Goal: Task Accomplishment & Management: Use online tool/utility

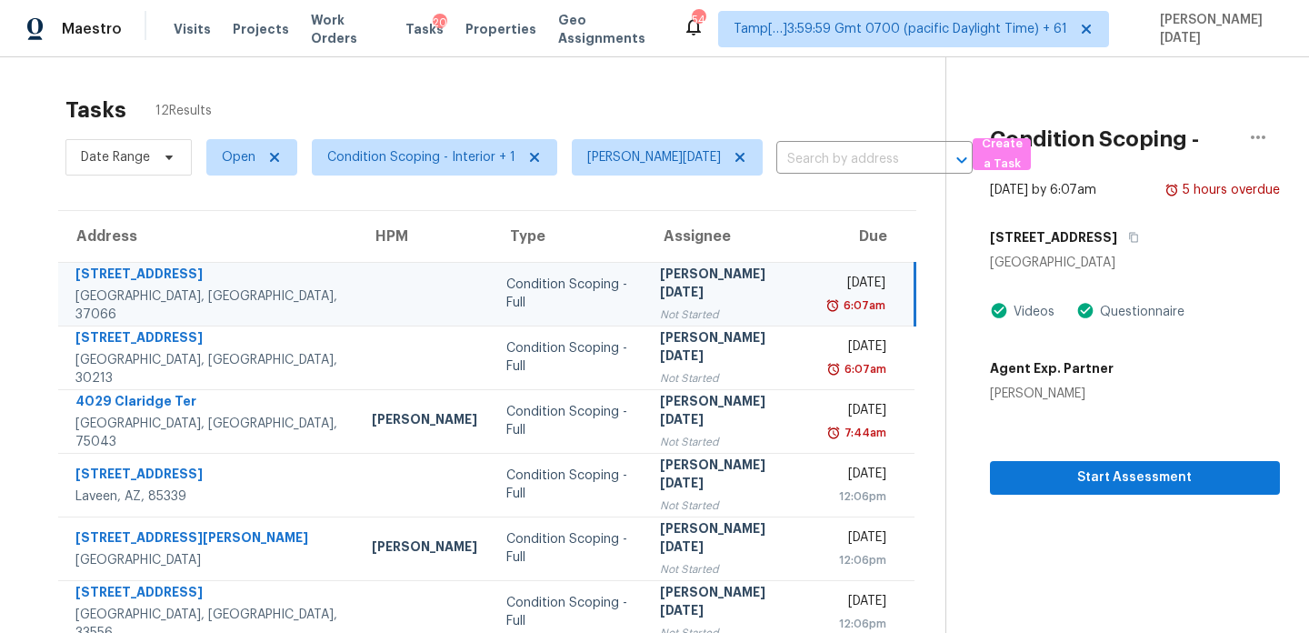
scroll to position [69, 0]
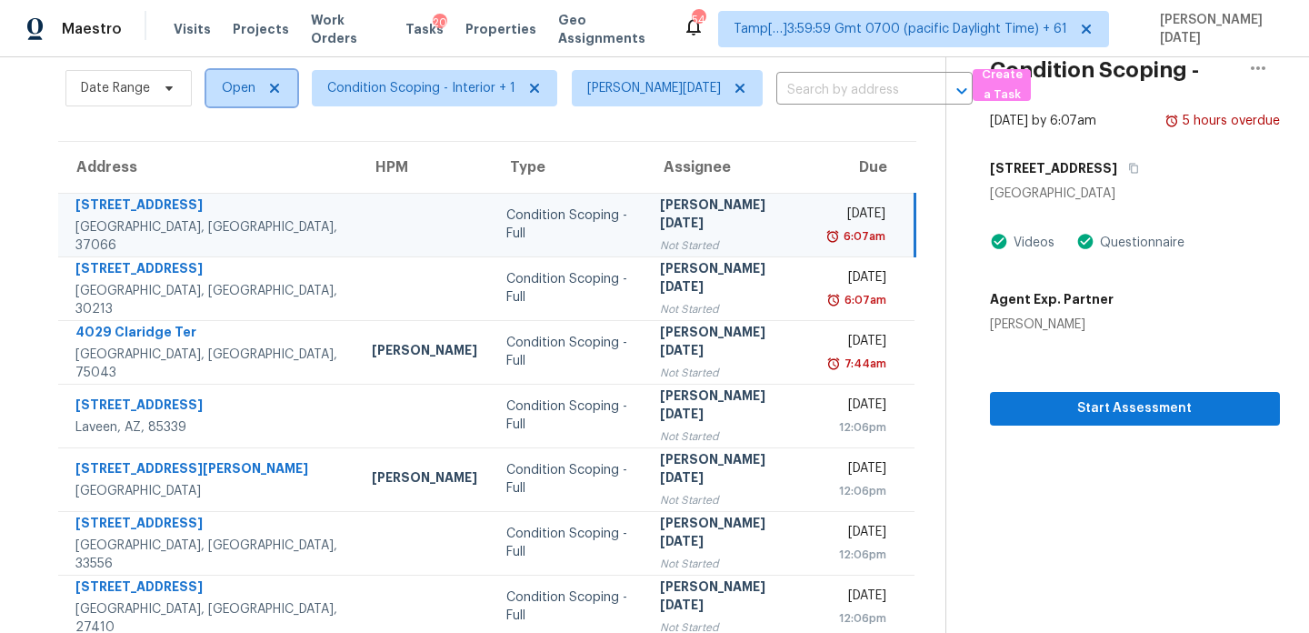
click at [251, 88] on span "Open" at bounding box center [239, 88] width 34 height 18
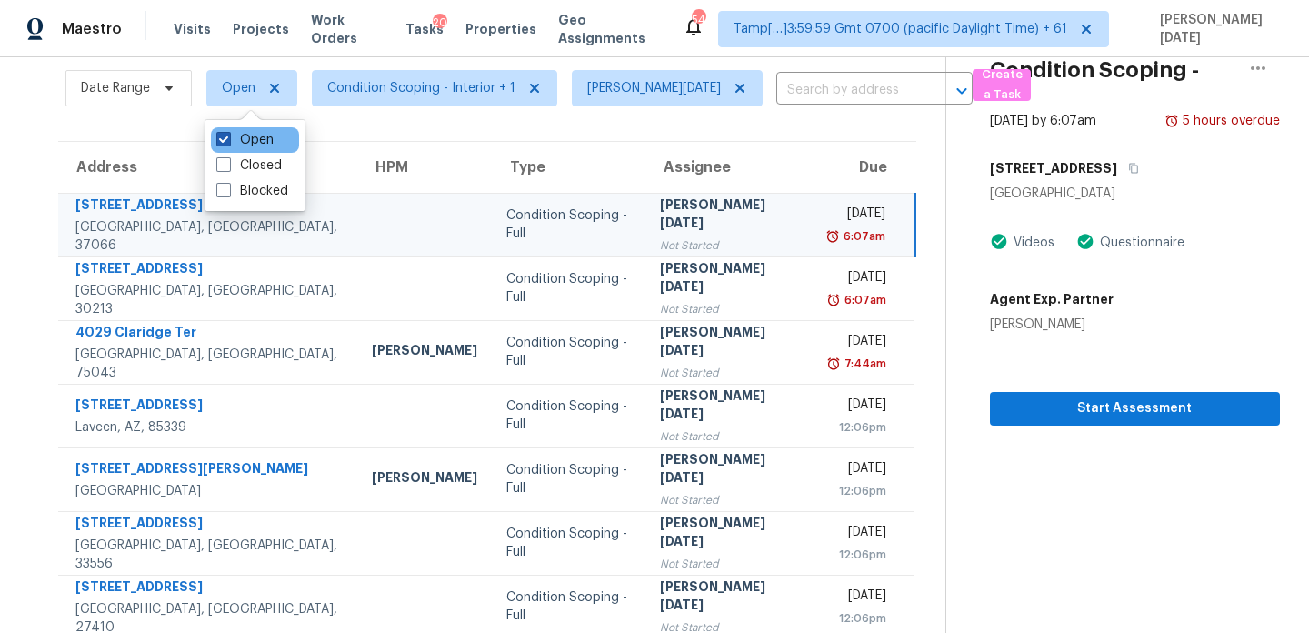
click at [249, 140] on label "Open" at bounding box center [244, 140] width 57 height 18
click at [228, 140] on input "Open" at bounding box center [222, 137] width 12 height 12
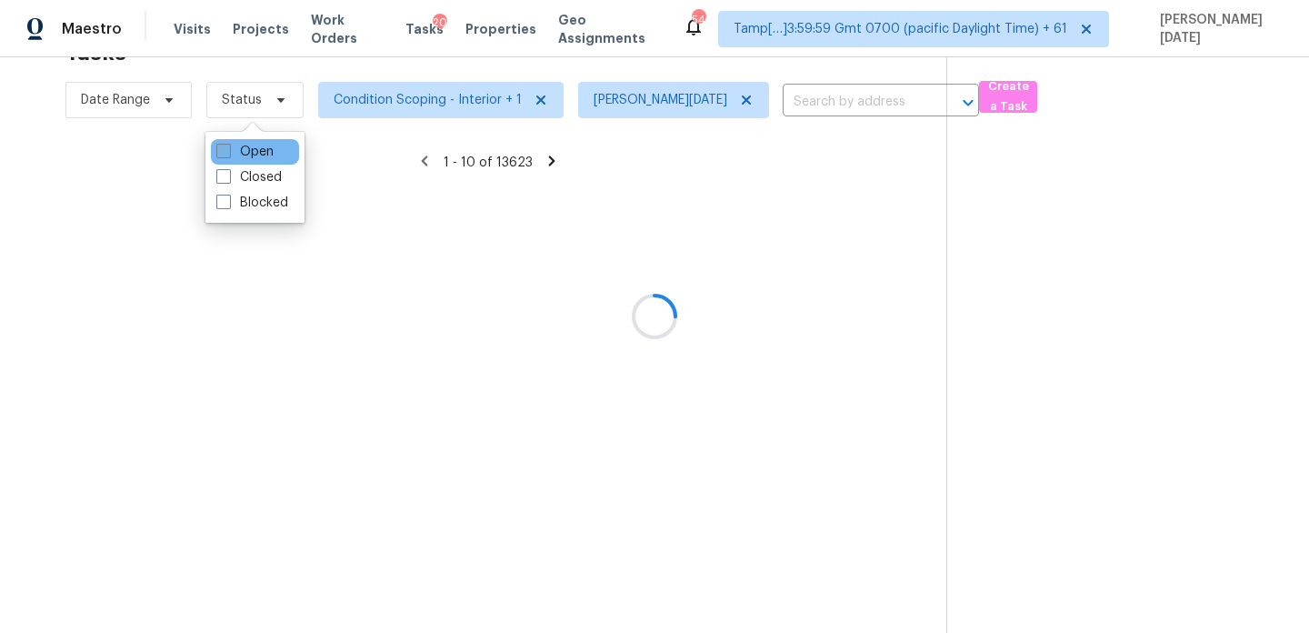
click at [249, 140] on div "Open" at bounding box center [255, 151] width 88 height 25
click at [248, 150] on label "Open" at bounding box center [244, 152] width 57 height 18
click at [228, 150] on input "Open" at bounding box center [222, 149] width 12 height 12
checkbox input "true"
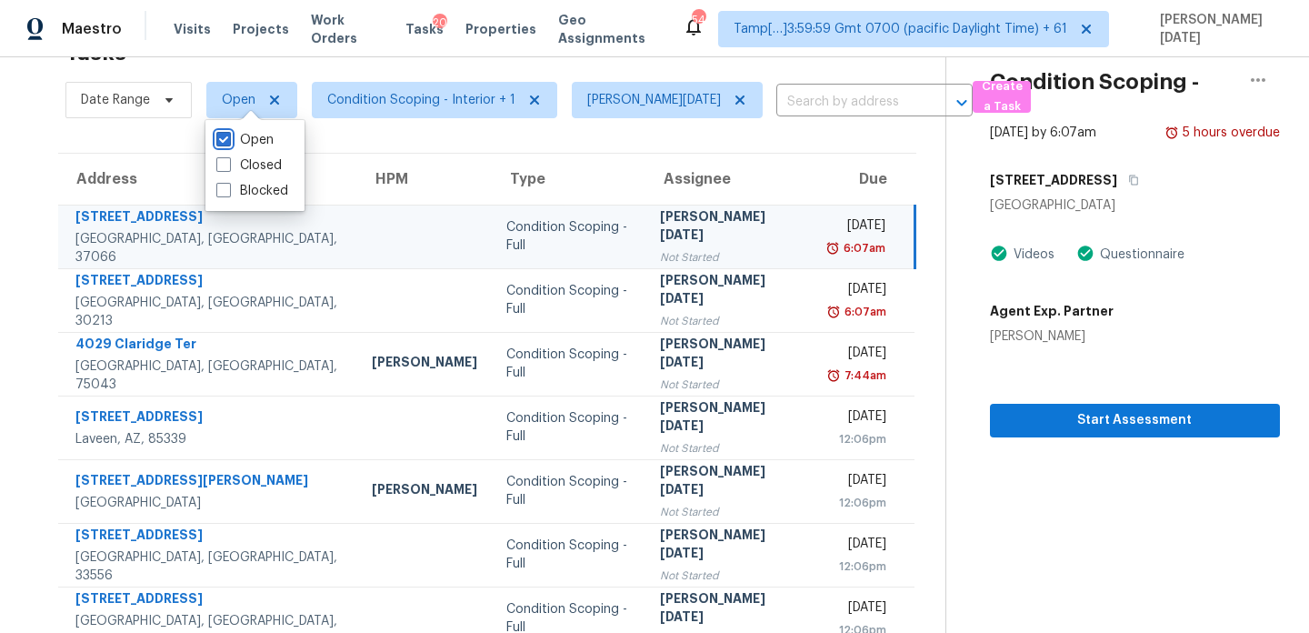
scroll to position [69, 0]
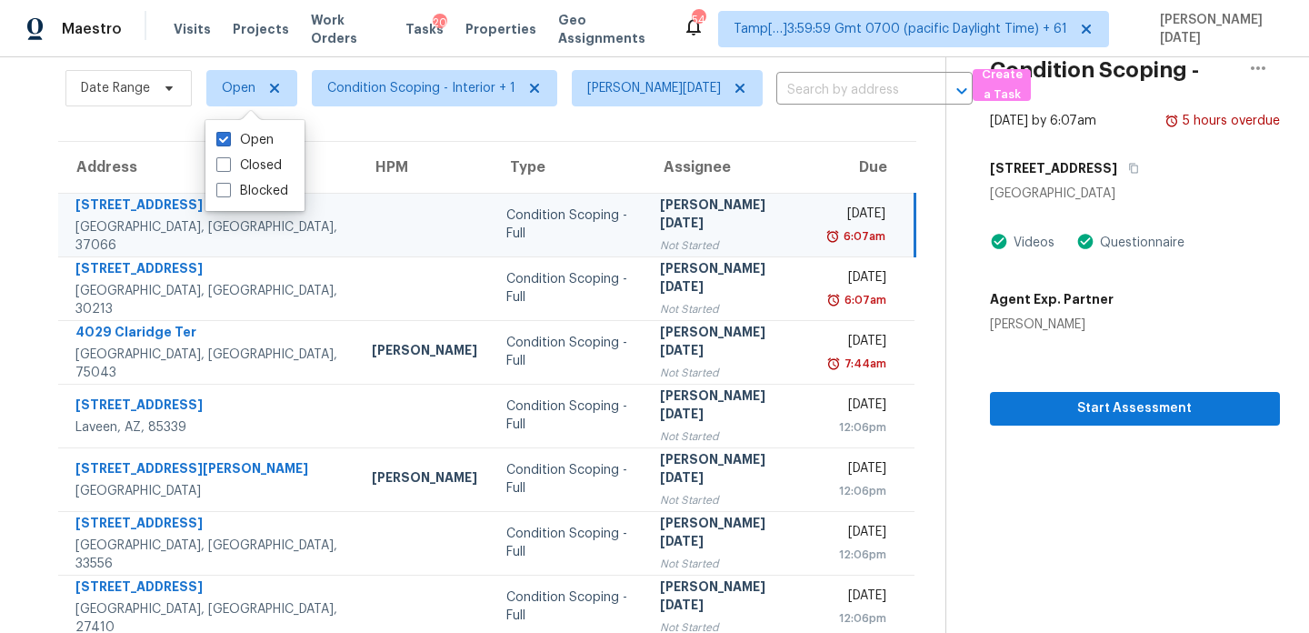
click at [696, 236] on div "Not Started" at bounding box center [729, 245] width 139 height 18
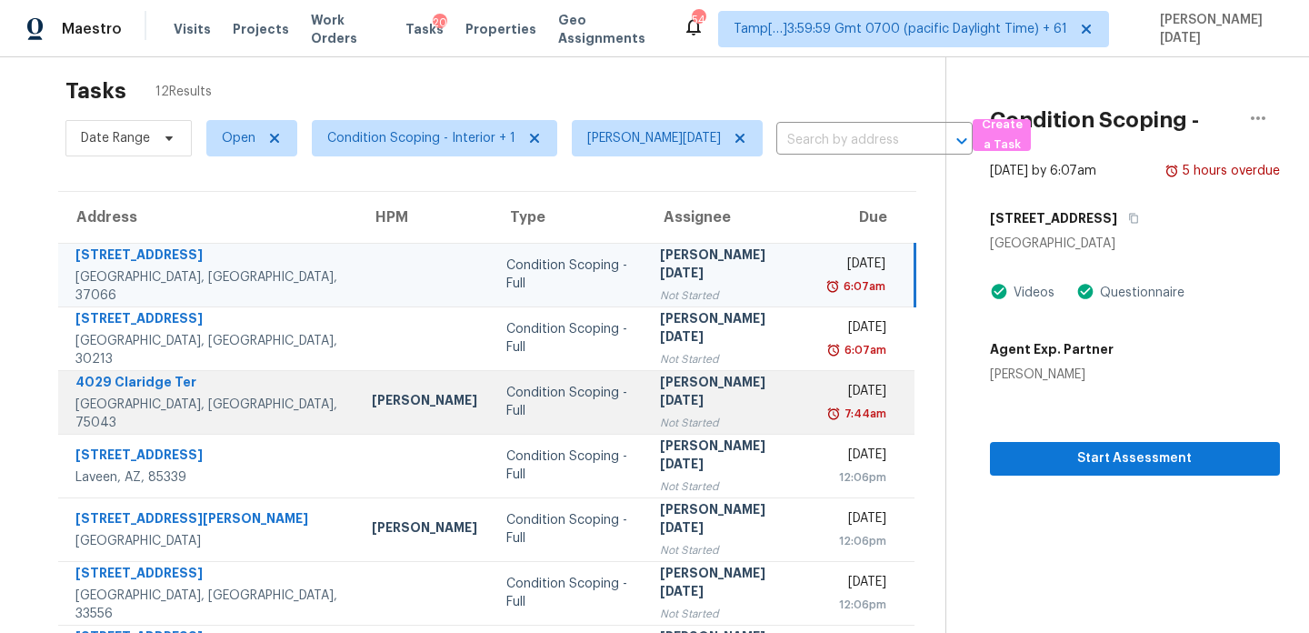
scroll to position [0, 0]
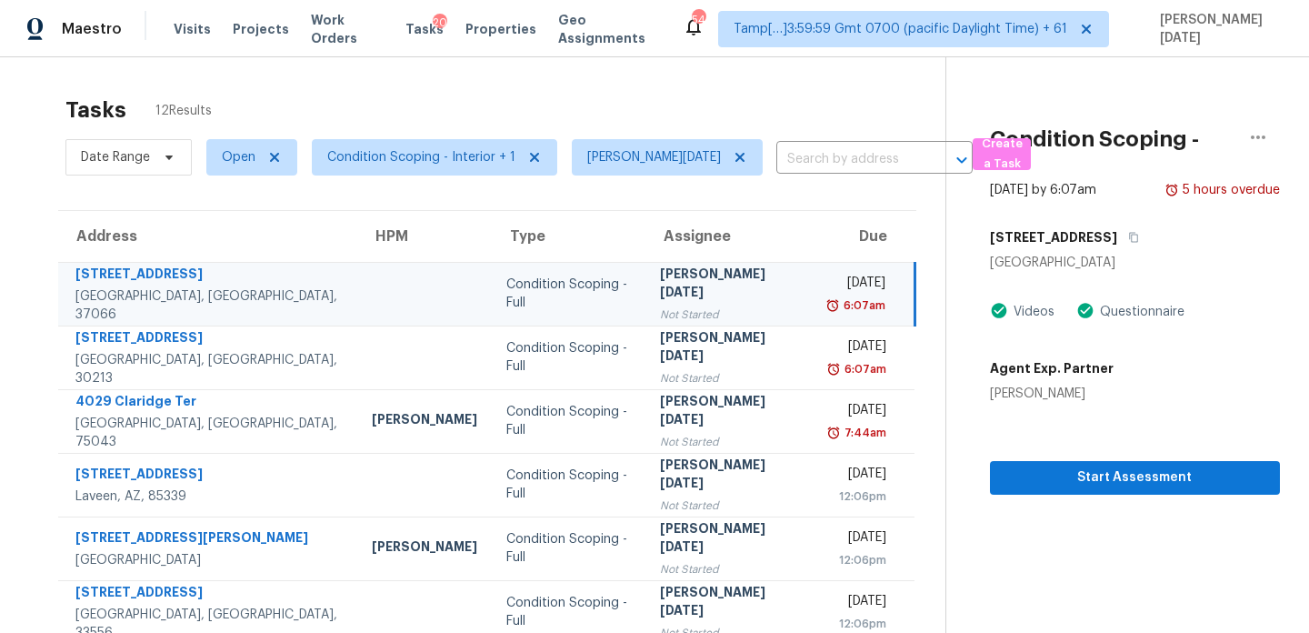
click at [828, 303] on div "6:07am" at bounding box center [856, 305] width 57 height 18
click at [442, 167] on span "Condition Scoping - Interior + 1" at bounding box center [434, 157] width 245 height 36
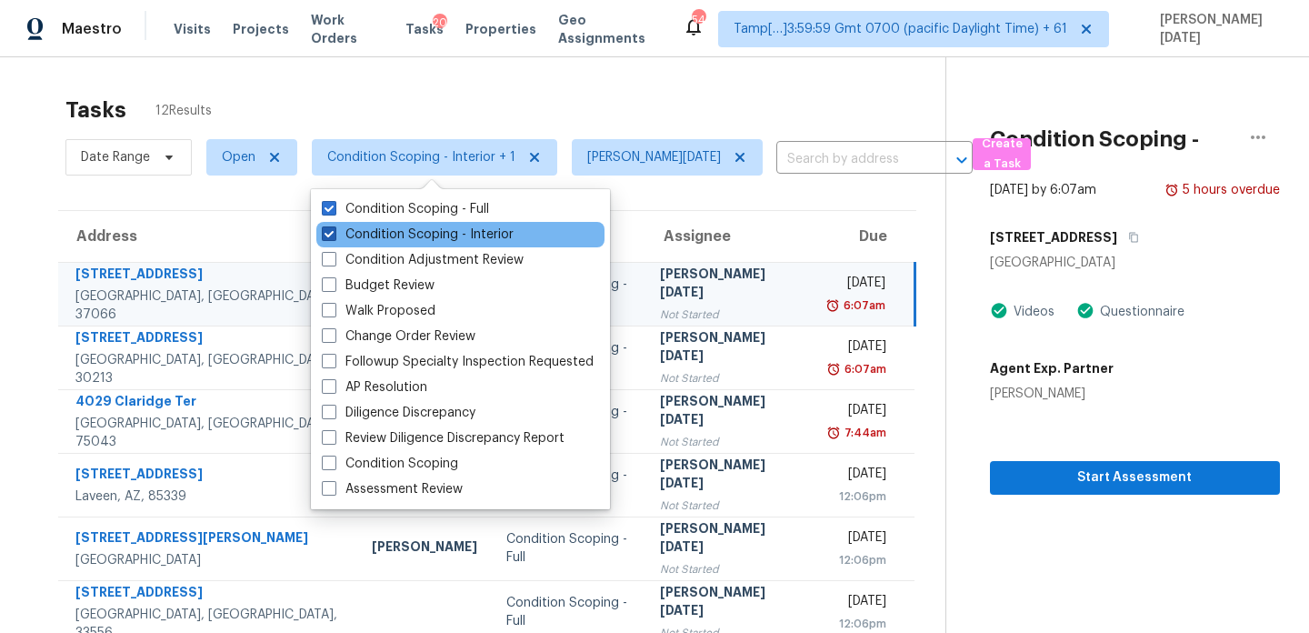
click at [436, 233] on label "Condition Scoping - Interior" at bounding box center [418, 234] width 192 height 18
click at [334, 233] on input "Condition Scoping - Interior" at bounding box center [328, 231] width 12 height 12
checkbox input "false"
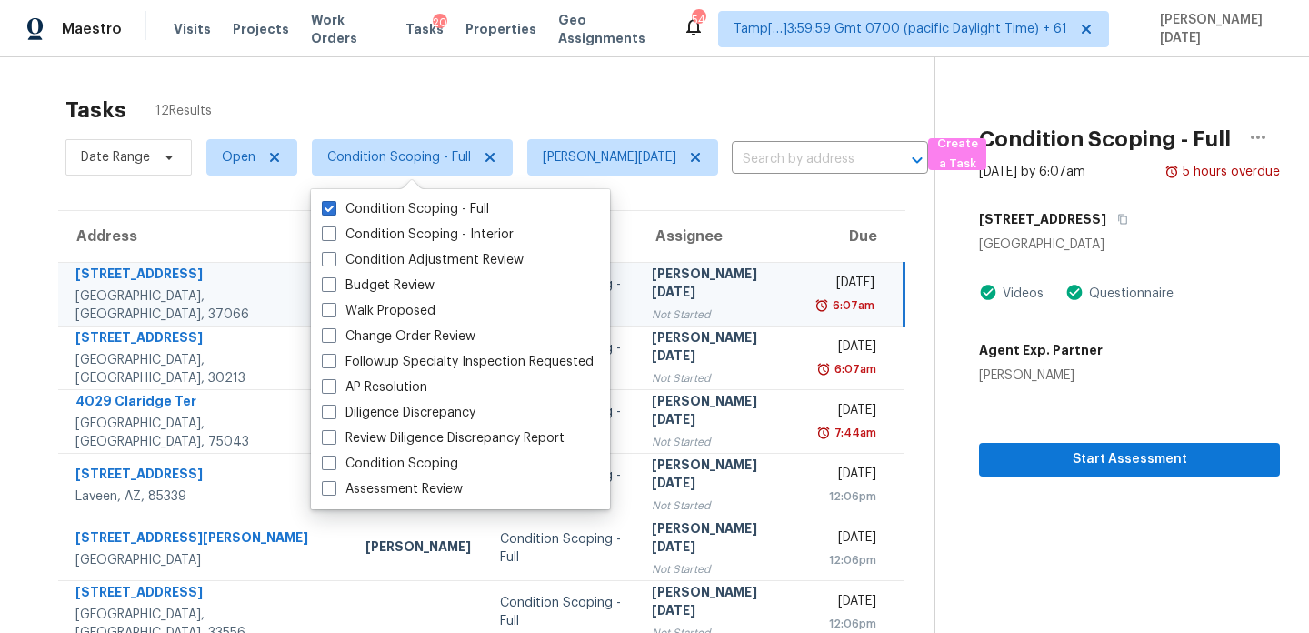
click at [584, 88] on div "Tasks 12 Results" at bounding box center [499, 109] width 869 height 47
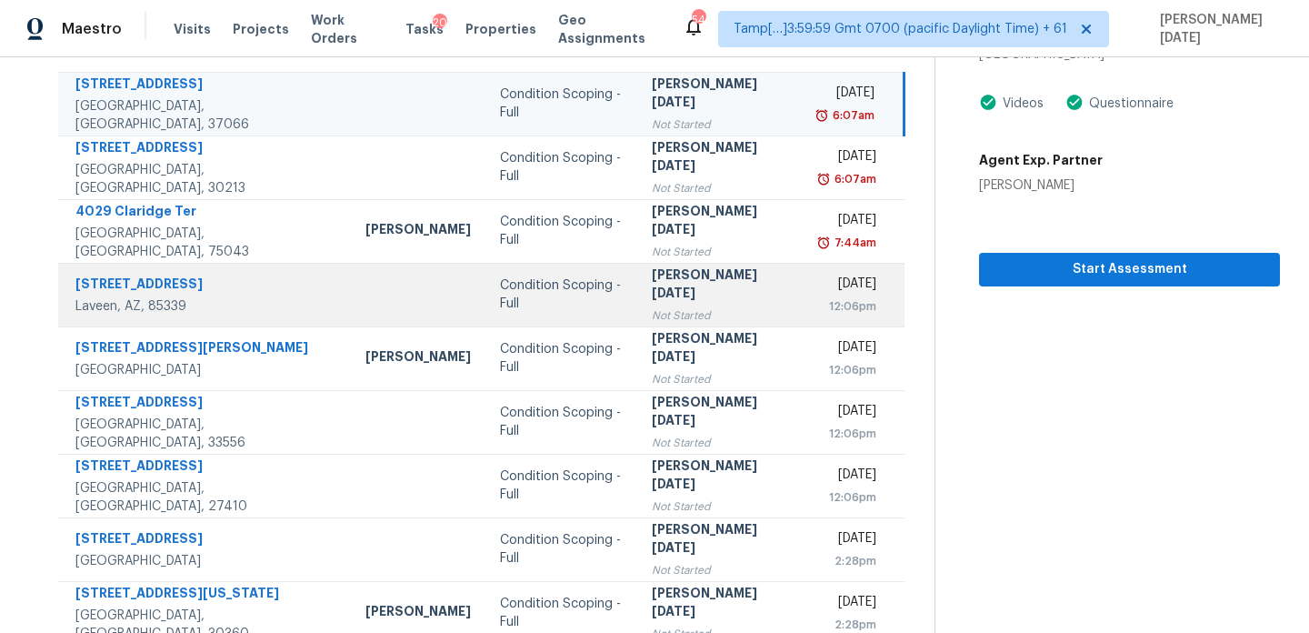
scroll to position [192, 0]
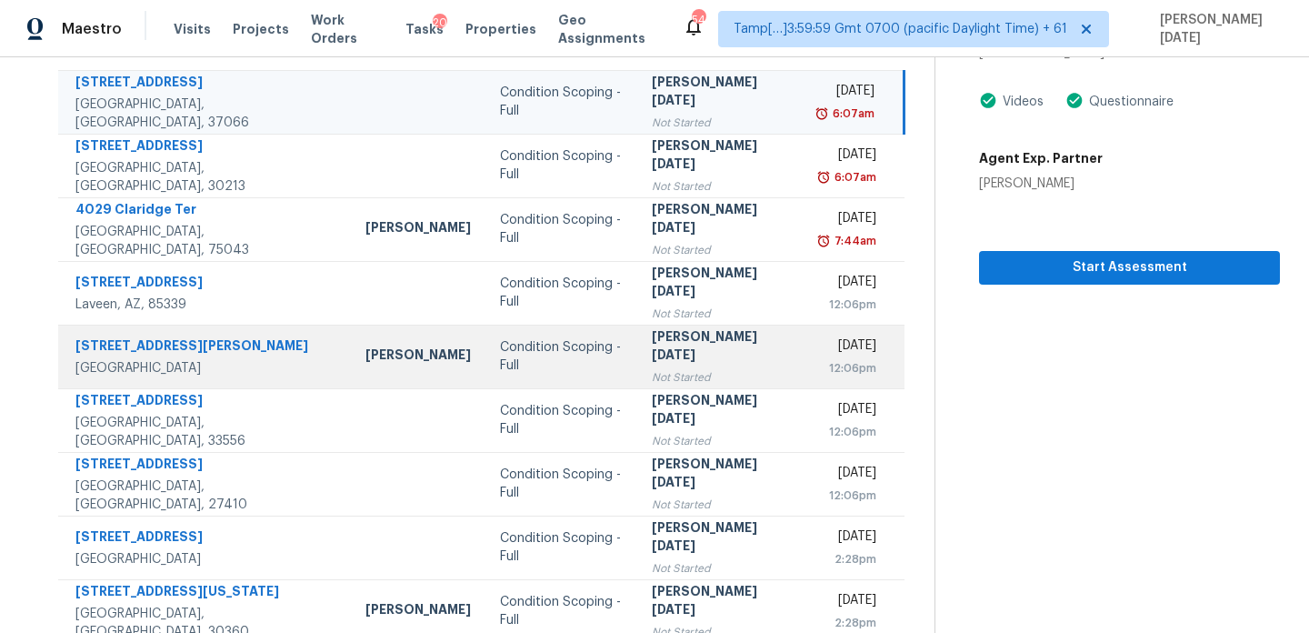
click at [818, 359] on div "12:06pm" at bounding box center [847, 368] width 58 height 18
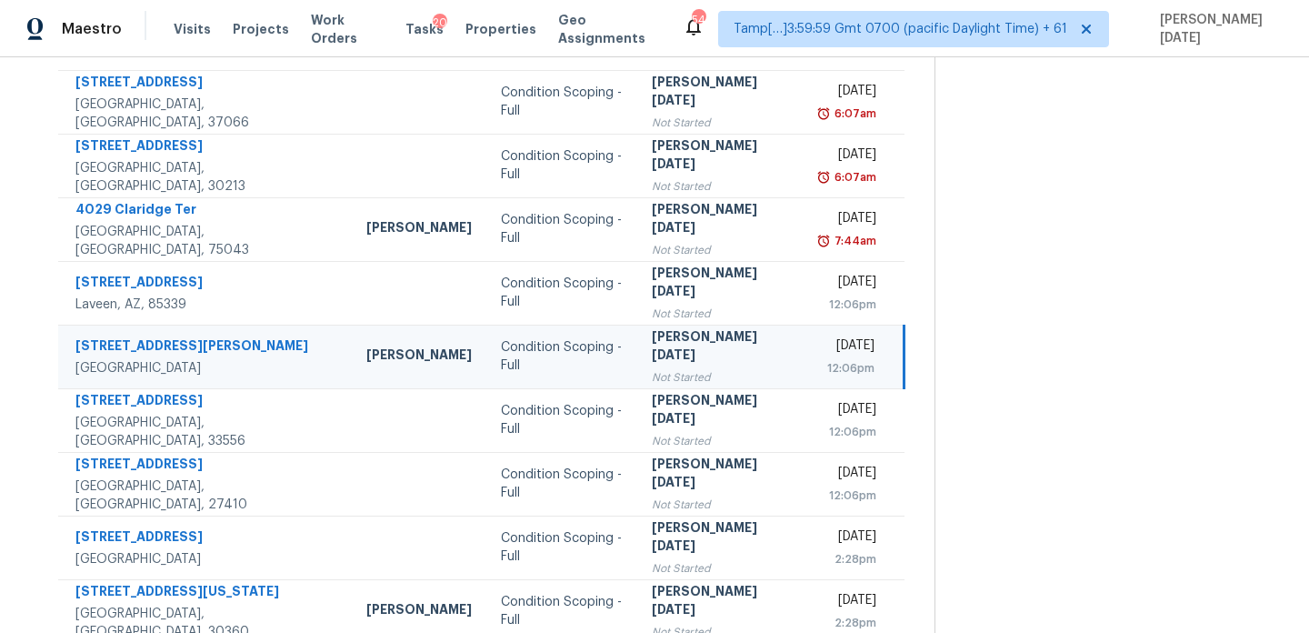
click at [819, 359] on div "12:06pm" at bounding box center [846, 368] width 55 height 18
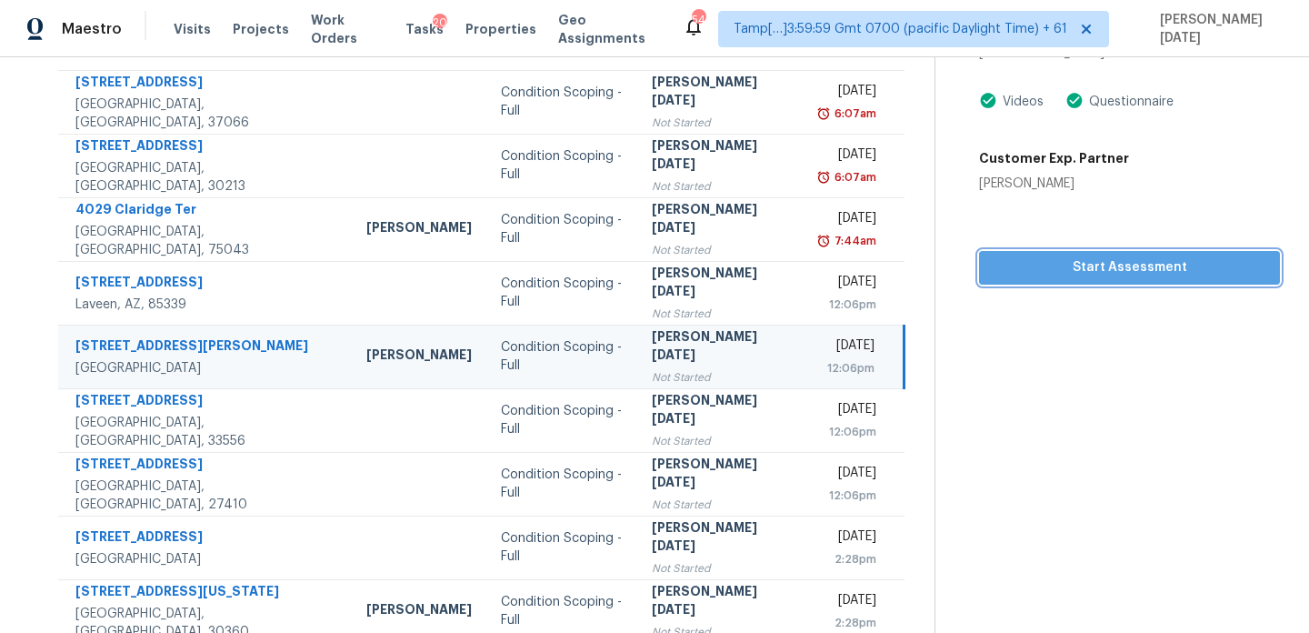
click at [1030, 268] on span "Start Assessment" at bounding box center [1130, 267] width 272 height 23
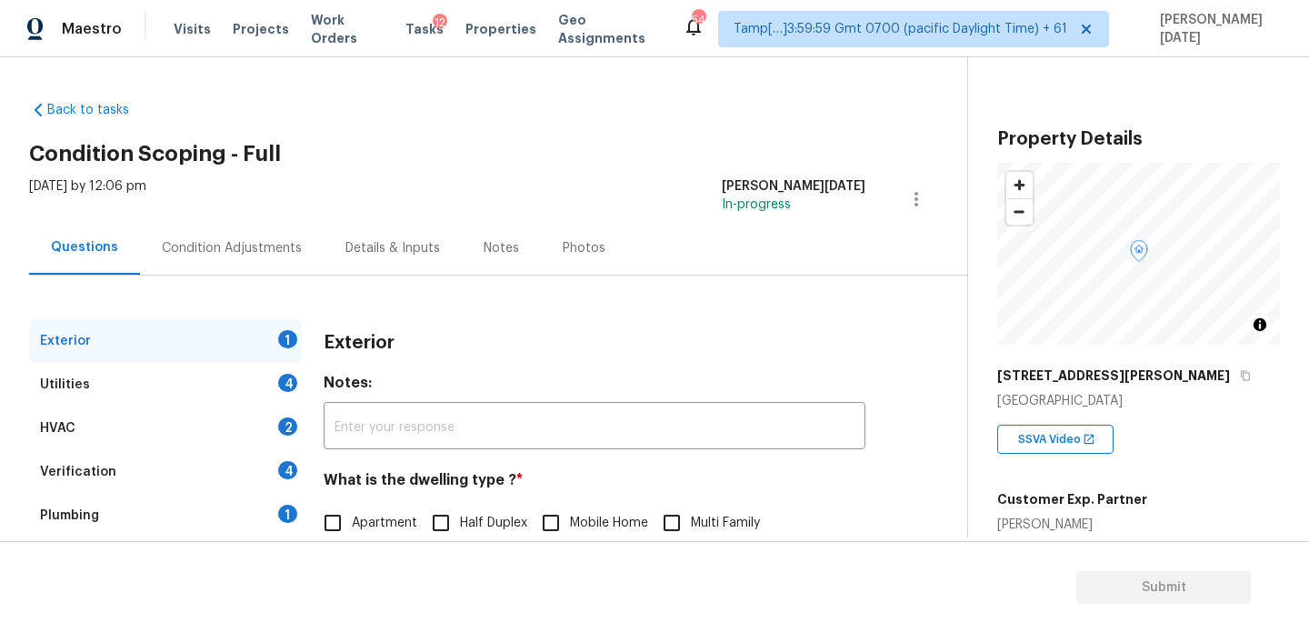
click at [214, 252] on div "Condition Adjustments" at bounding box center [232, 248] width 140 height 18
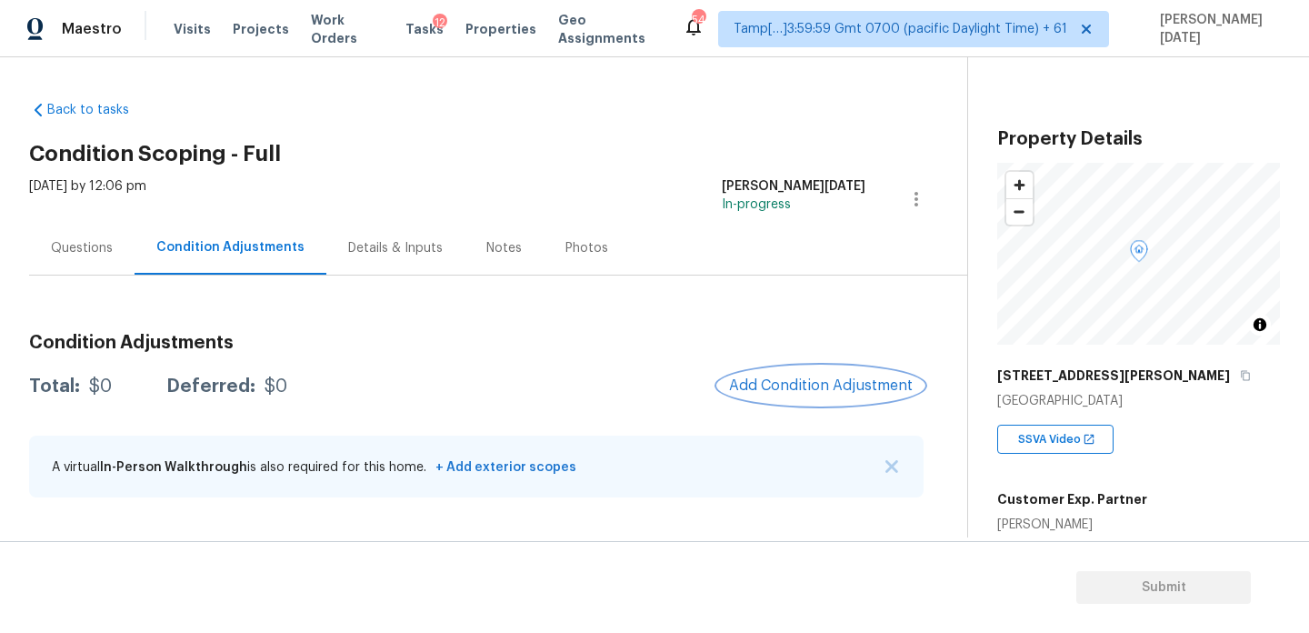
click at [741, 385] on span "Add Condition Adjustment" at bounding box center [821, 385] width 184 height 16
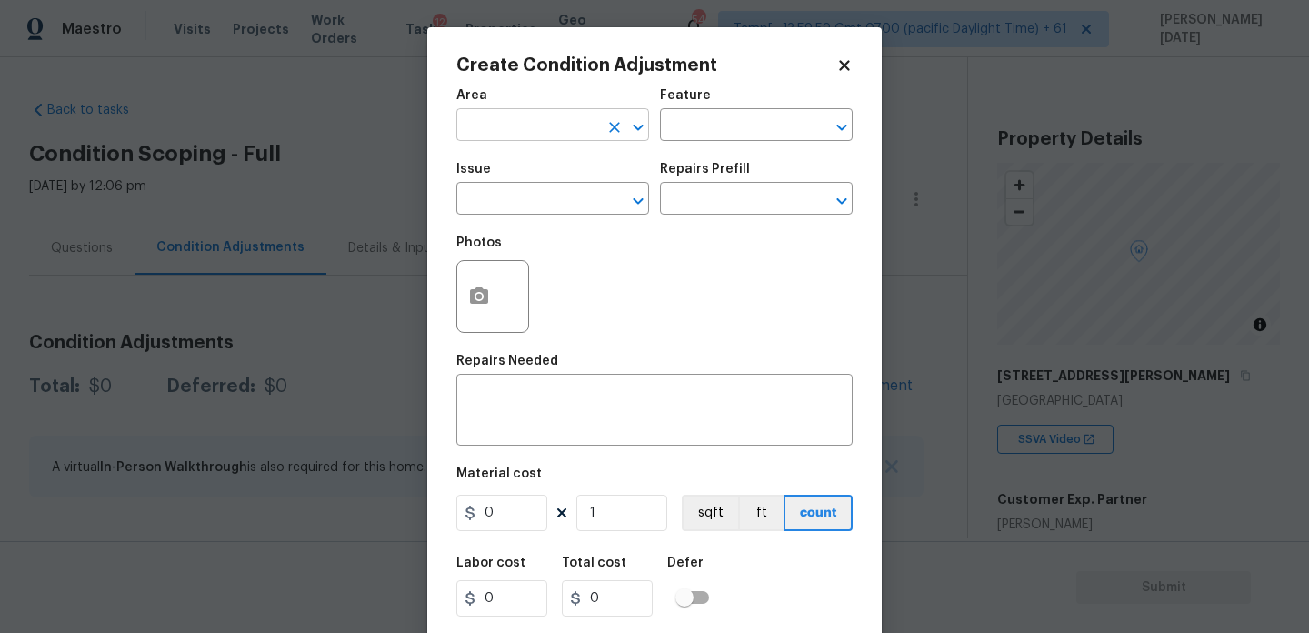
click at [494, 126] on input "text" at bounding box center [527, 127] width 142 height 28
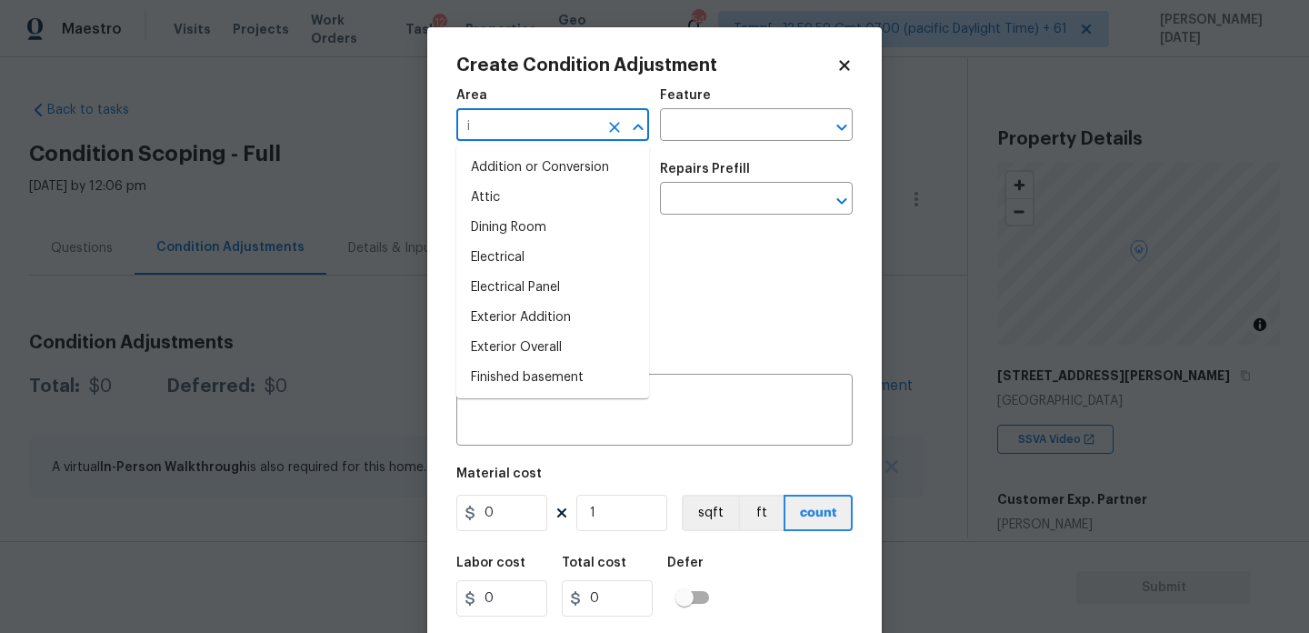
type input "in"
type input "t"
click at [494, 126] on input "t" at bounding box center [527, 127] width 142 height 28
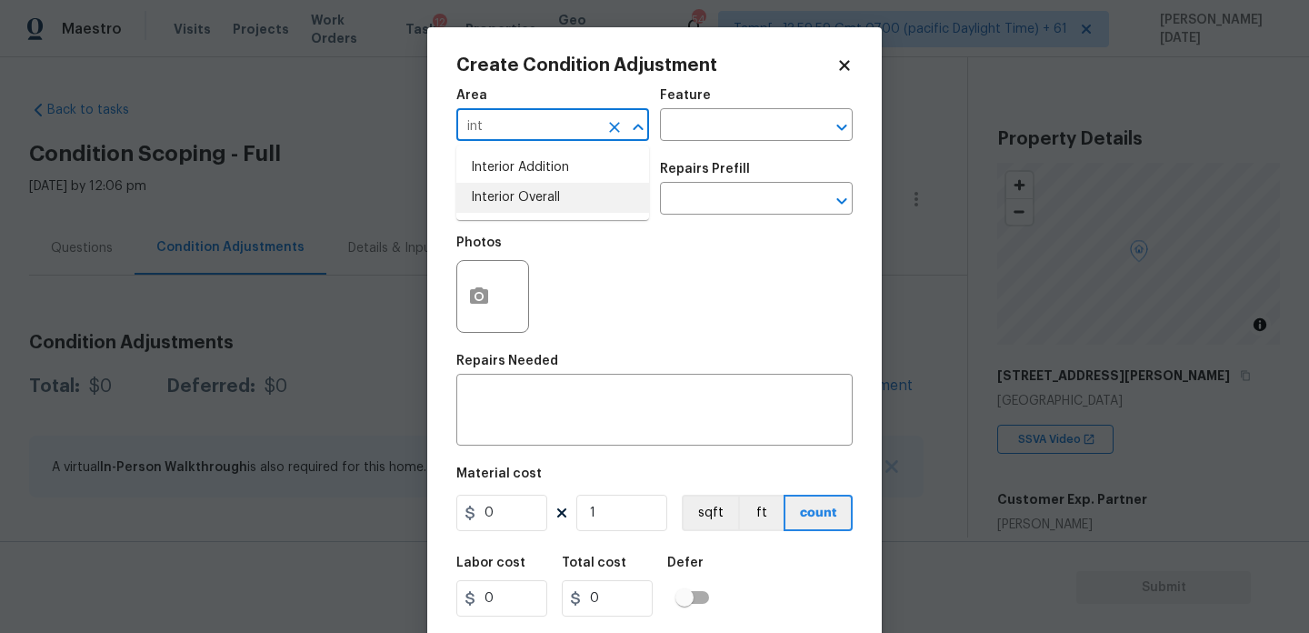
click at [517, 204] on li "Interior Overall" at bounding box center [552, 198] width 193 height 30
type input "Interior Overall"
click at [517, 204] on input "text" at bounding box center [527, 200] width 142 height 28
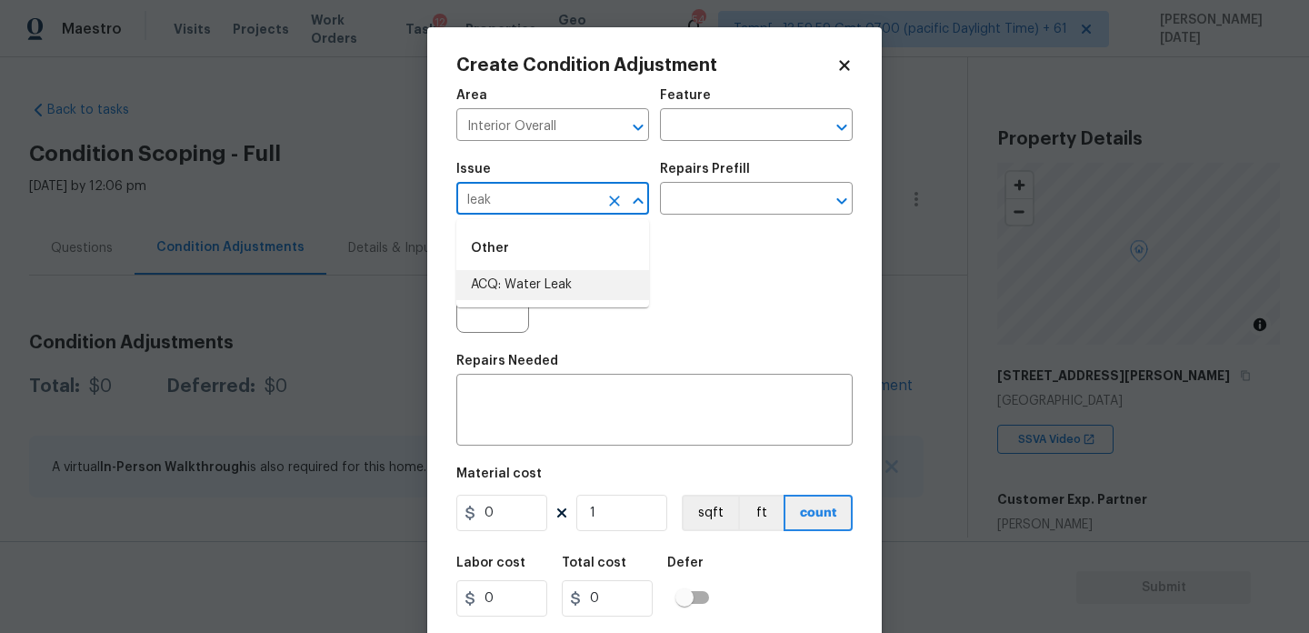
click at [526, 282] on li "ACQ: Water Leak" at bounding box center [552, 285] width 193 height 30
type input "ACQ: Water Leak"
click at [710, 188] on input "text" at bounding box center [731, 200] width 142 height 28
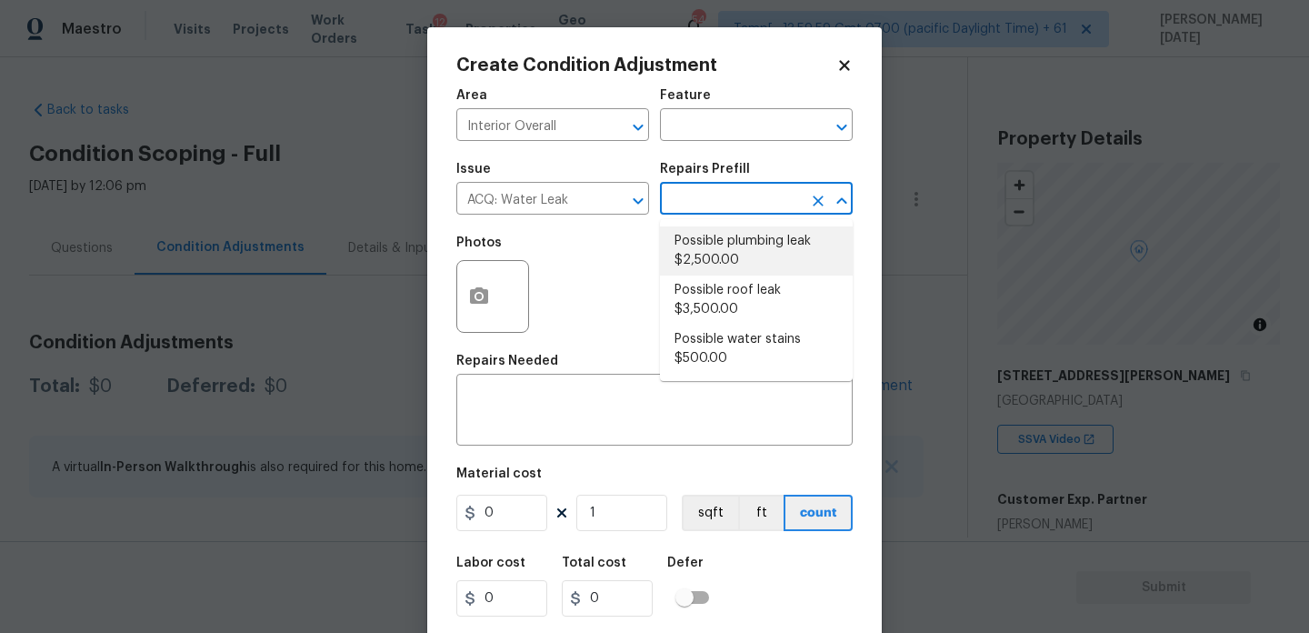
click at [726, 248] on li "Possible plumbing leak $2,500.00" at bounding box center [756, 250] width 193 height 49
type input "Acquisition"
type textarea "Acquisition Scope: Possible plumbing leak"
type input "2500"
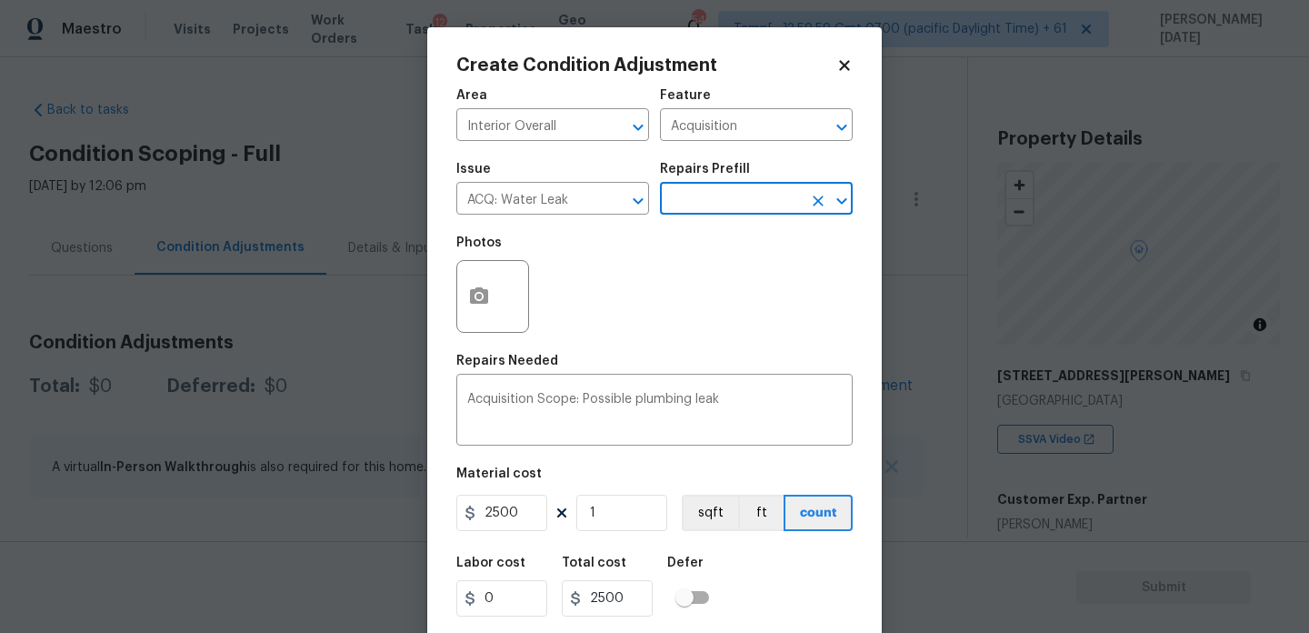
scroll to position [46, 0]
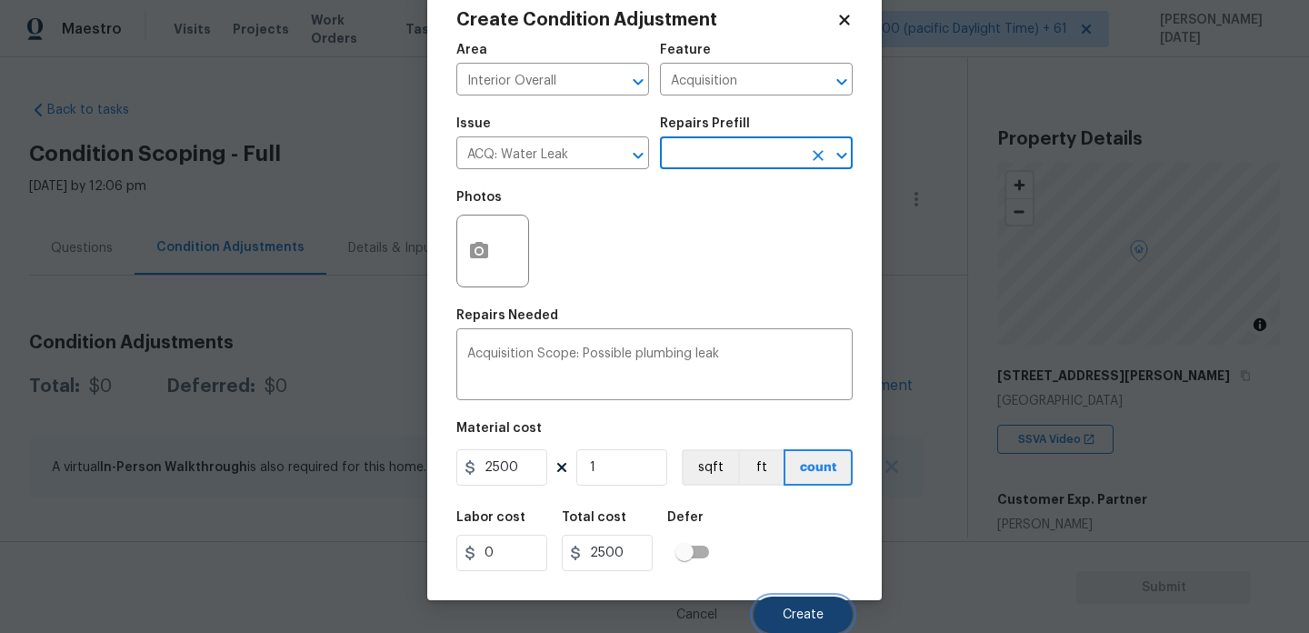
click at [806, 603] on button "Create" at bounding box center [803, 614] width 99 height 36
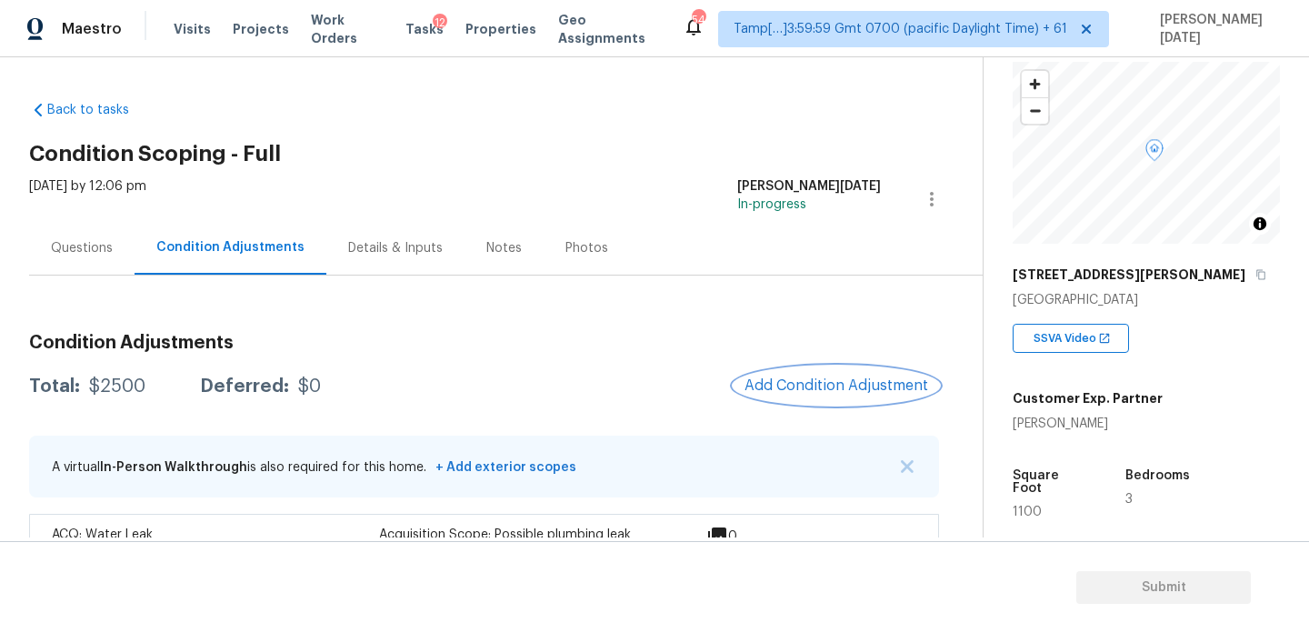
scroll to position [105, 0]
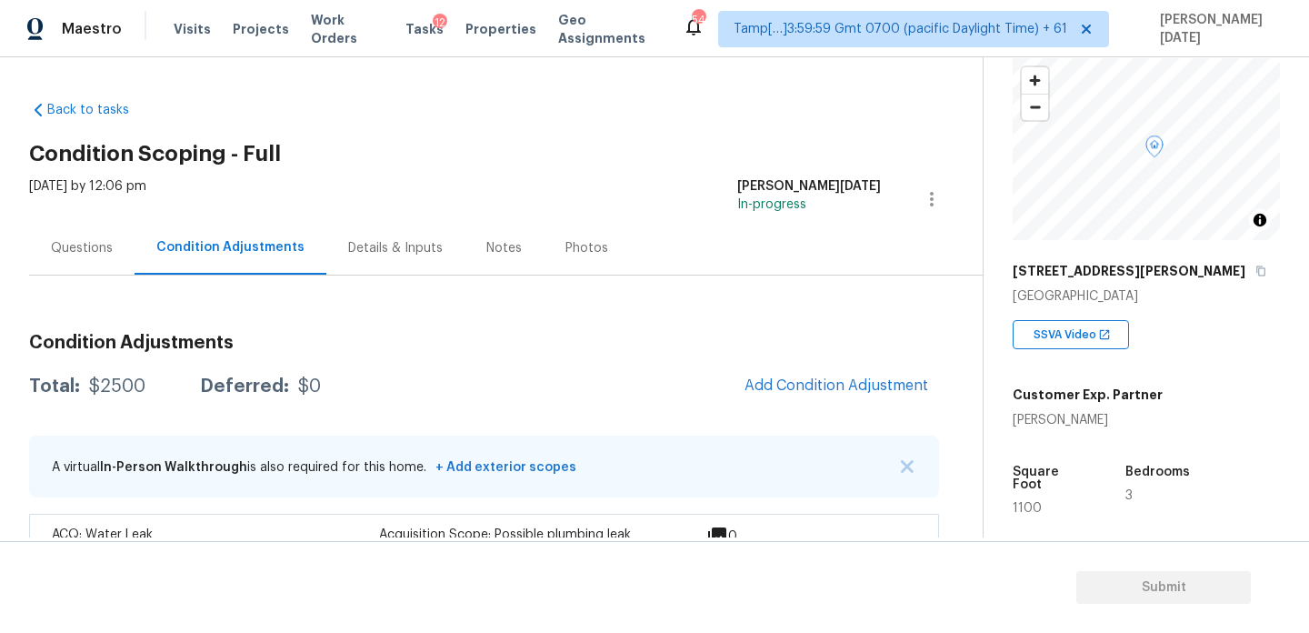
click at [1022, 502] on span "1100" at bounding box center [1027, 508] width 29 height 13
copy span "1100"
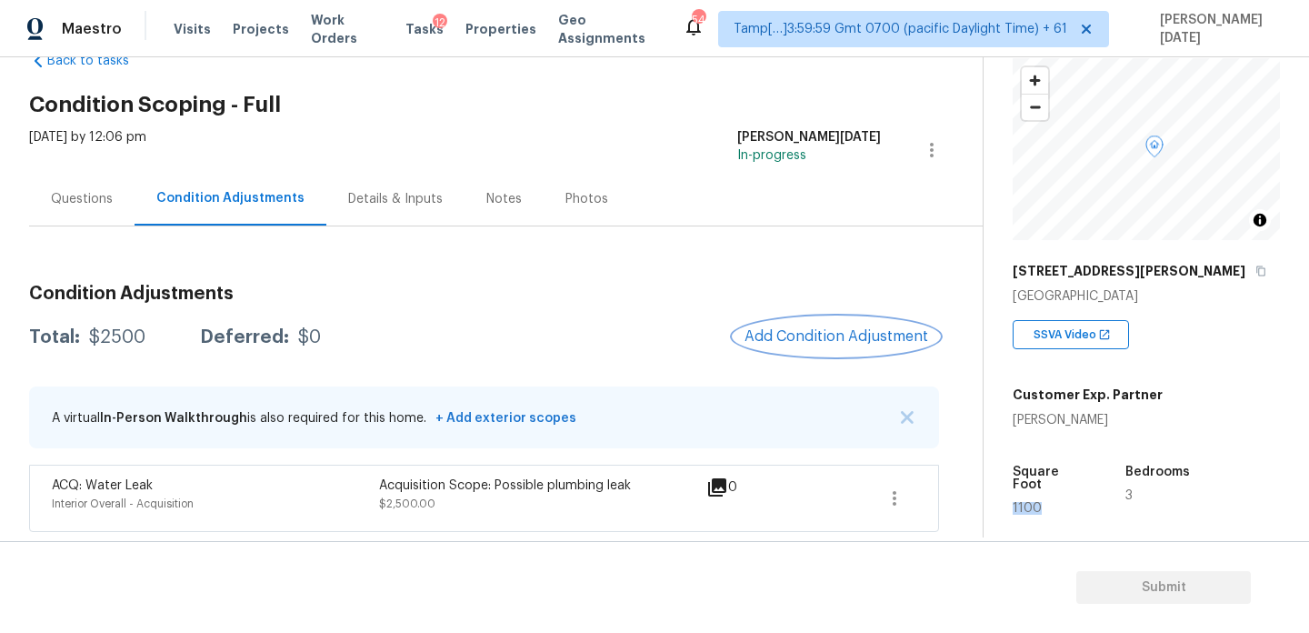
click at [848, 325] on button "Add Condition Adjustment" at bounding box center [836, 336] width 205 height 38
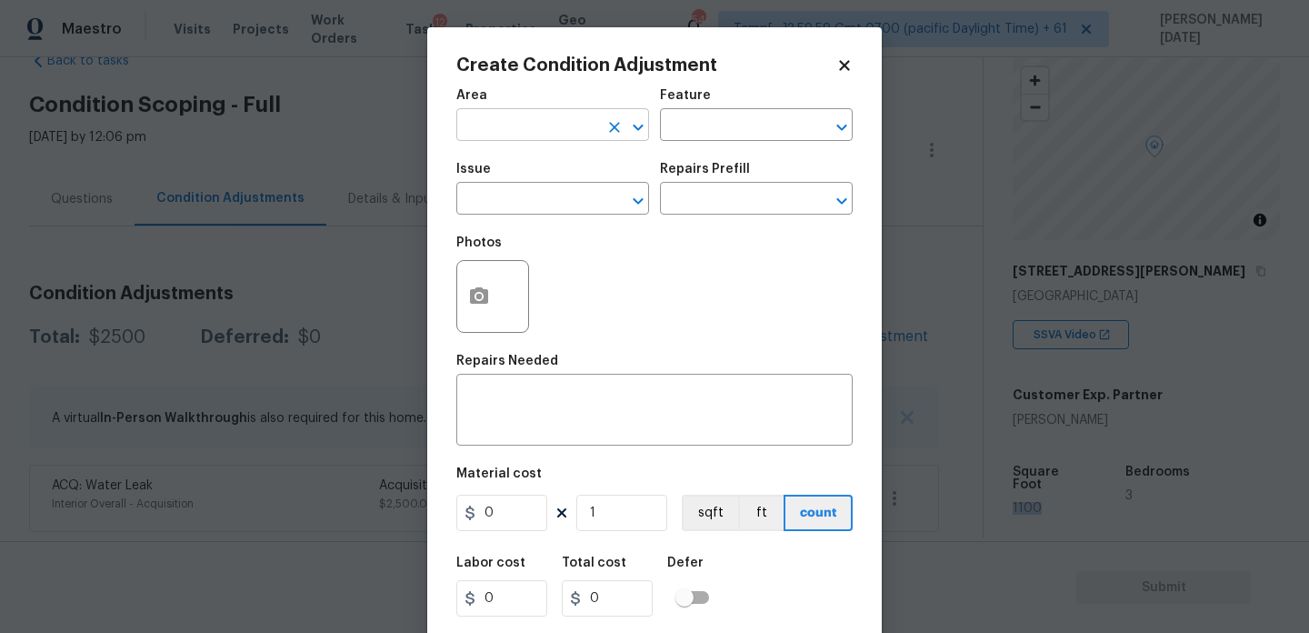
click at [524, 130] on input "text" at bounding box center [527, 127] width 142 height 28
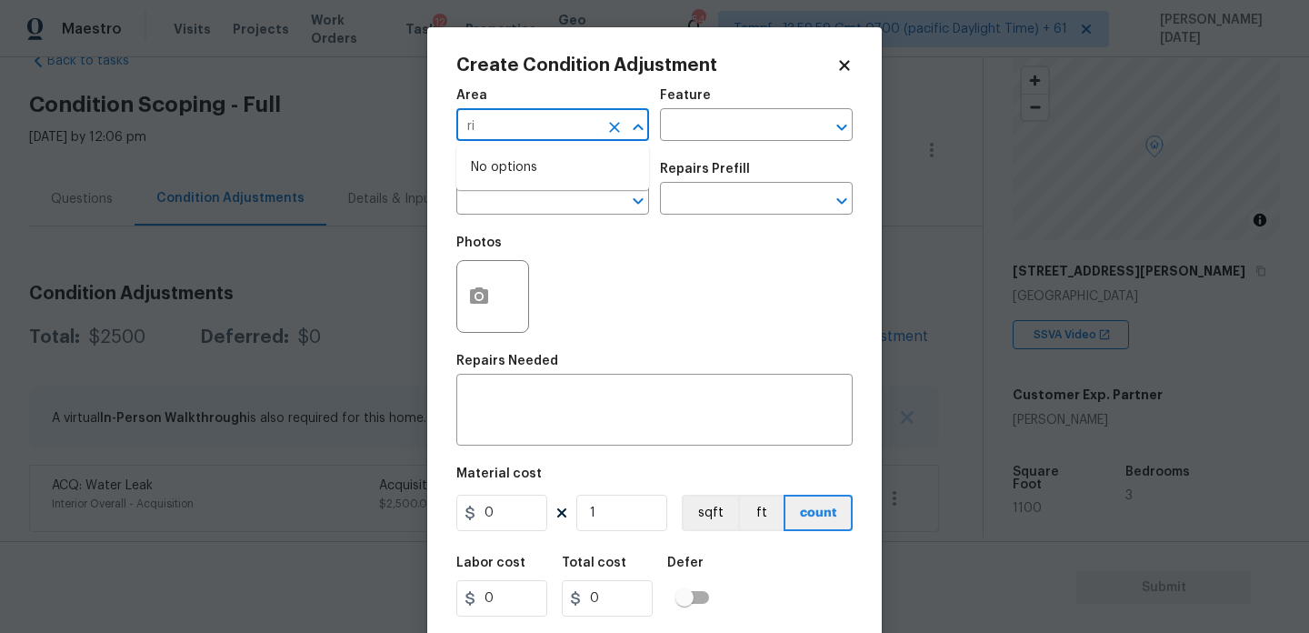
type input "r"
click at [534, 166] on li "Roof" at bounding box center [552, 168] width 193 height 30
type input "Roof"
click at [515, 204] on input "text" at bounding box center [527, 200] width 142 height 28
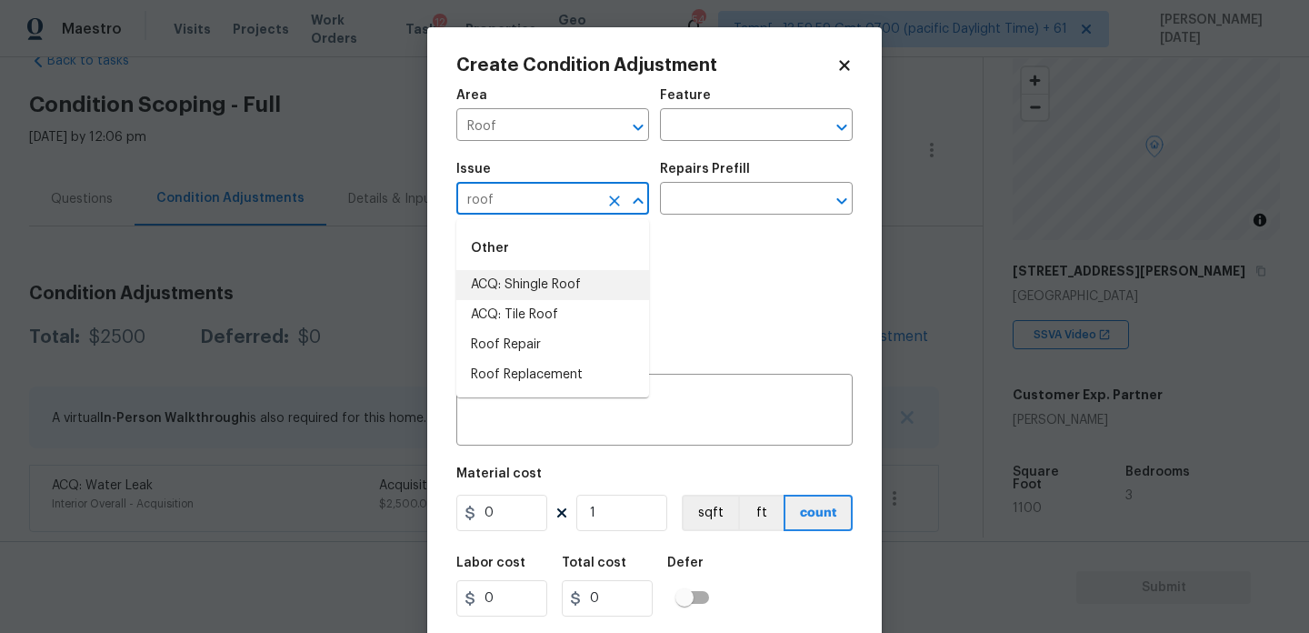
click at [541, 275] on li "ACQ: Shingle Roof" at bounding box center [552, 285] width 193 height 30
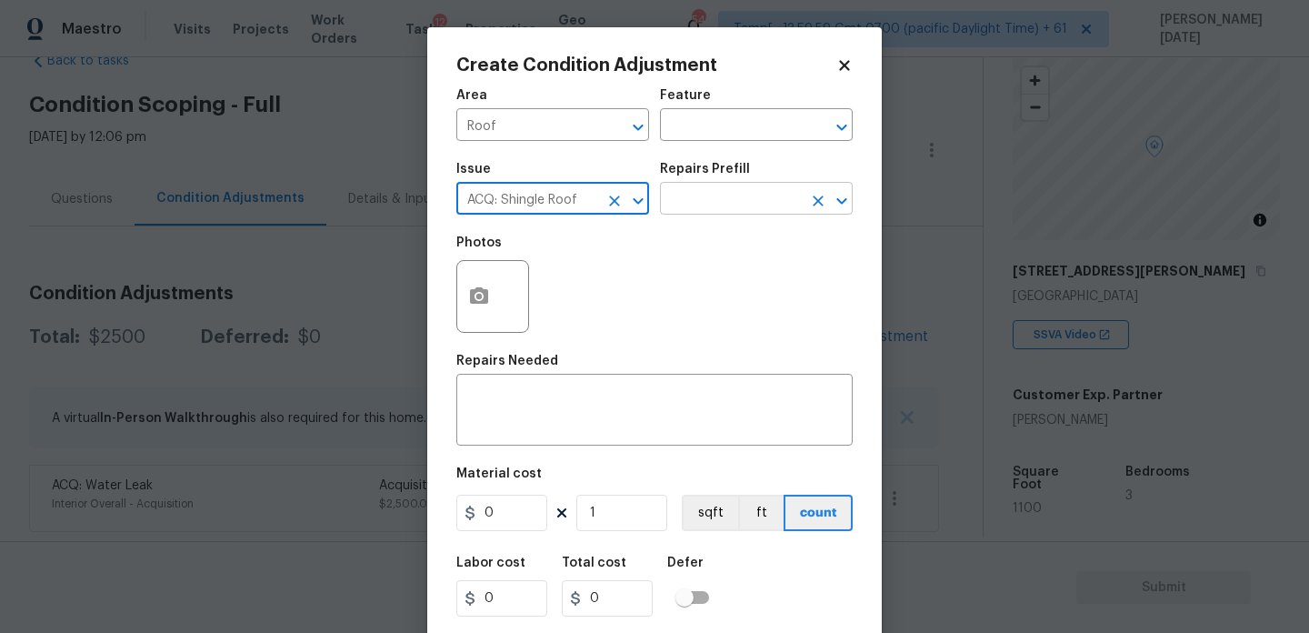
type input "ACQ: Shingle Roof"
click at [736, 190] on input "text" at bounding box center [731, 200] width 142 height 28
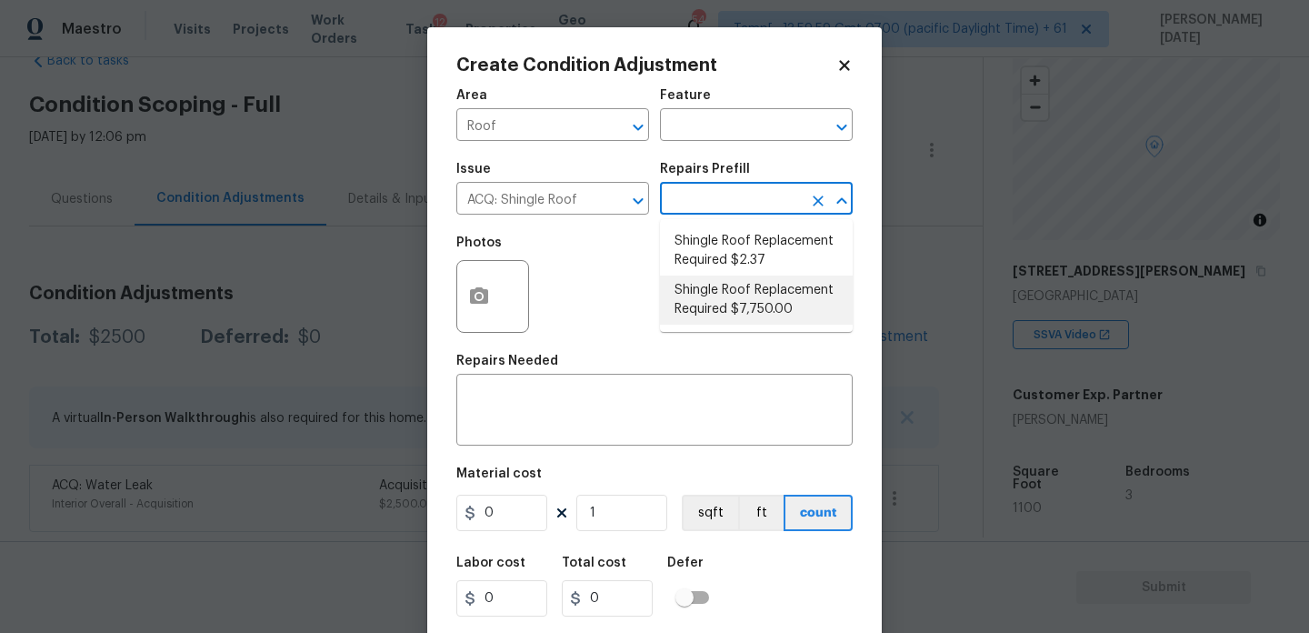
click at [748, 317] on li "Shingle Roof Replacement Required $7,750.00" at bounding box center [756, 299] width 193 height 49
type input "Acquisition"
type textarea "Acquisition Scope: Shingle Roof Replacement required."
type input "7750"
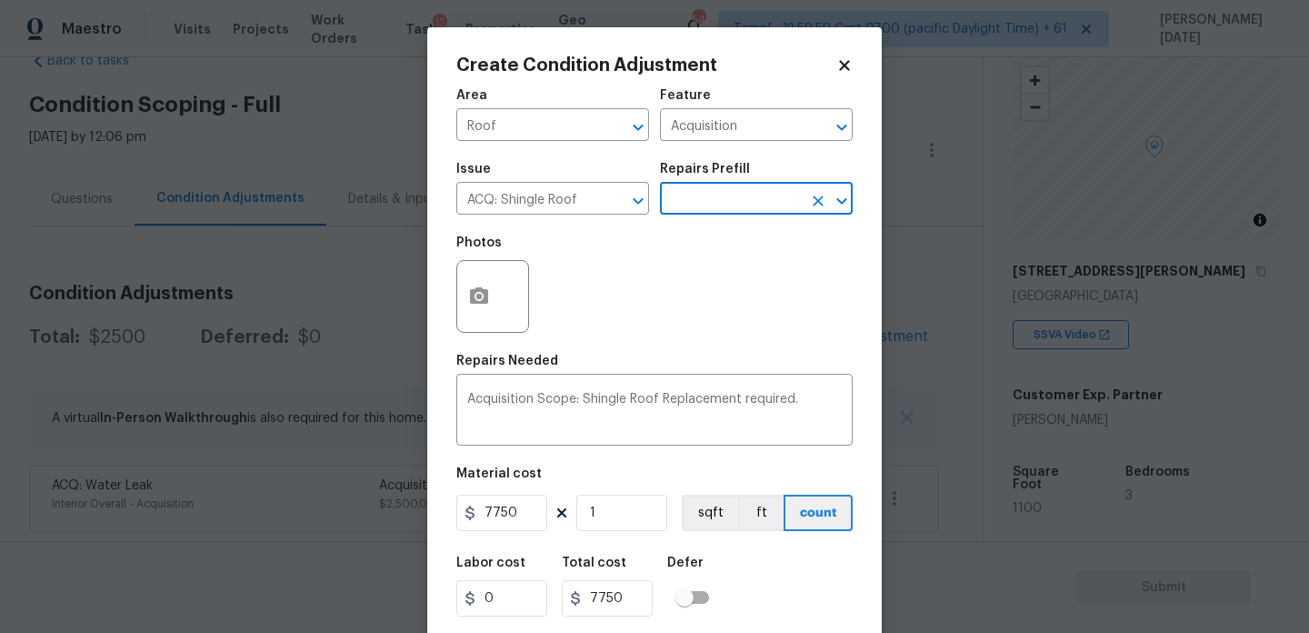
scroll to position [46, 0]
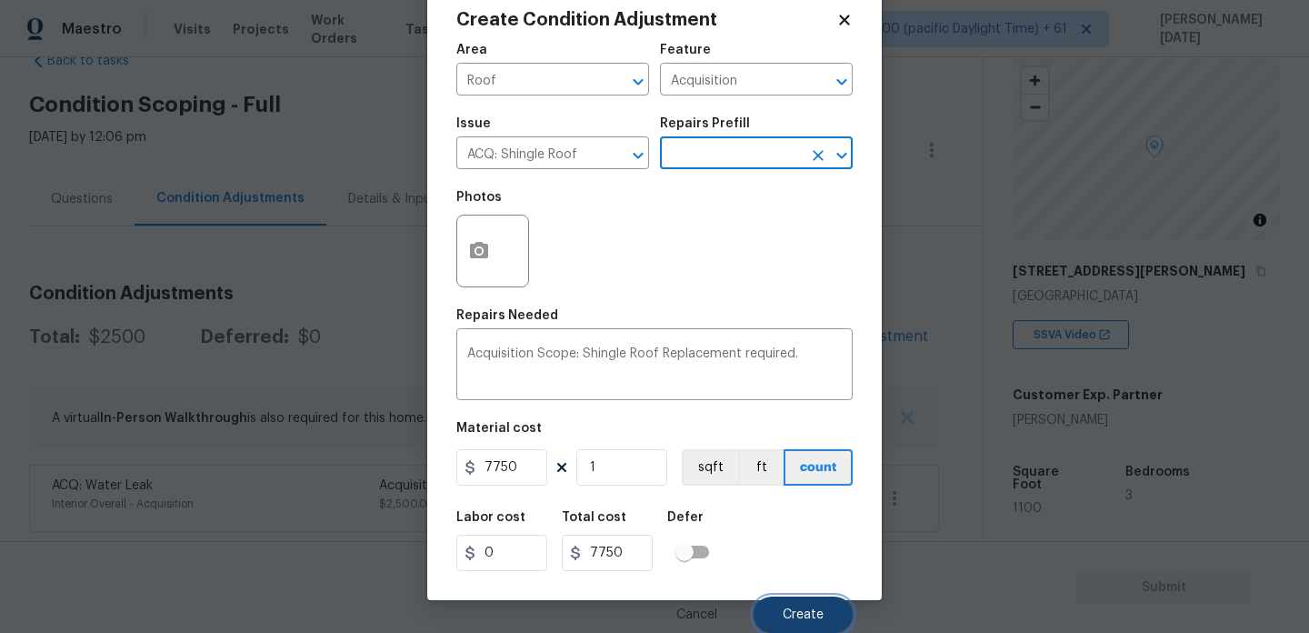
click at [805, 626] on button "Create" at bounding box center [803, 614] width 99 height 36
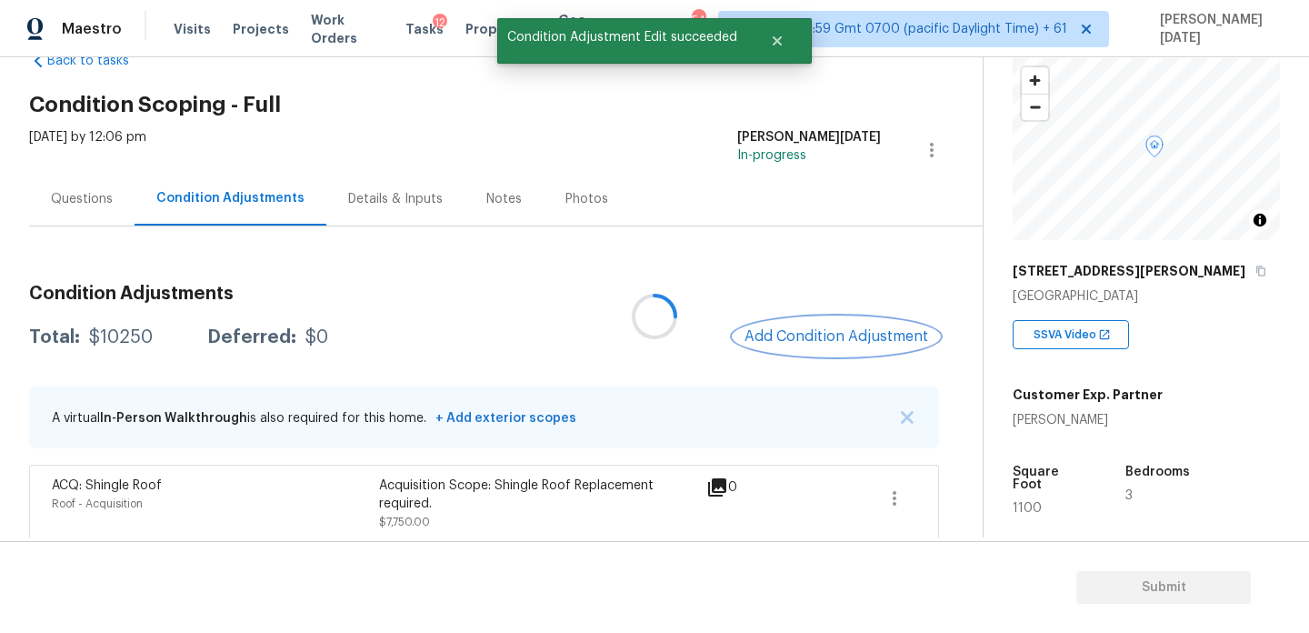
scroll to position [0, 0]
click at [787, 357] on div "Condition Adjustments Total: $10250 Deferred: $0 Add Condition Adjustment A vir…" at bounding box center [484, 439] width 910 height 338
click at [815, 331] on span "Add Condition Adjustment" at bounding box center [837, 336] width 184 height 16
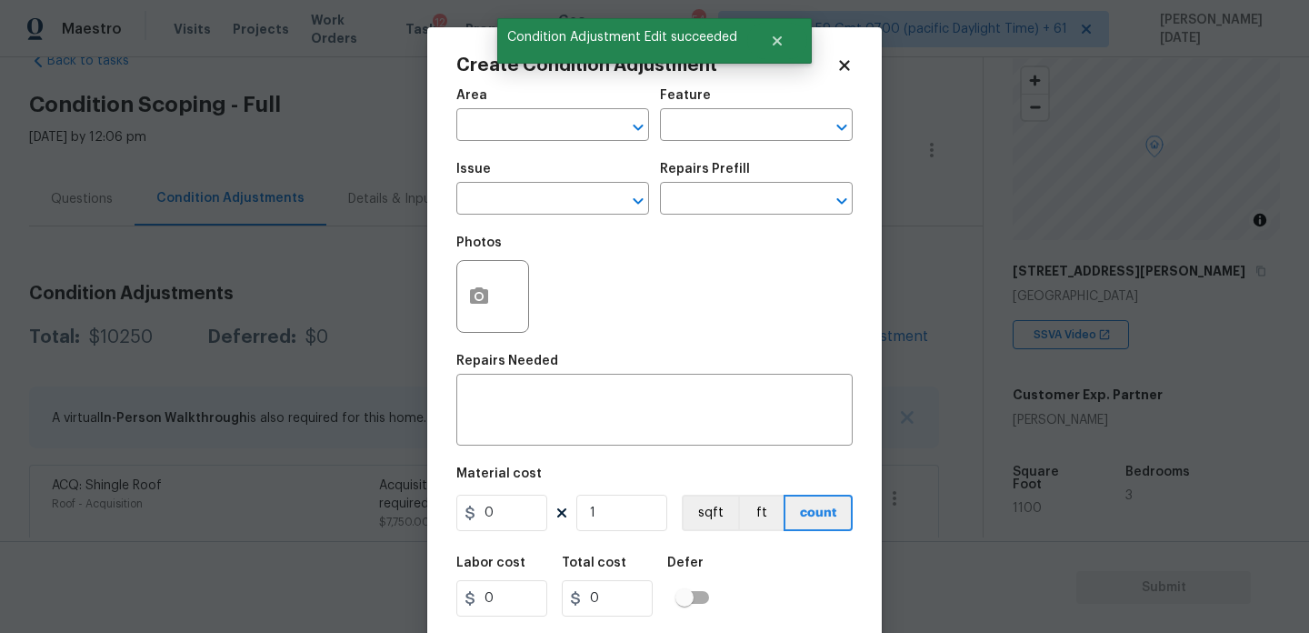
click at [476, 105] on div "Area" at bounding box center [552, 101] width 193 height 24
click at [479, 116] on input "text" at bounding box center [527, 127] width 142 height 28
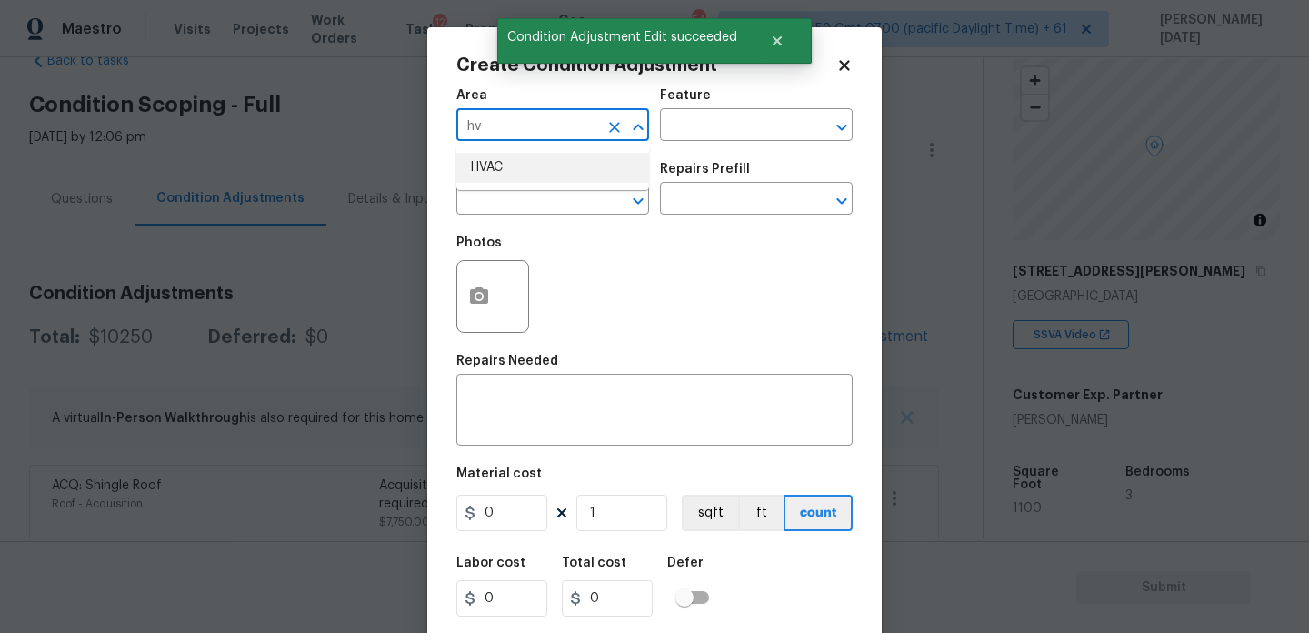
type input "hv"
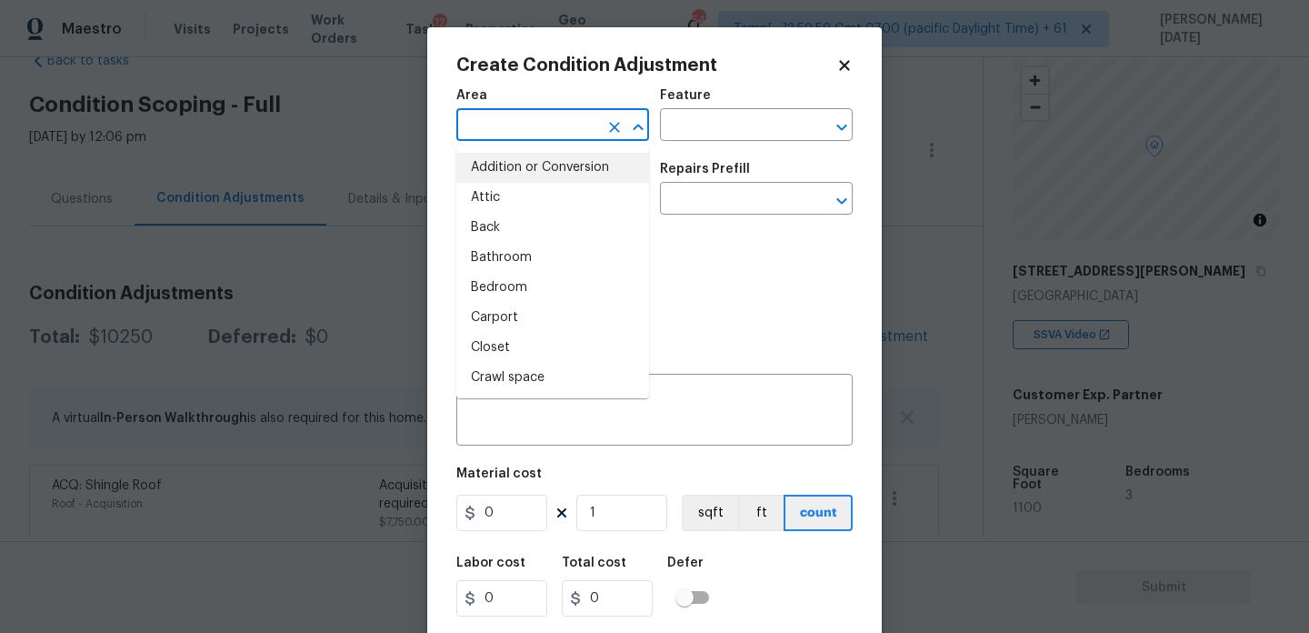
click at [738, 305] on div "Photos" at bounding box center [654, 284] width 396 height 118
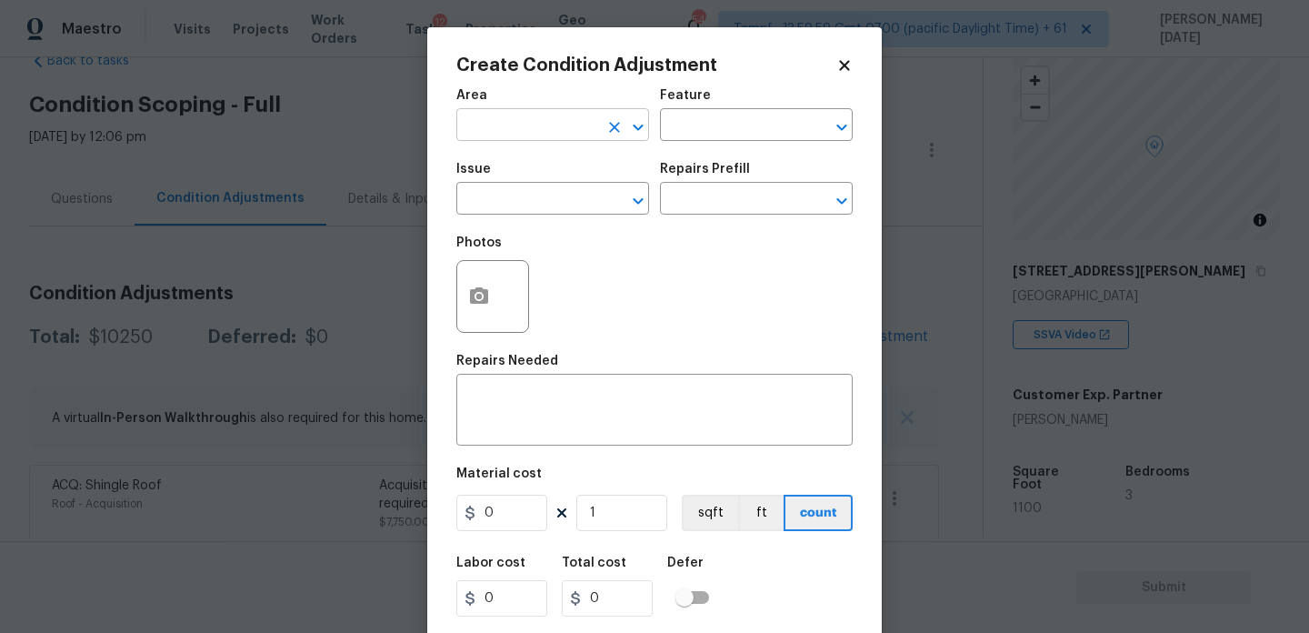
click at [495, 122] on input "text" at bounding box center [527, 127] width 142 height 28
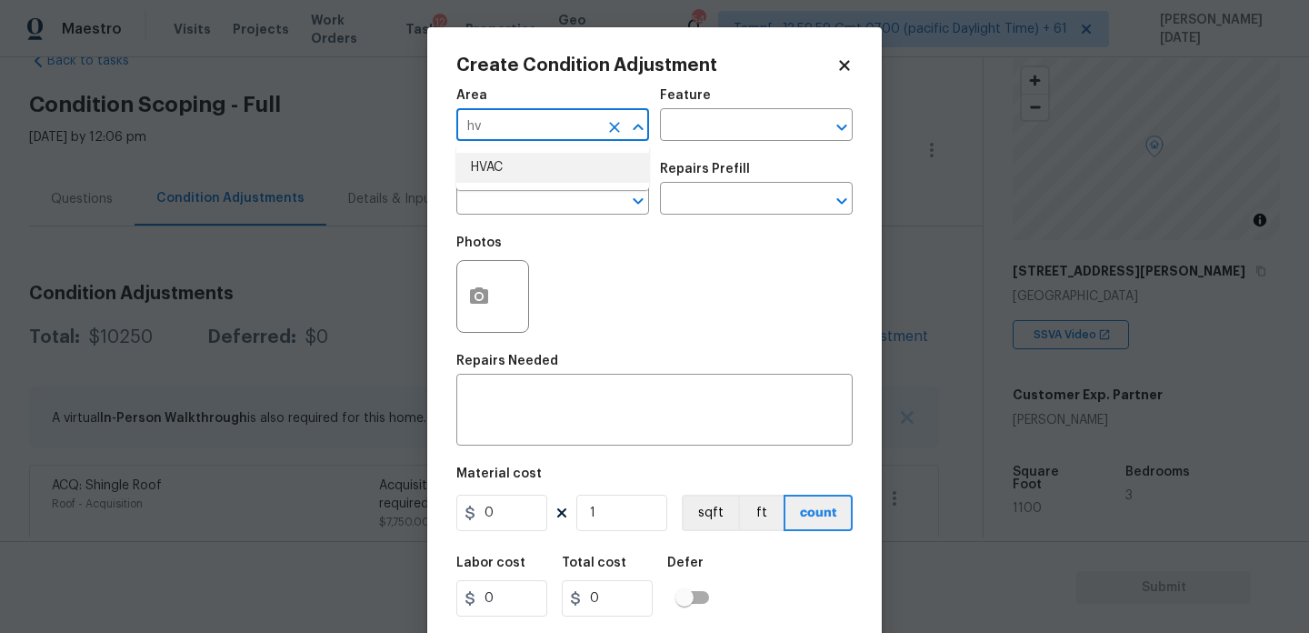
click at [499, 160] on li "HVAC" at bounding box center [552, 168] width 193 height 30
type input "HVAC"
click at [502, 200] on input "text" at bounding box center [527, 200] width 142 height 28
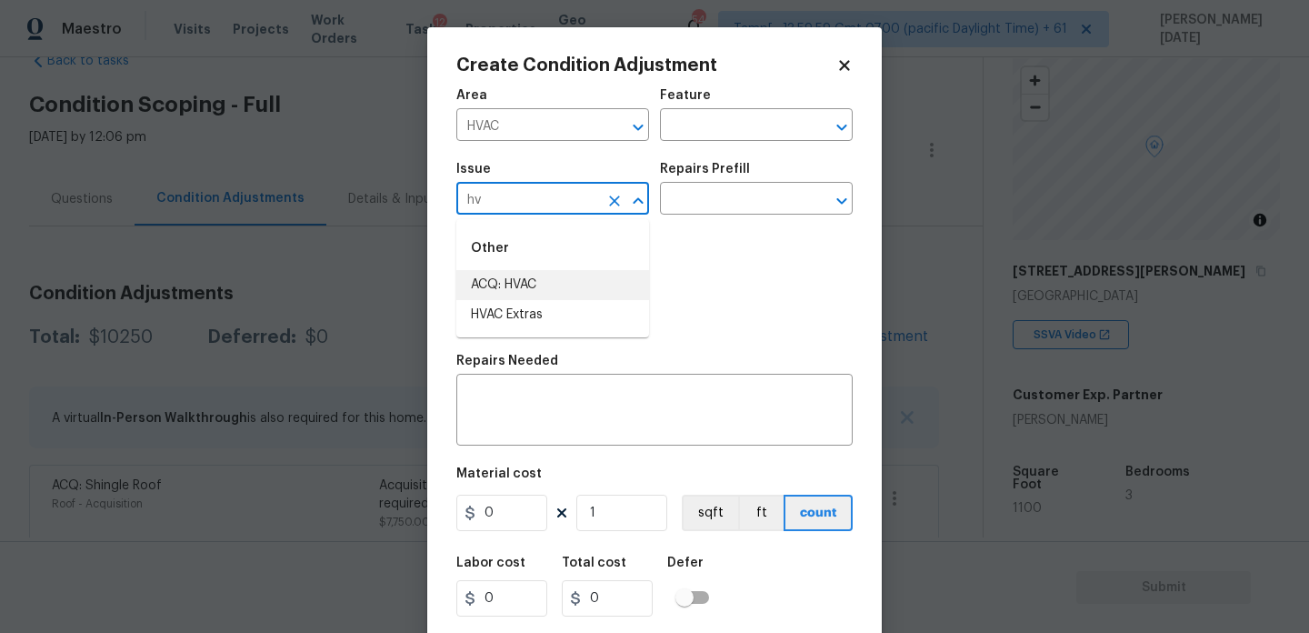
click at [528, 292] on li "ACQ: HVAC" at bounding box center [552, 285] width 193 height 30
type input "ACQ: HVAC"
click at [713, 193] on input "text" at bounding box center [731, 200] width 142 height 28
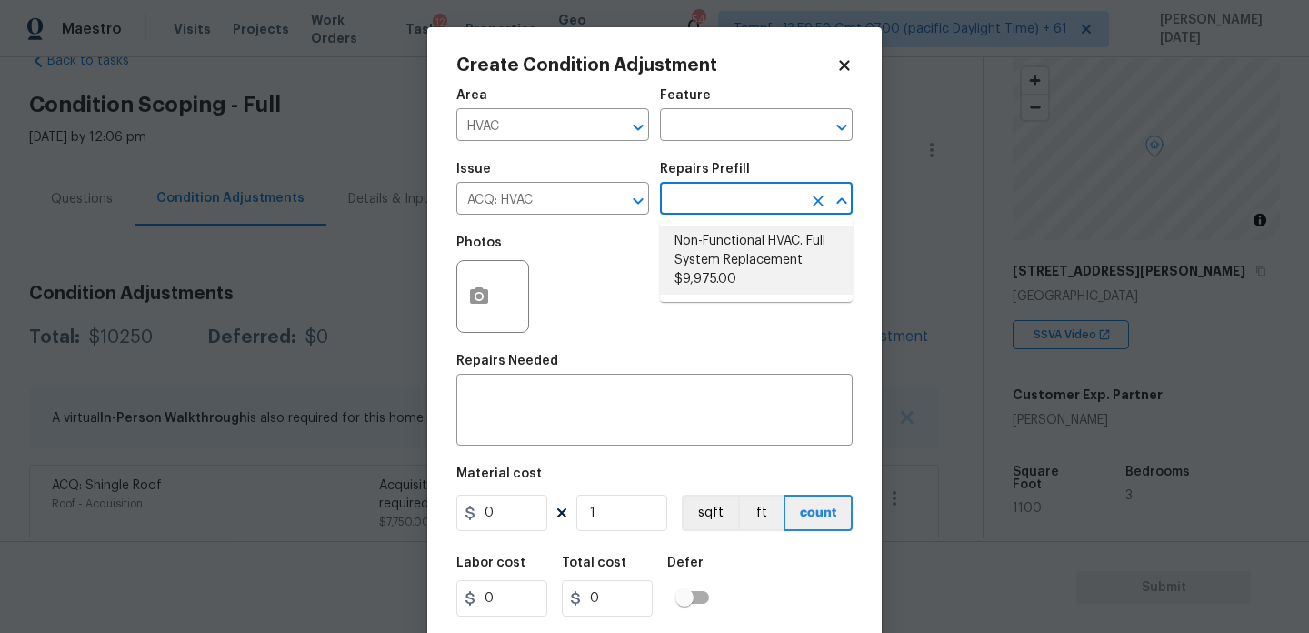
click at [741, 234] on li "Non-Functional HVAC. Full System Replacement $9,975.00" at bounding box center [756, 260] width 193 height 68
type input "Acquisition"
type textarea "Acquisition Scope: Full System Replacement"
type input "9975"
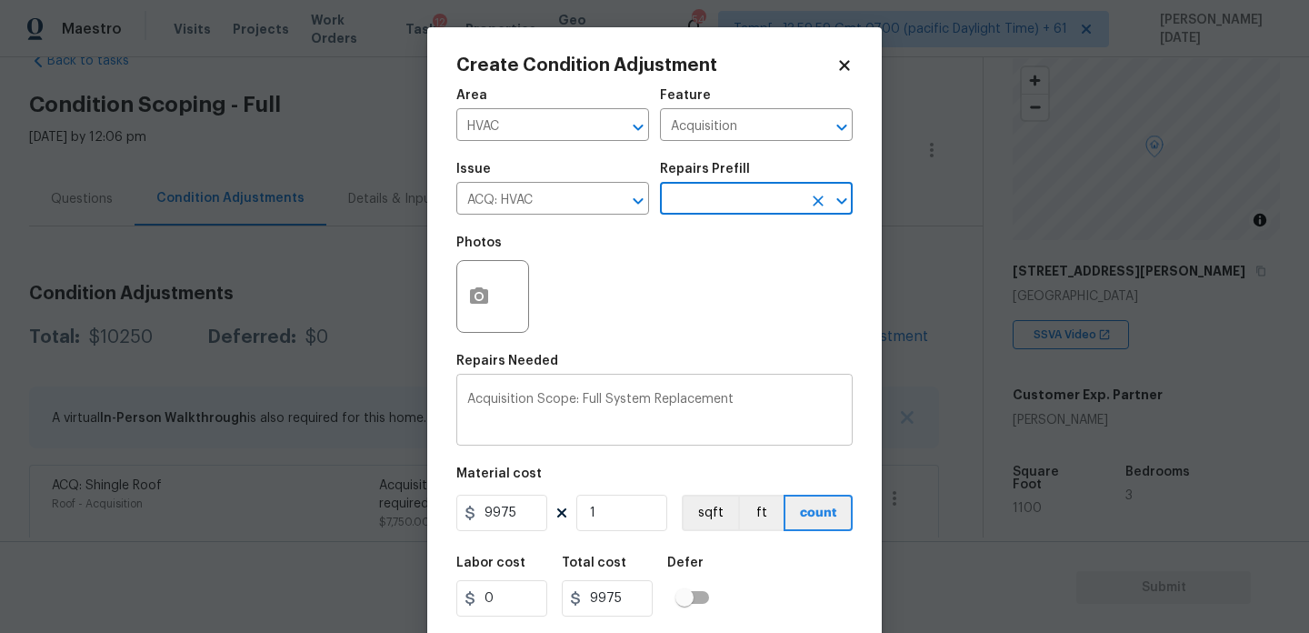
scroll to position [46, 0]
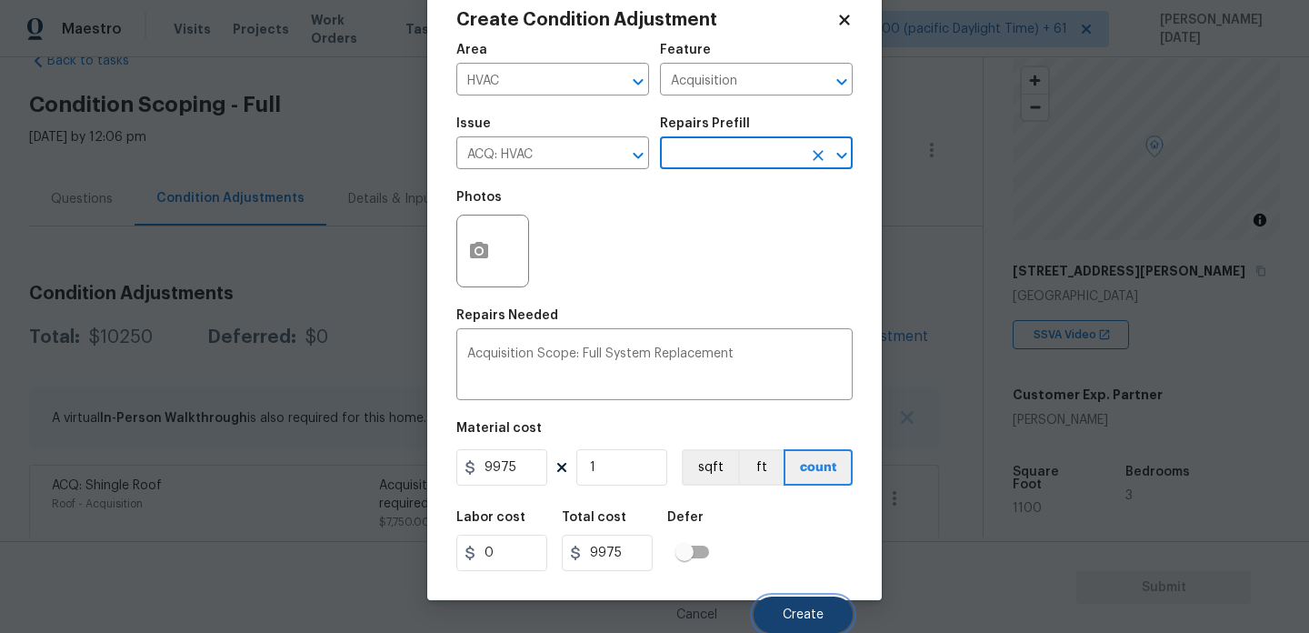
click at [795, 609] on span "Create" at bounding box center [803, 615] width 41 height 14
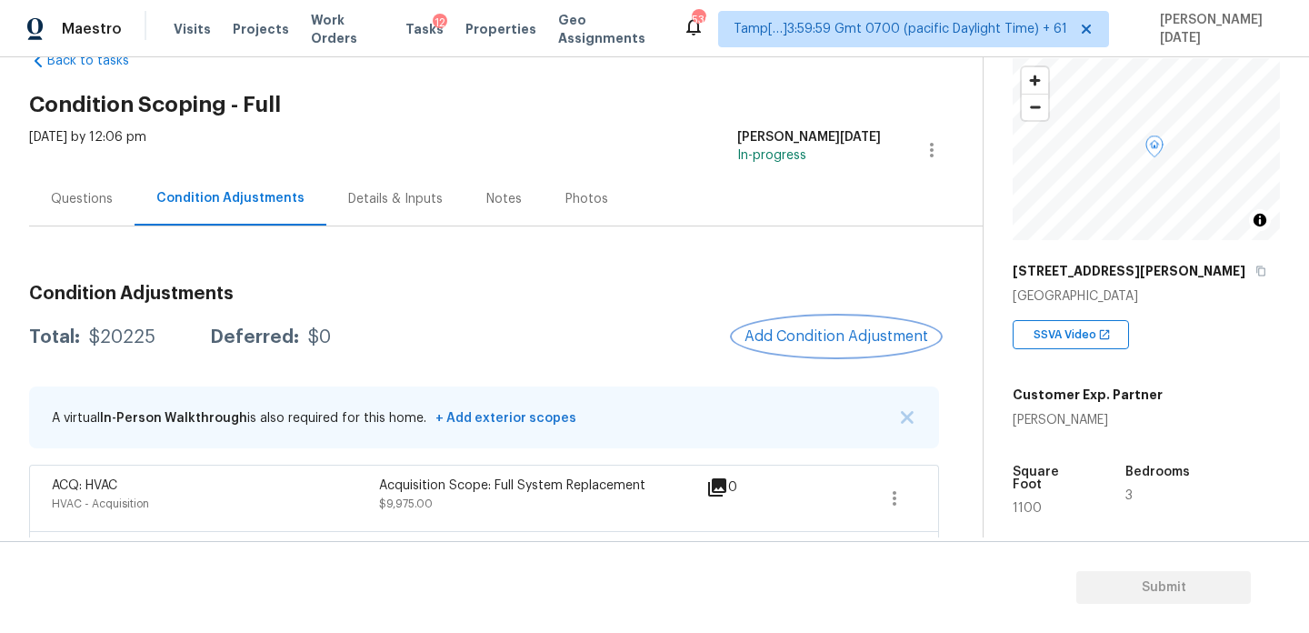
scroll to position [193, 0]
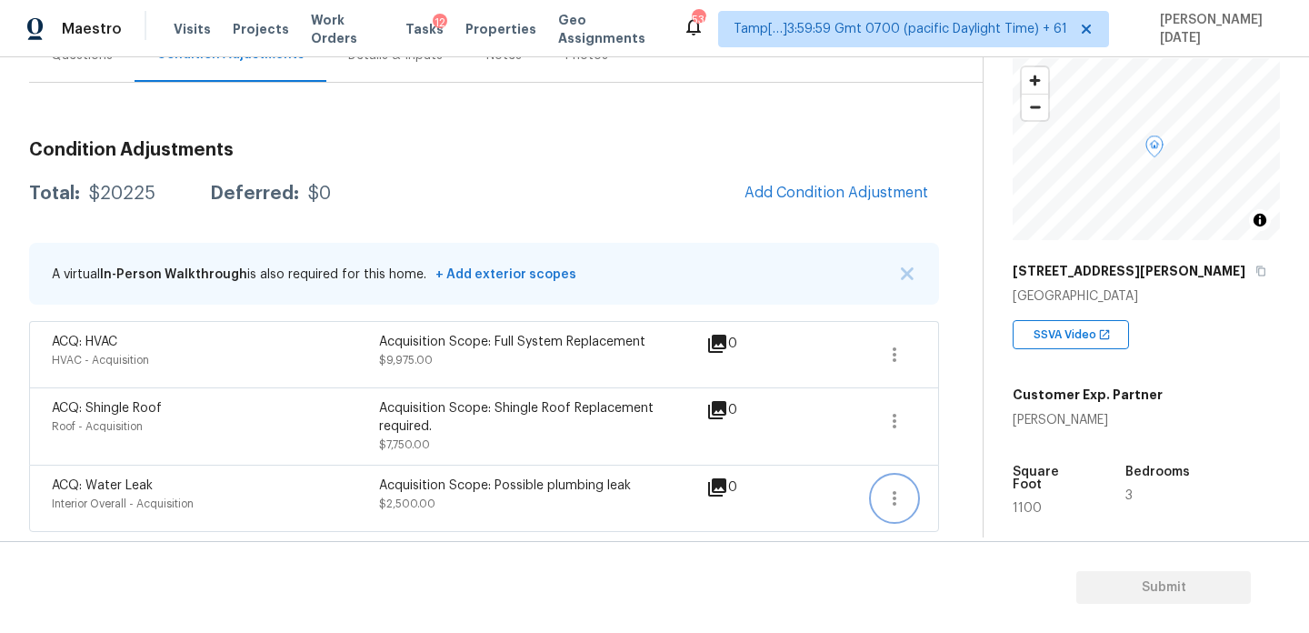
click at [901, 498] on icon "button" at bounding box center [895, 498] width 22 height 22
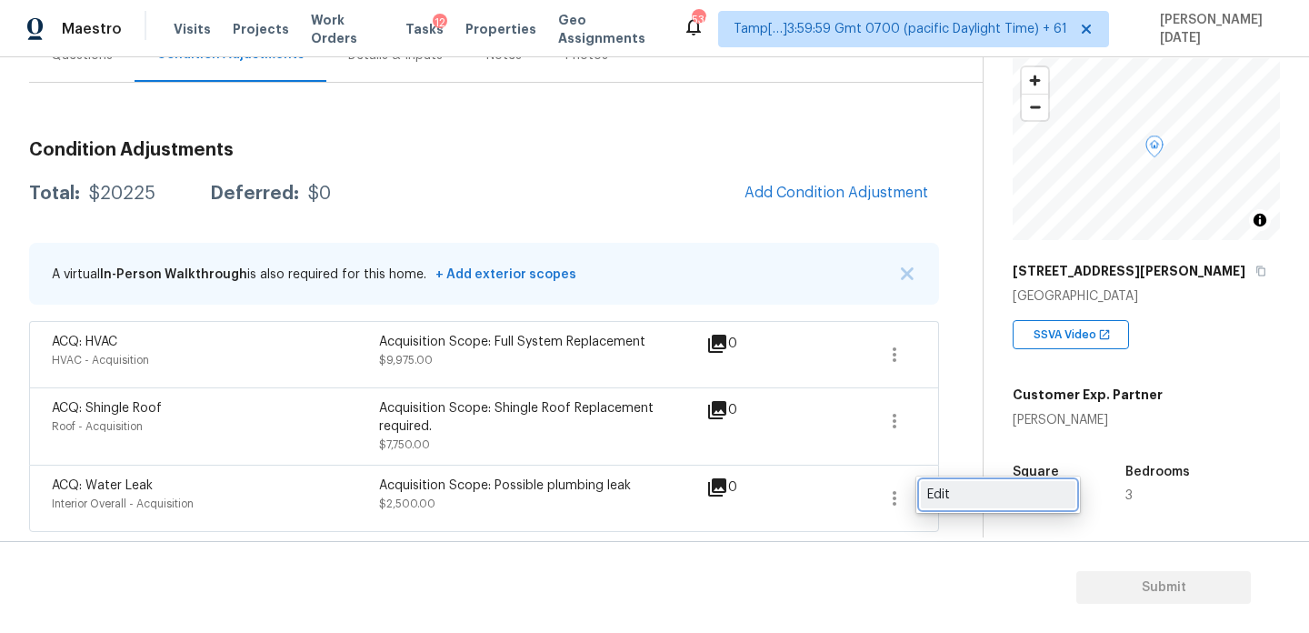
click at [1008, 495] on div "Edit" at bounding box center [998, 494] width 142 height 18
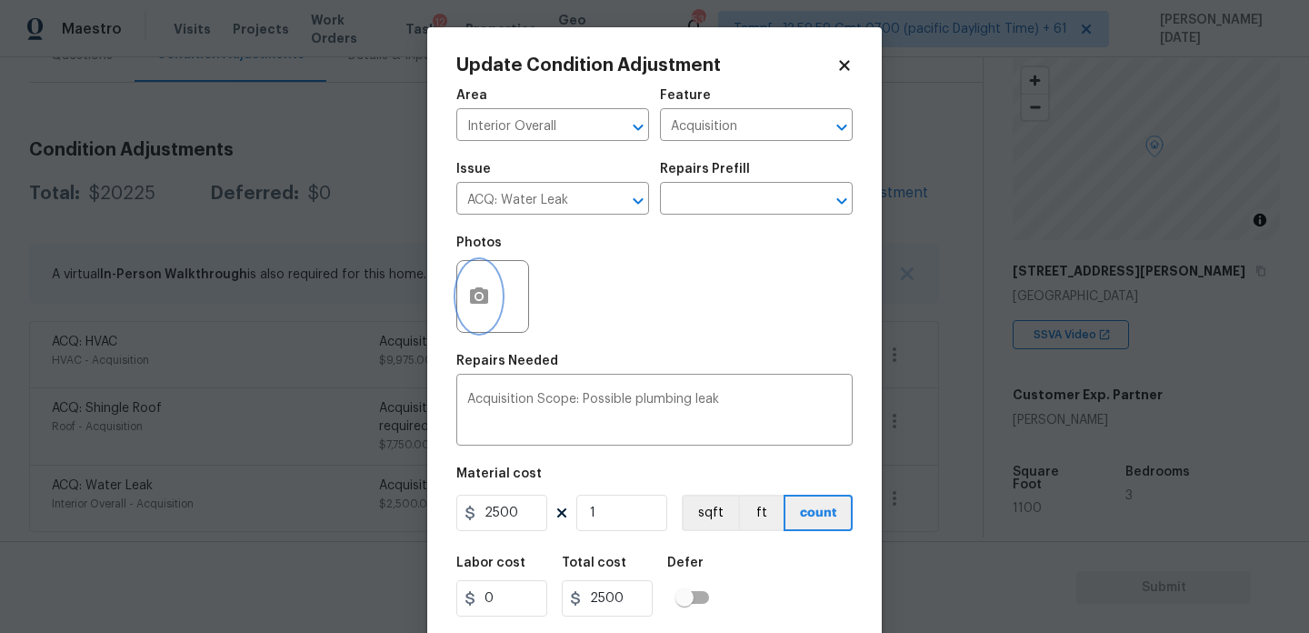
click at [483, 300] on icon "button" at bounding box center [479, 295] width 18 height 16
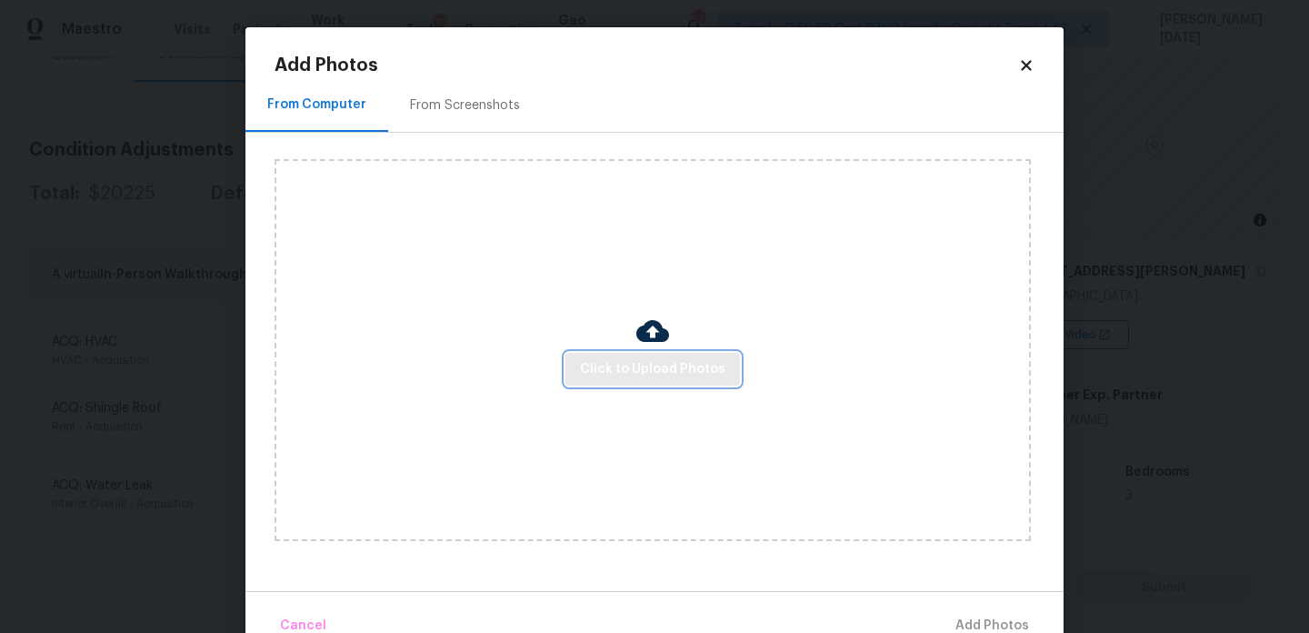
click at [618, 371] on span "Click to Upload Photos" at bounding box center [652, 369] width 145 height 23
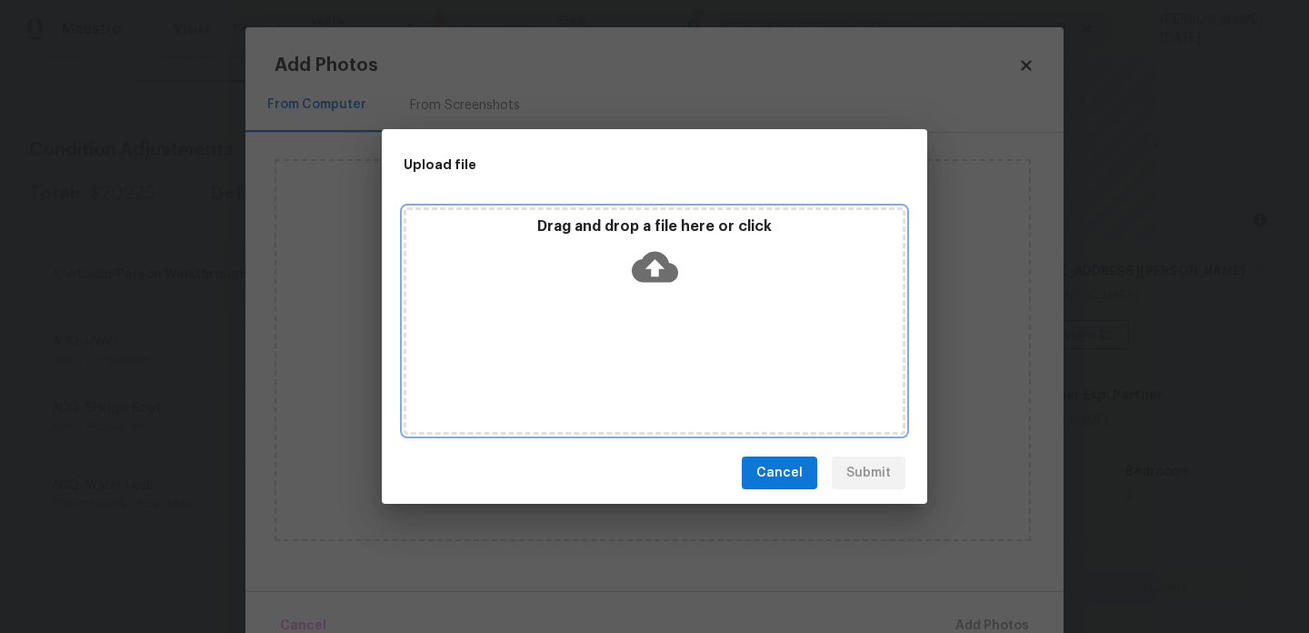
click at [618, 371] on div "Drag and drop a file here or click" at bounding box center [655, 320] width 502 height 227
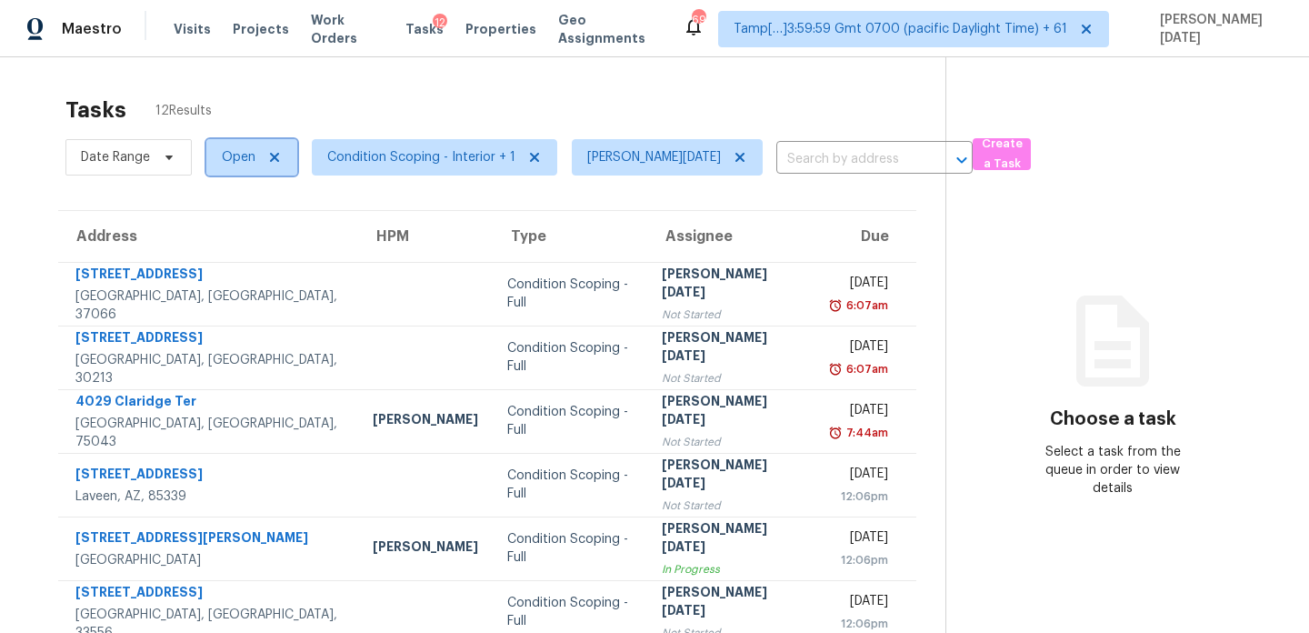
click at [245, 166] on span "Open" at bounding box center [251, 157] width 91 height 36
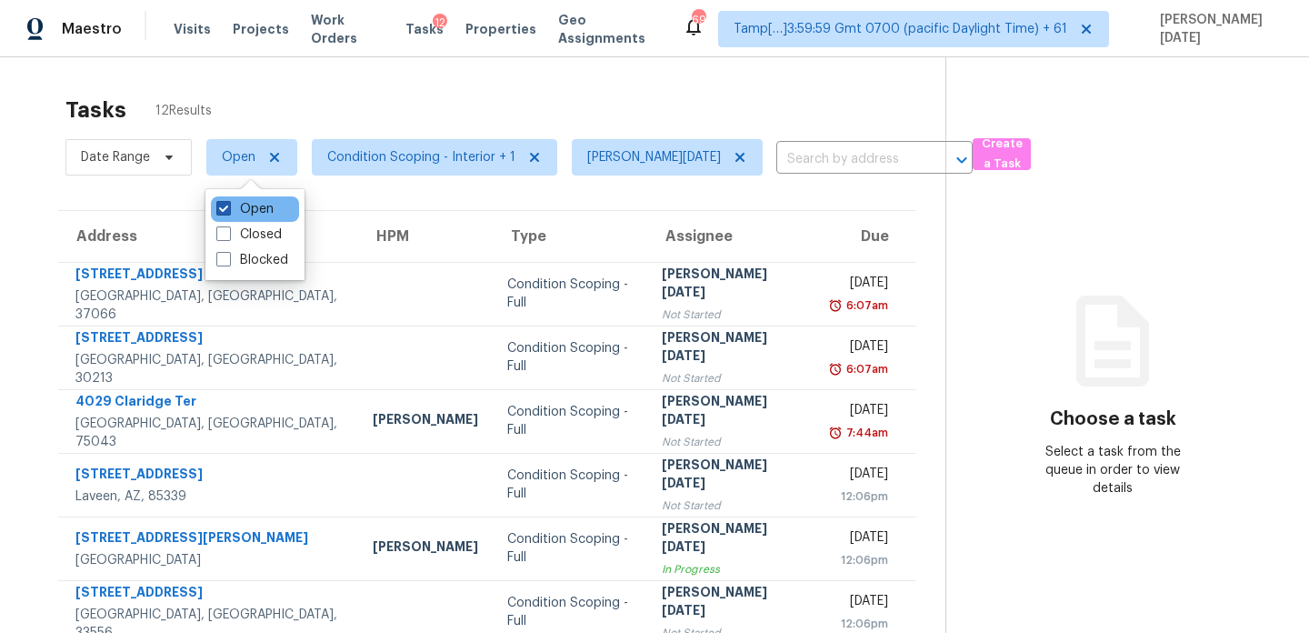
click at [242, 212] on label "Open" at bounding box center [244, 209] width 57 height 18
click at [228, 212] on input "Open" at bounding box center [222, 206] width 12 height 12
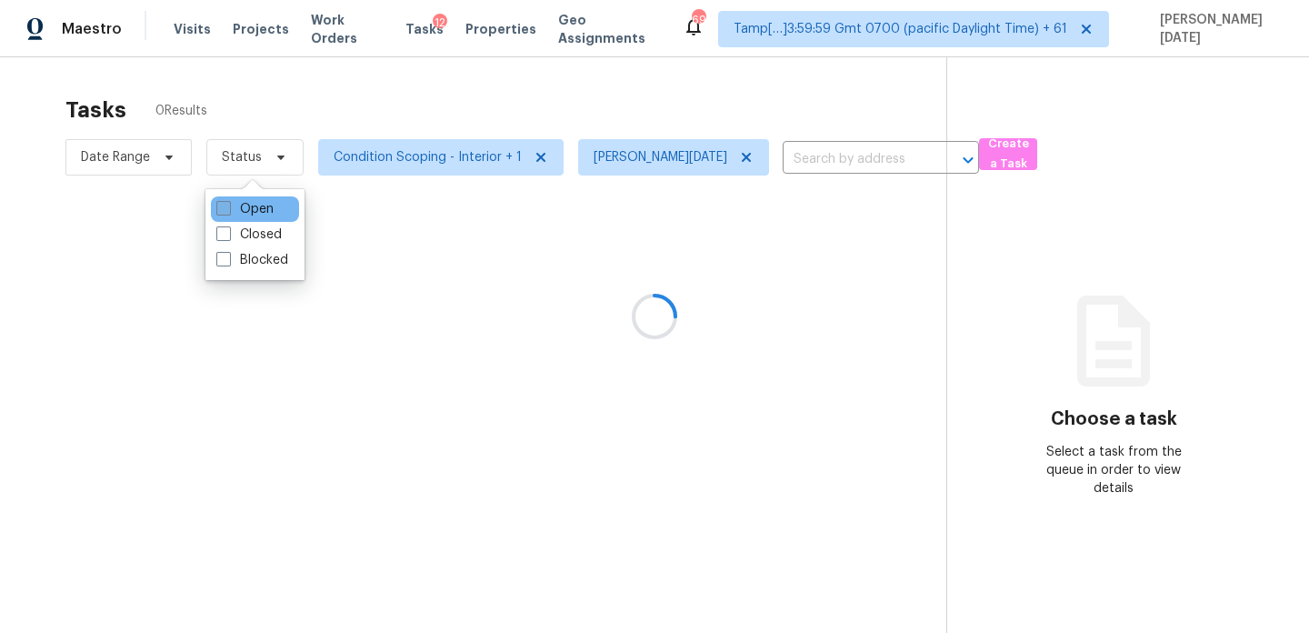
click at [242, 212] on label "Open" at bounding box center [244, 209] width 57 height 18
click at [228, 212] on input "Open" at bounding box center [222, 206] width 12 height 12
checkbox input "true"
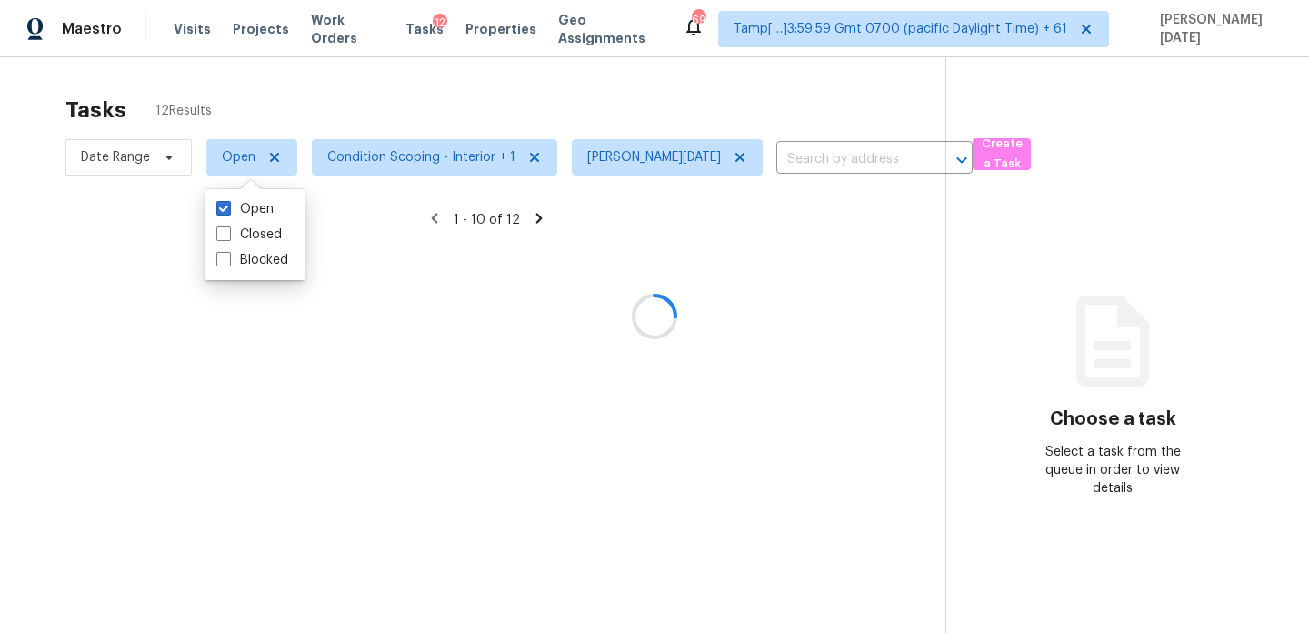
click at [481, 84] on div at bounding box center [654, 316] width 1309 height 633
click at [450, 169] on div at bounding box center [654, 316] width 1309 height 633
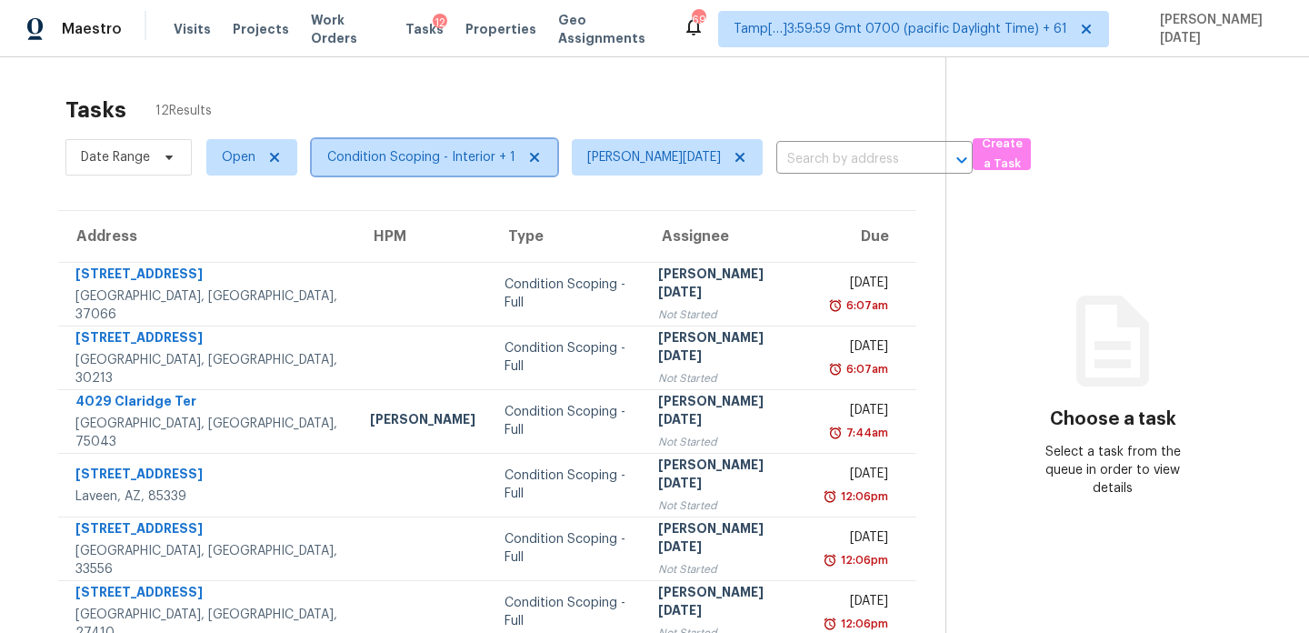
click at [456, 167] on span "Condition Scoping - Interior + 1" at bounding box center [434, 157] width 245 height 36
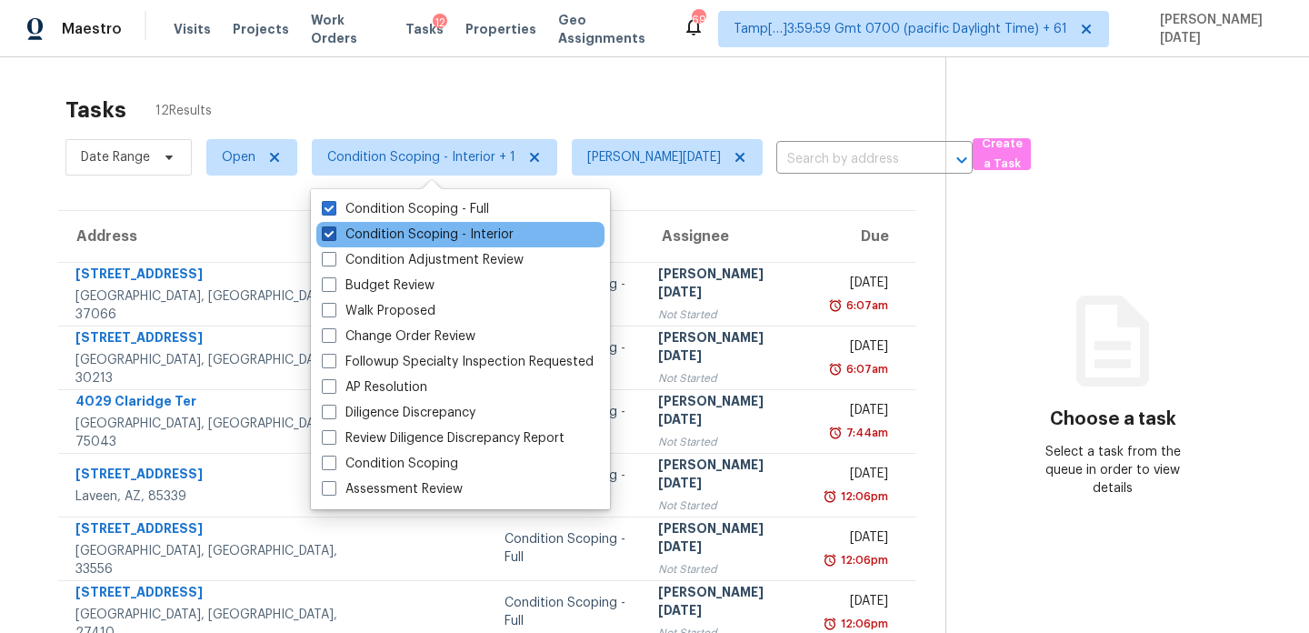
click at [440, 235] on label "Condition Scoping - Interior" at bounding box center [418, 234] width 192 height 18
click at [334, 235] on input "Condition Scoping - Interior" at bounding box center [328, 231] width 12 height 12
checkbox input "false"
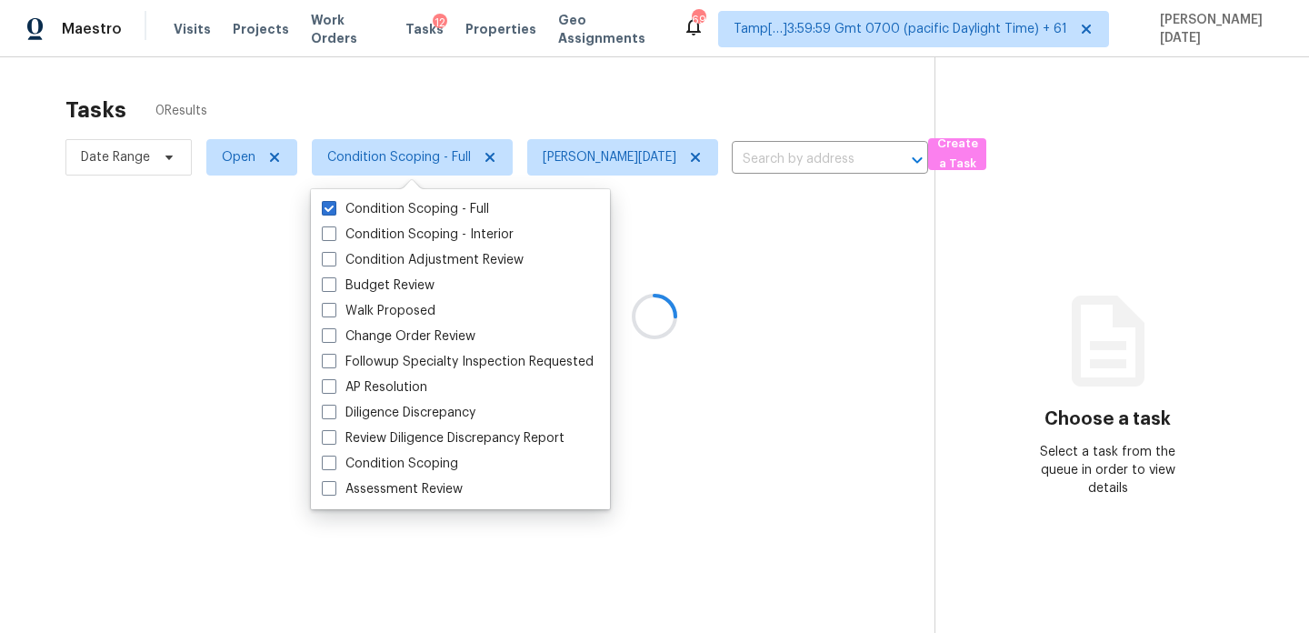
click at [597, 90] on div "Tasks 0 Results" at bounding box center [499, 109] width 869 height 47
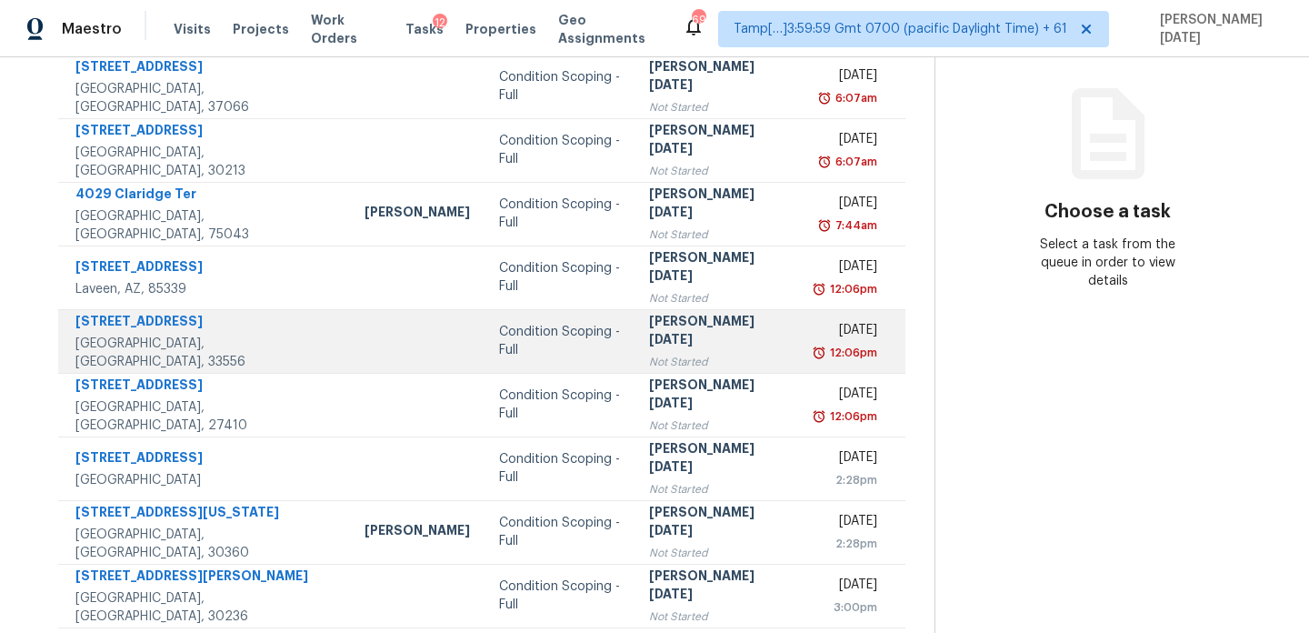
scroll to position [58, 0]
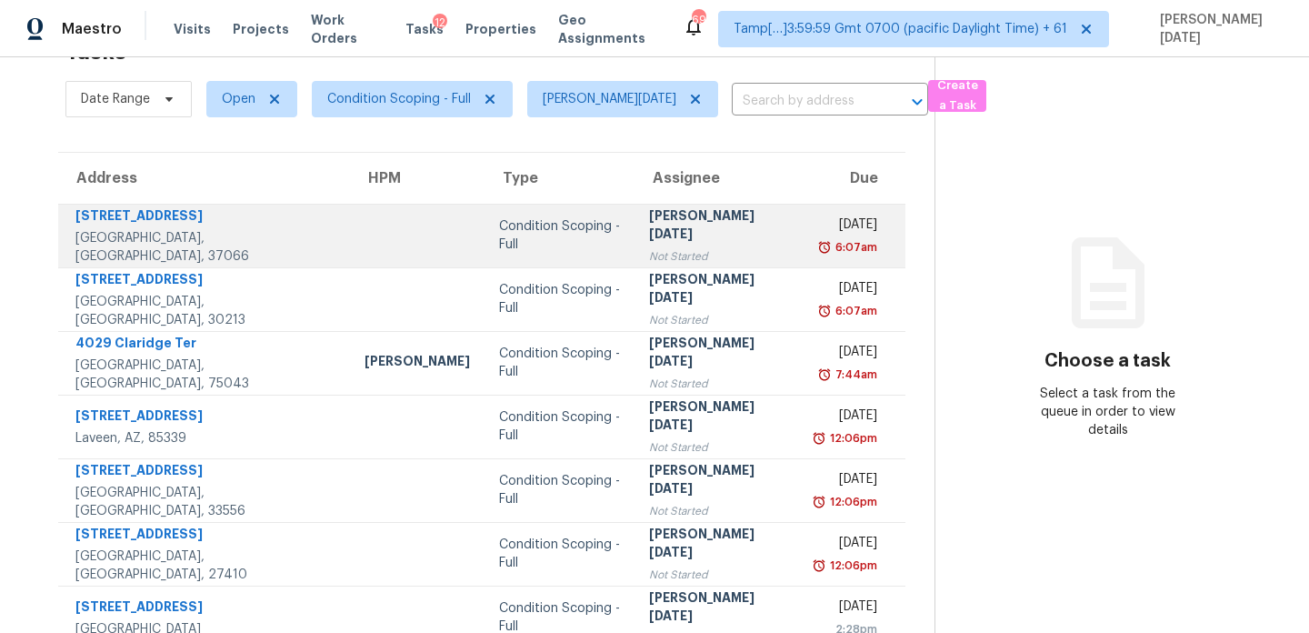
click at [816, 226] on div "[DATE]" at bounding box center [847, 226] width 62 height 23
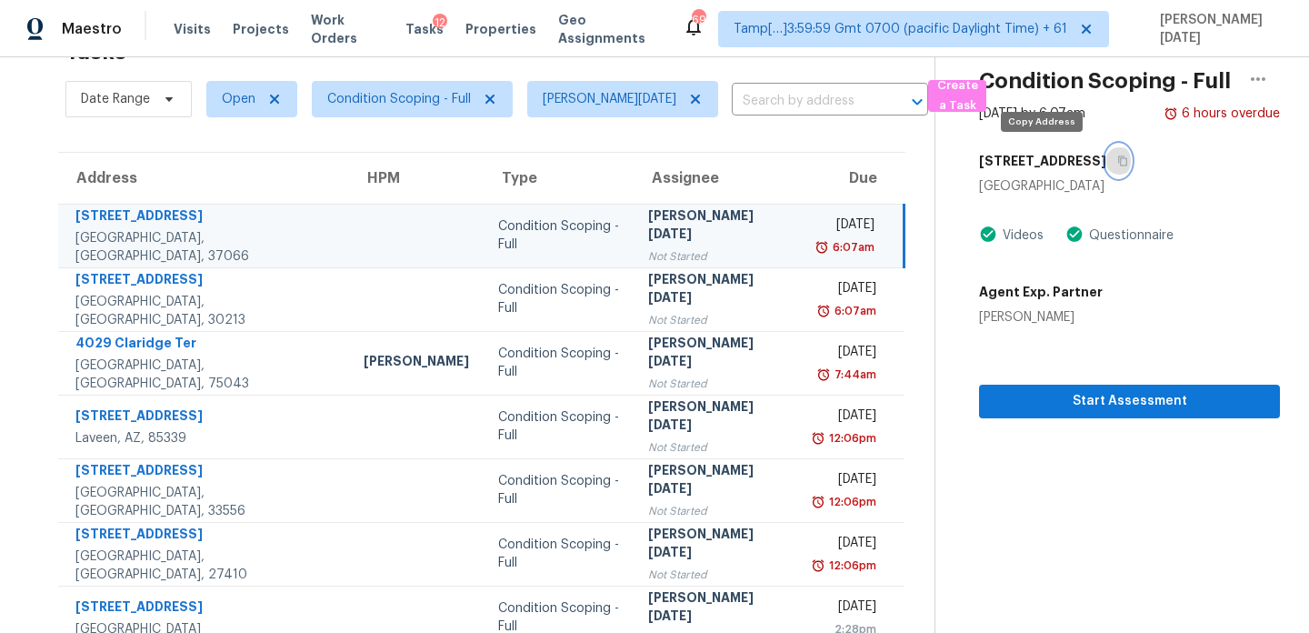
click at [1117, 162] on icon "button" at bounding box center [1122, 160] width 11 height 11
click at [232, 98] on span "Open" at bounding box center [239, 99] width 34 height 18
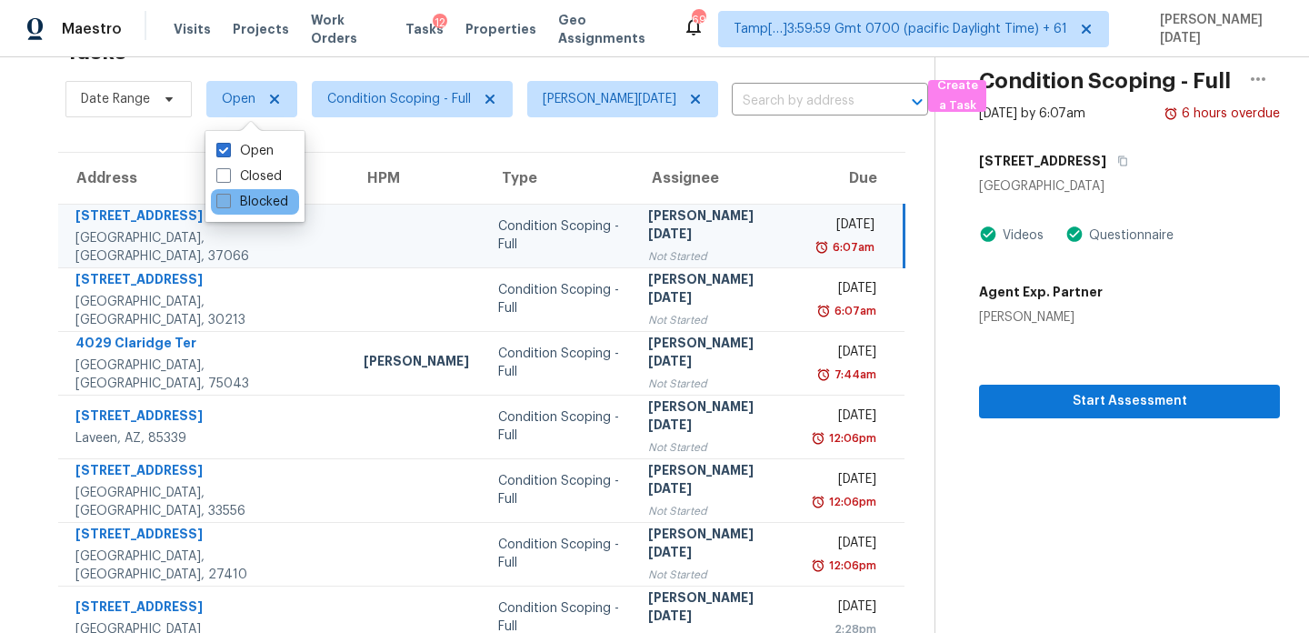
click at [246, 193] on label "Blocked" at bounding box center [252, 202] width 72 height 18
click at [228, 193] on input "Blocked" at bounding box center [222, 199] width 12 height 12
checkbox input "true"
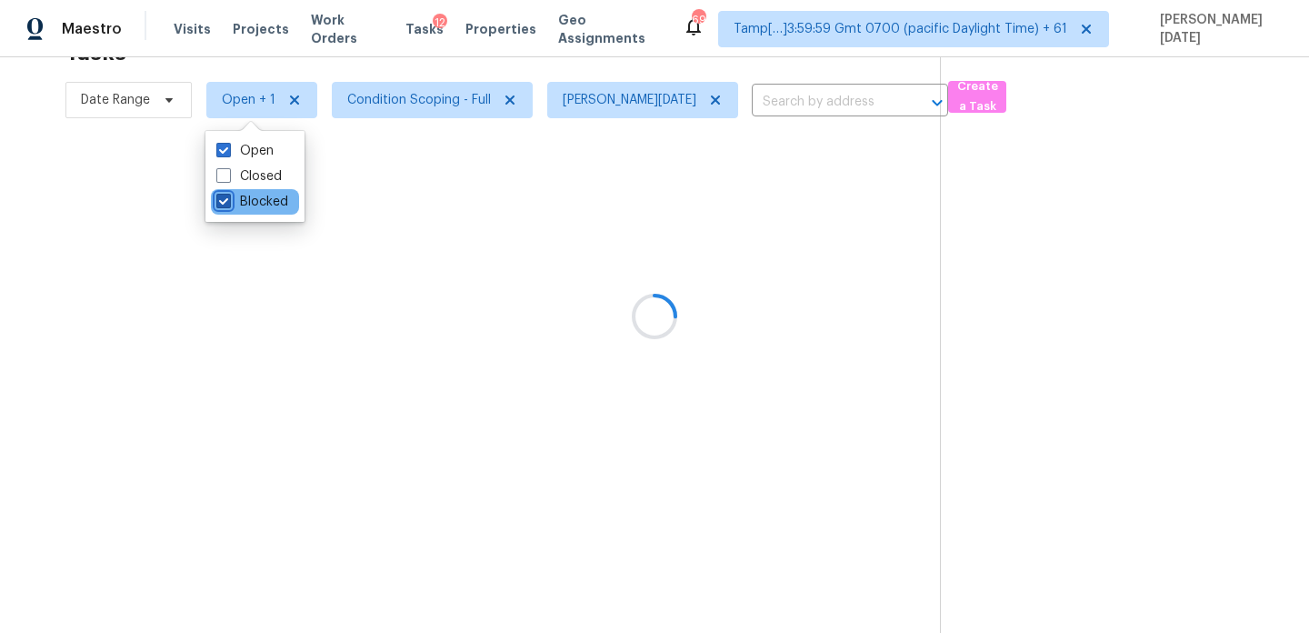
scroll to position [57, 0]
click at [250, 158] on label "Open" at bounding box center [244, 152] width 57 height 18
click at [228, 155] on input "Open" at bounding box center [222, 149] width 12 height 12
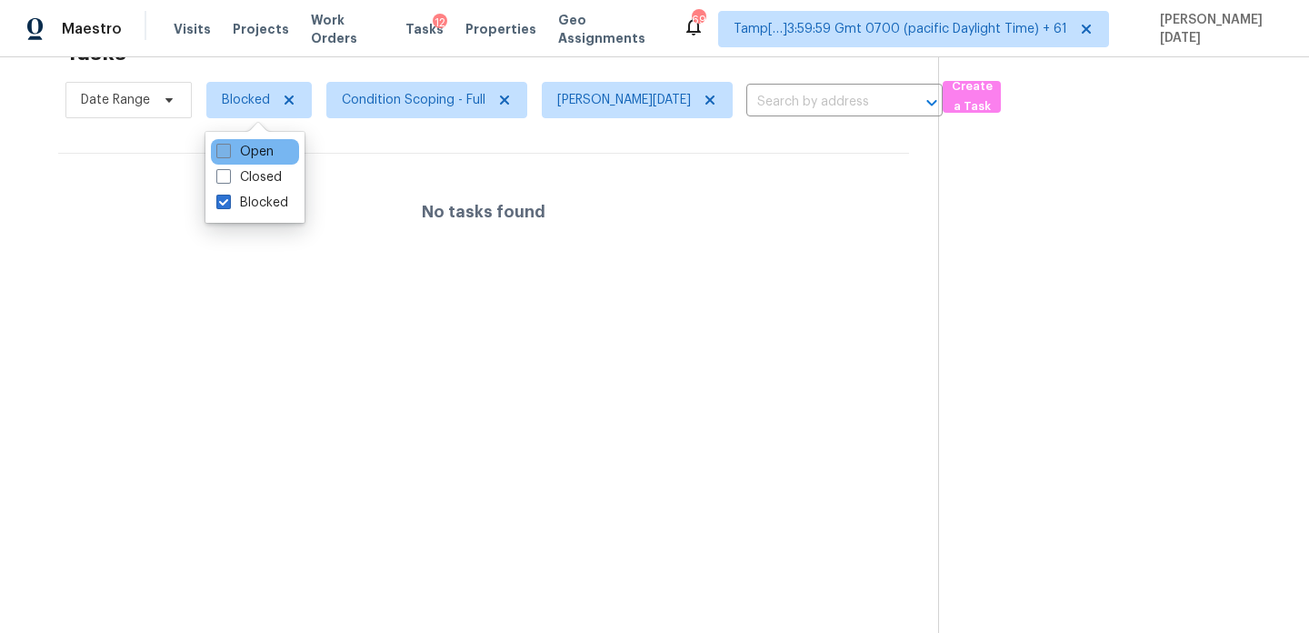
click at [237, 144] on label "Open" at bounding box center [244, 152] width 57 height 18
click at [228, 144] on input "Open" at bounding box center [222, 149] width 12 height 12
checkbox input "true"
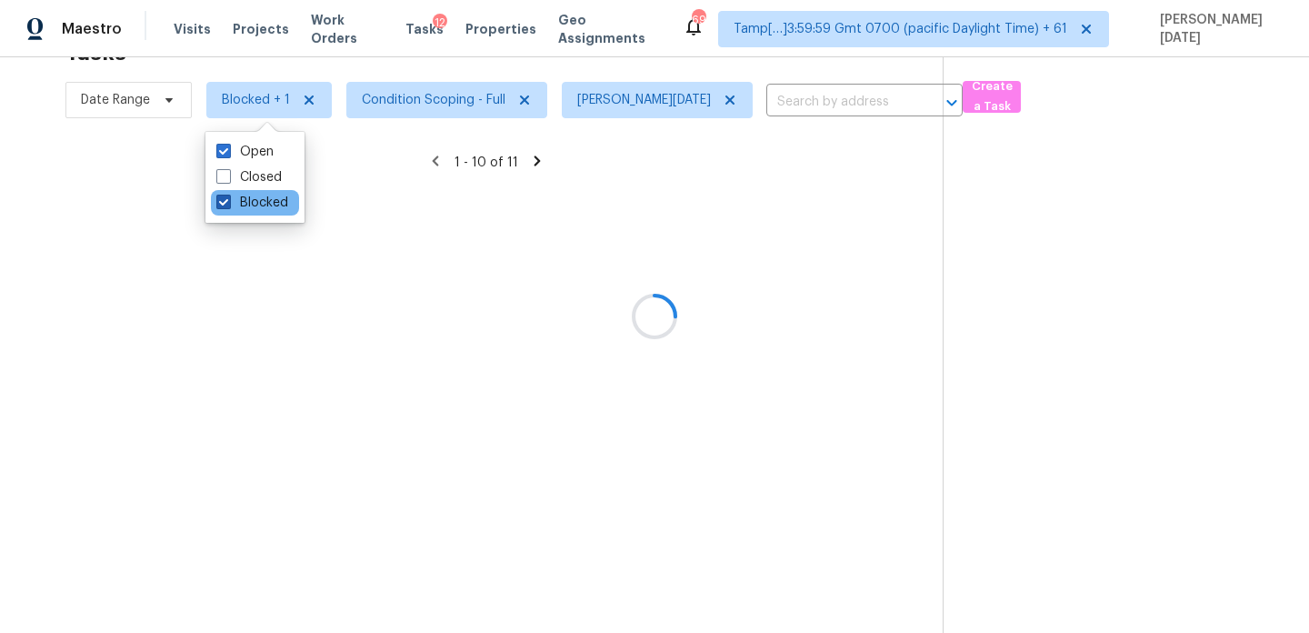
click at [242, 207] on label "Blocked" at bounding box center [252, 203] width 72 height 18
click at [228, 205] on input "Blocked" at bounding box center [222, 200] width 12 height 12
checkbox input "false"
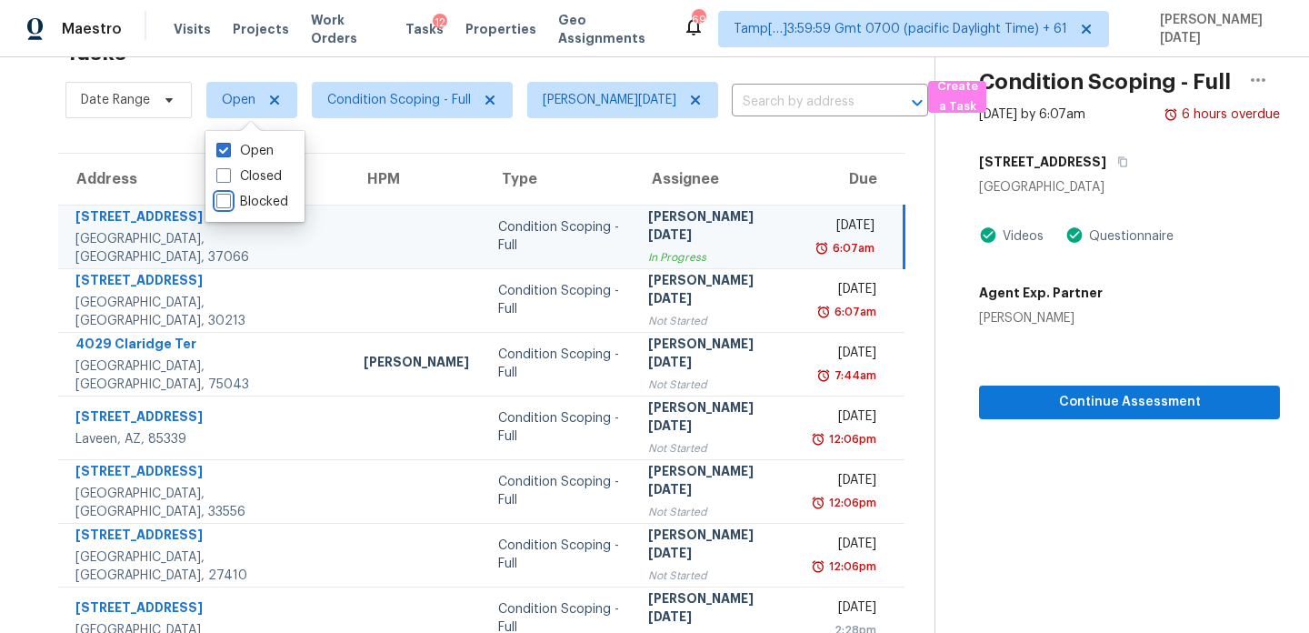
scroll to position [58, 0]
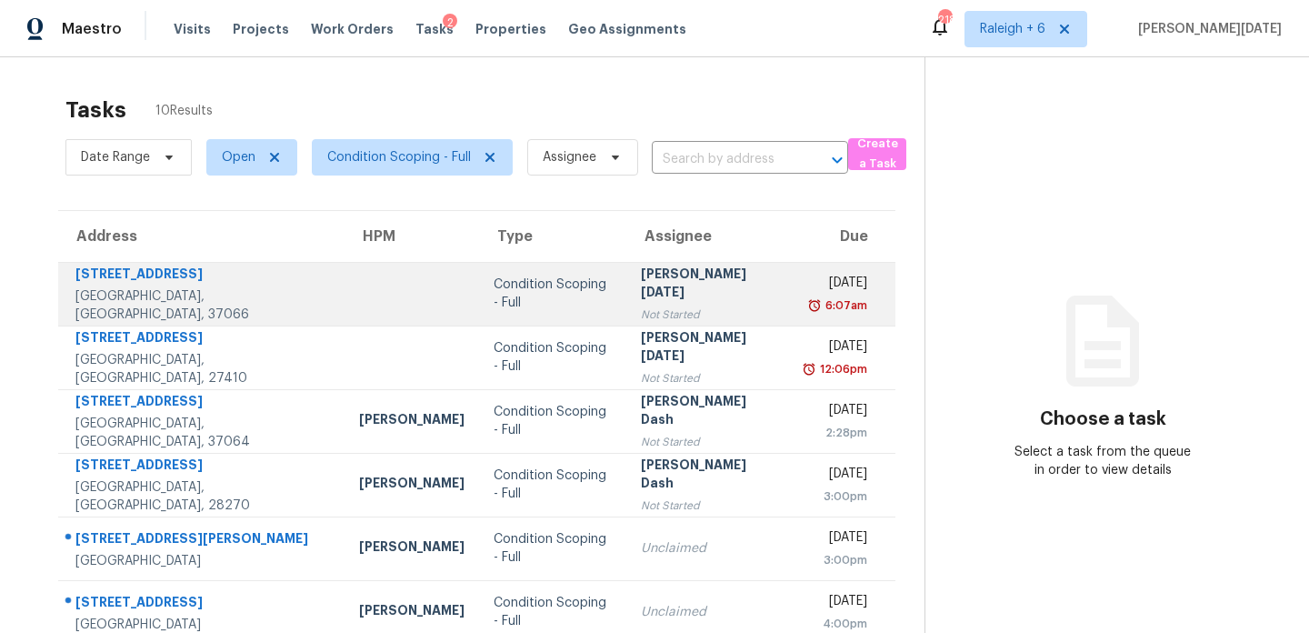
click at [555, 294] on td "Condition Scoping - Full" at bounding box center [552, 294] width 147 height 64
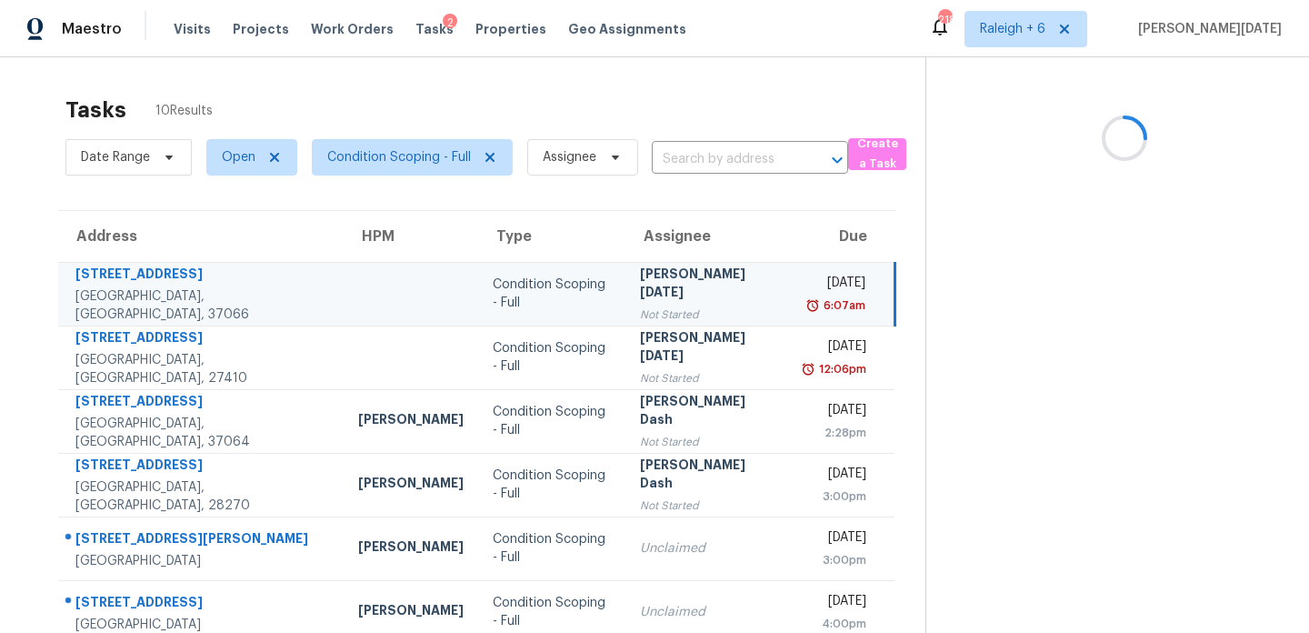
click at [555, 294] on td "Condition Scoping - Full" at bounding box center [551, 294] width 147 height 64
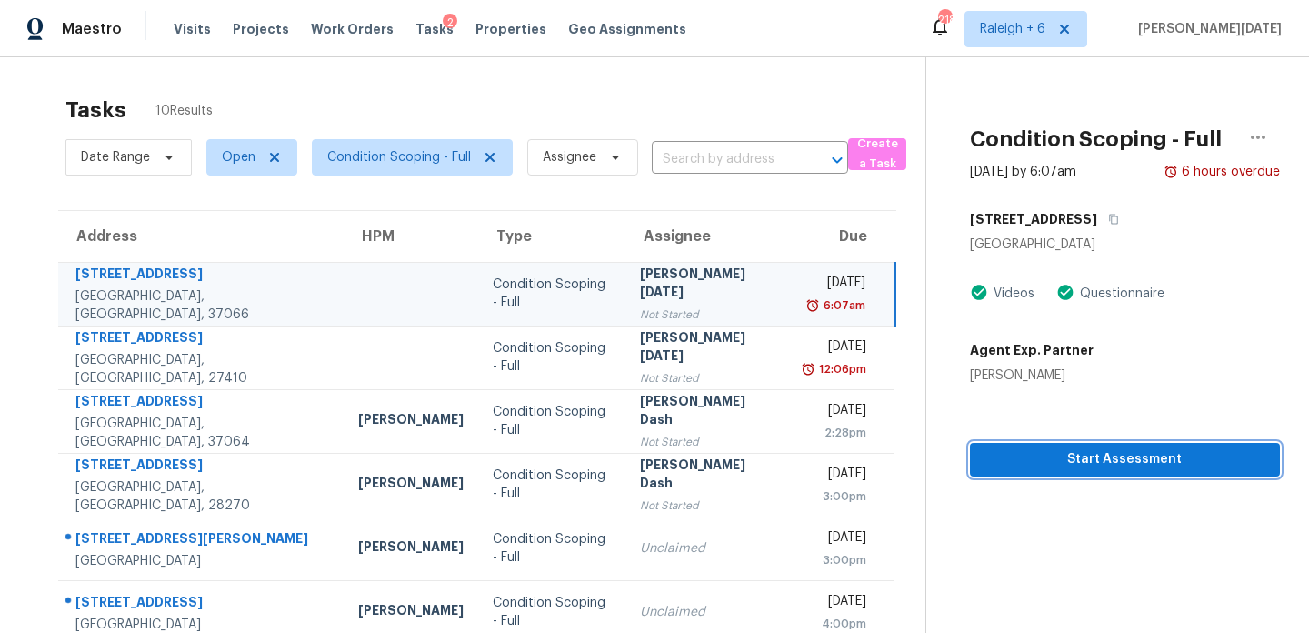
click at [1037, 467] on span "Start Assessment" at bounding box center [1125, 459] width 281 height 23
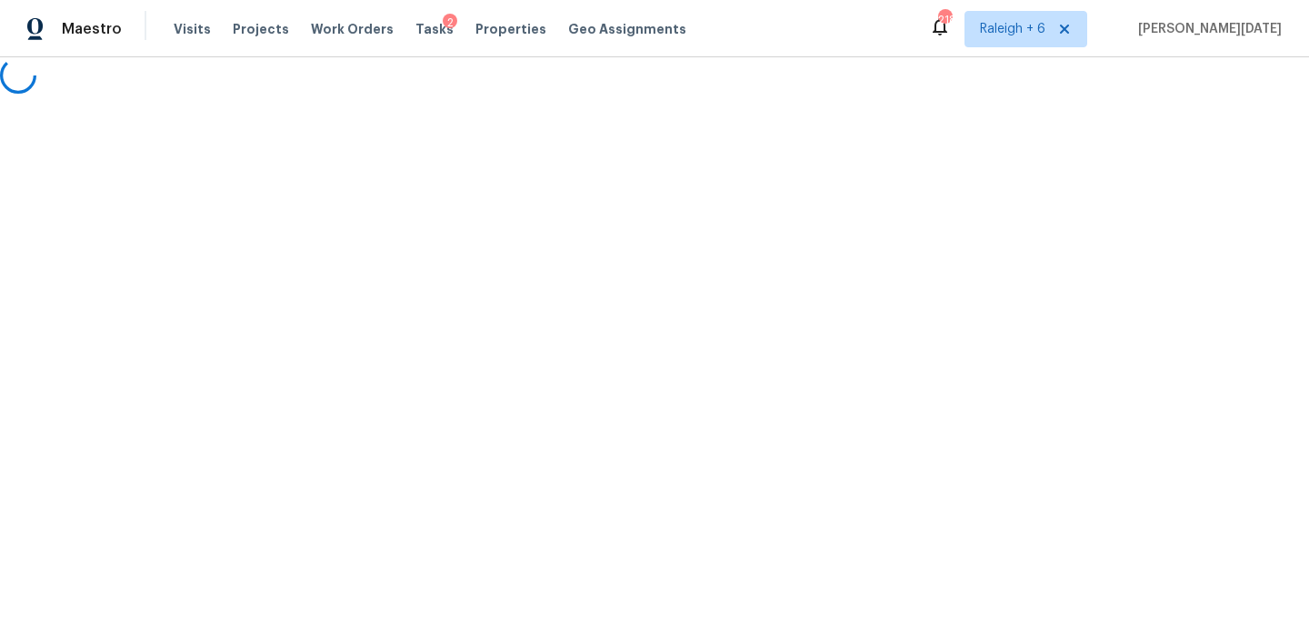
click at [232, 94] on html "Maestro Visits Projects Work Orders Tasks 2 Properties Geo Assignments 218 Rale…" at bounding box center [654, 47] width 1309 height 94
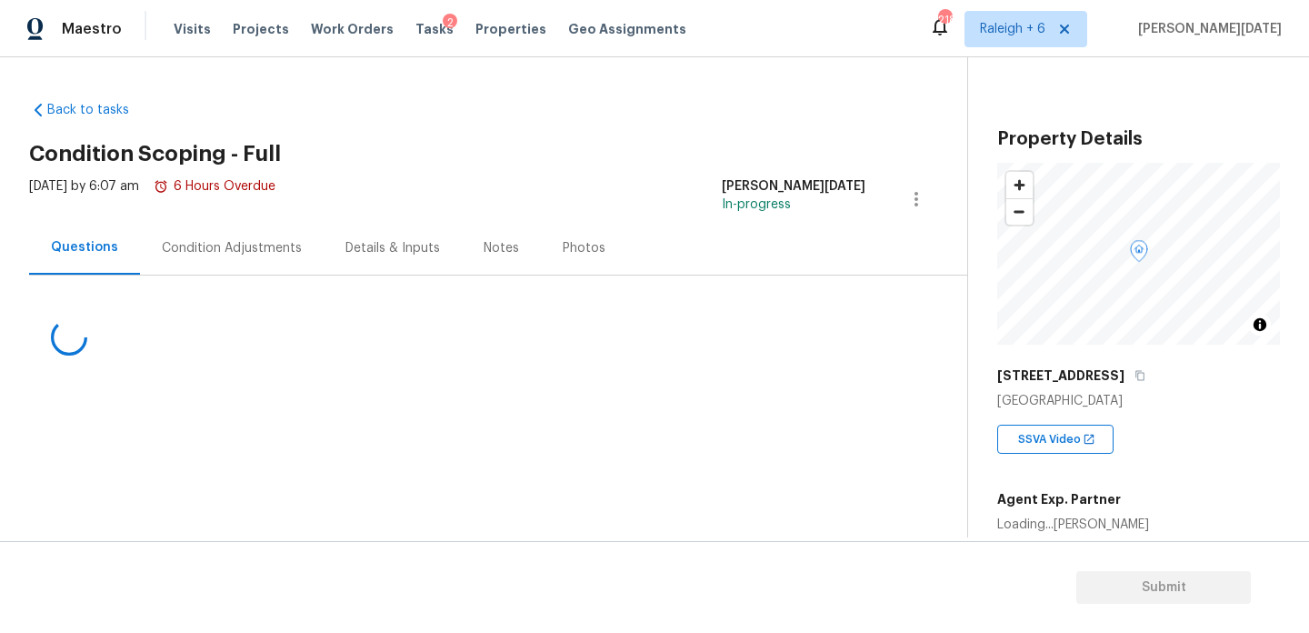
click at [265, 221] on div "Condition Adjustments" at bounding box center [232, 248] width 184 height 54
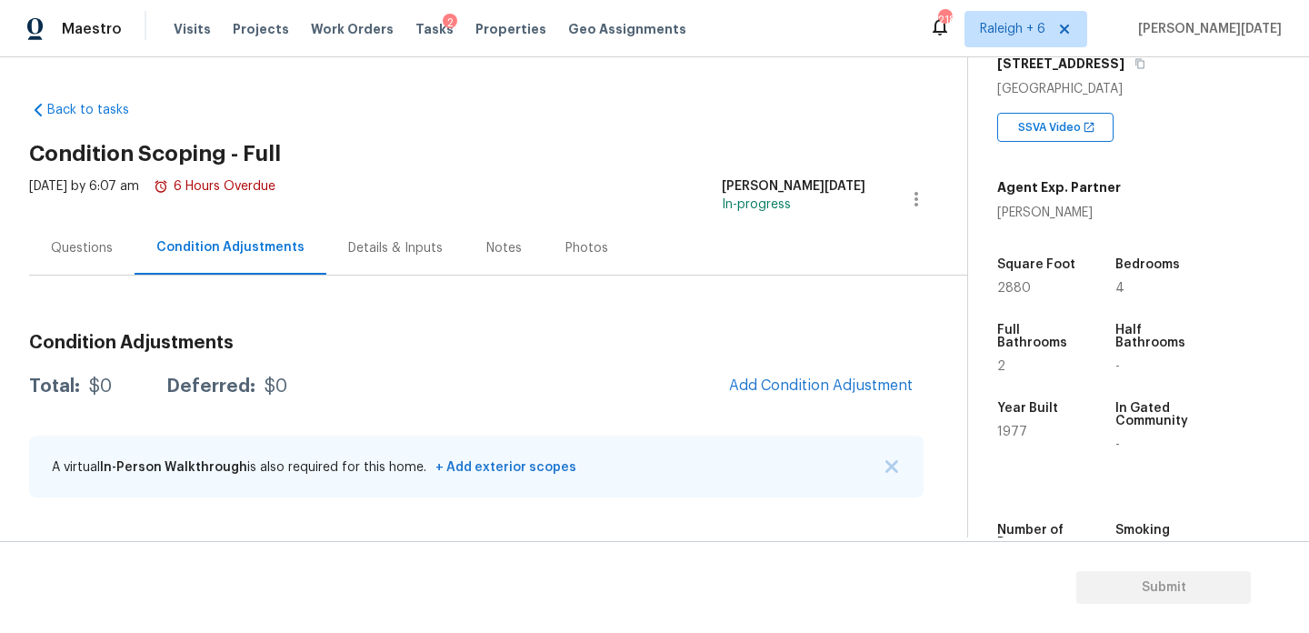
scroll to position [368, 0]
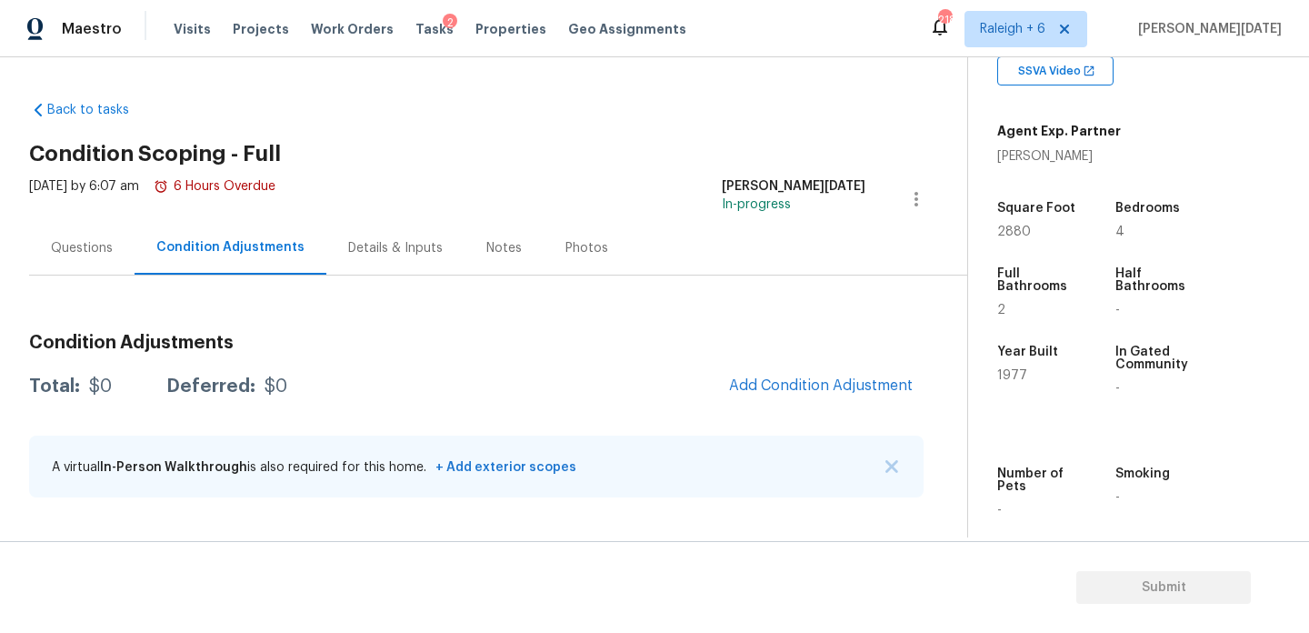
click at [615, 248] on div "Photos" at bounding box center [587, 248] width 86 height 54
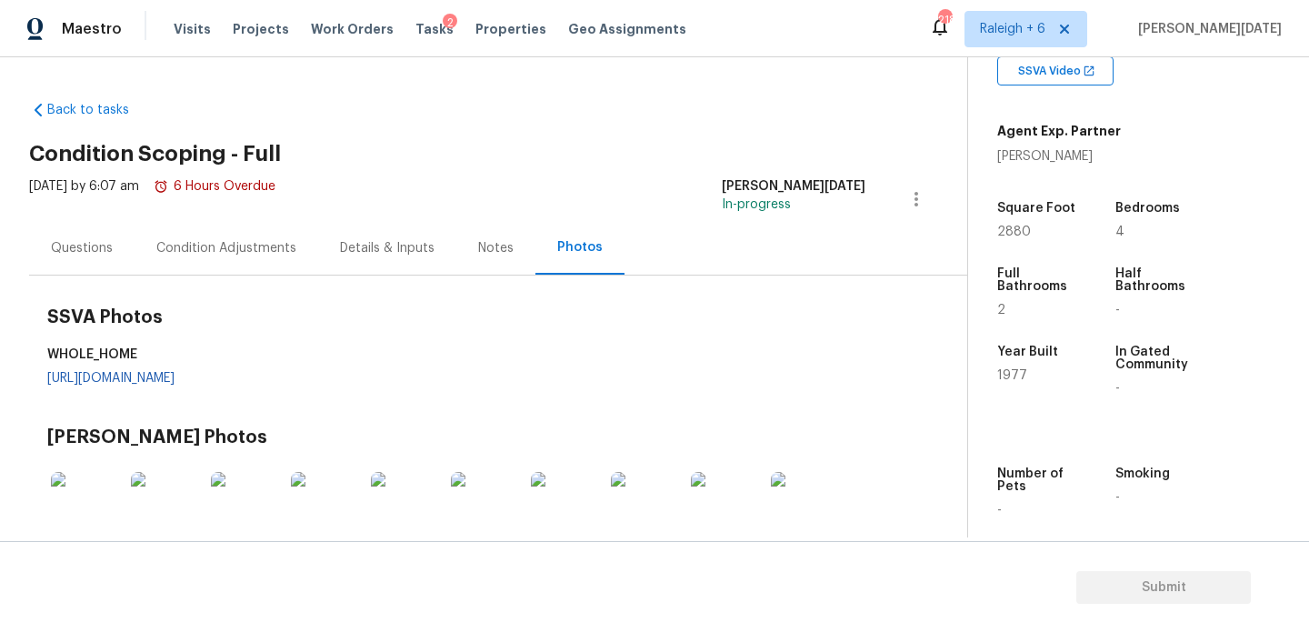
click at [220, 246] on div "Condition Adjustments" at bounding box center [226, 248] width 140 height 18
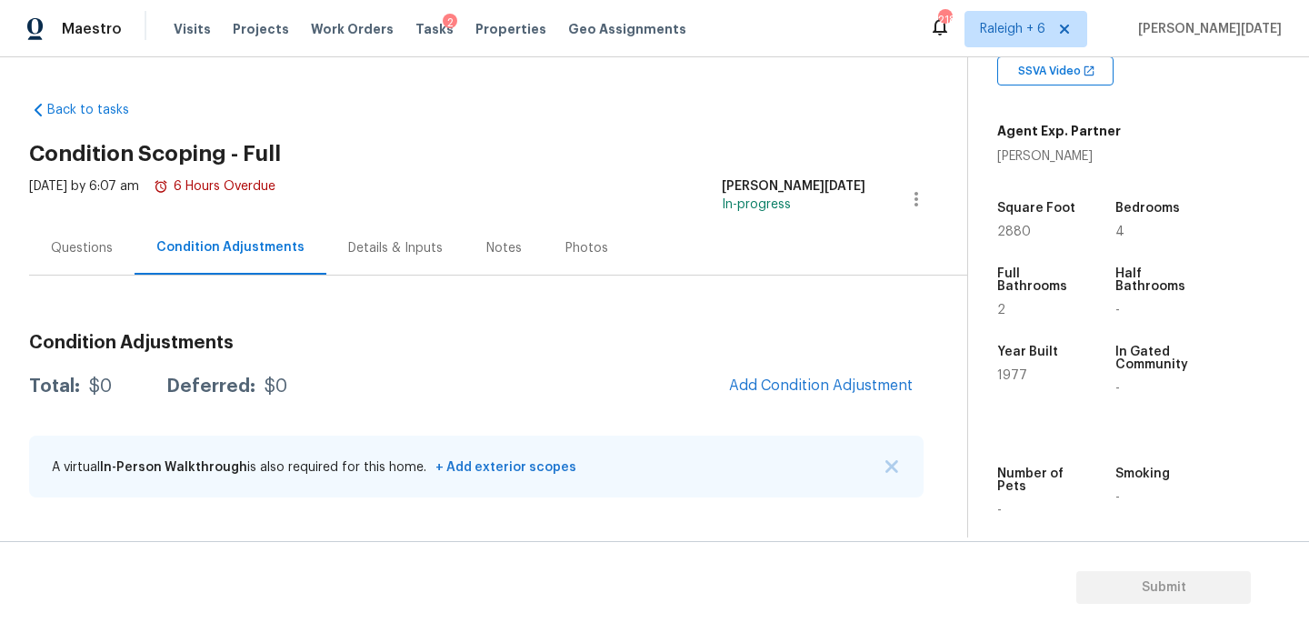
click at [107, 250] on div "Questions" at bounding box center [82, 248] width 62 height 18
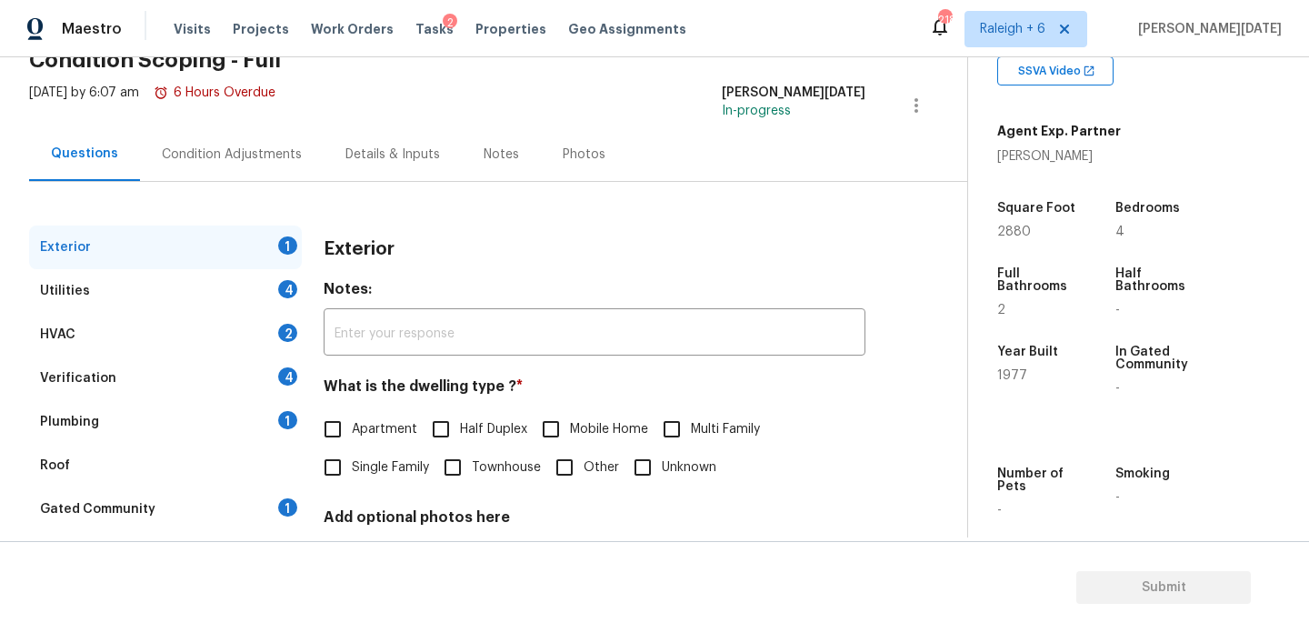
scroll to position [98, 0]
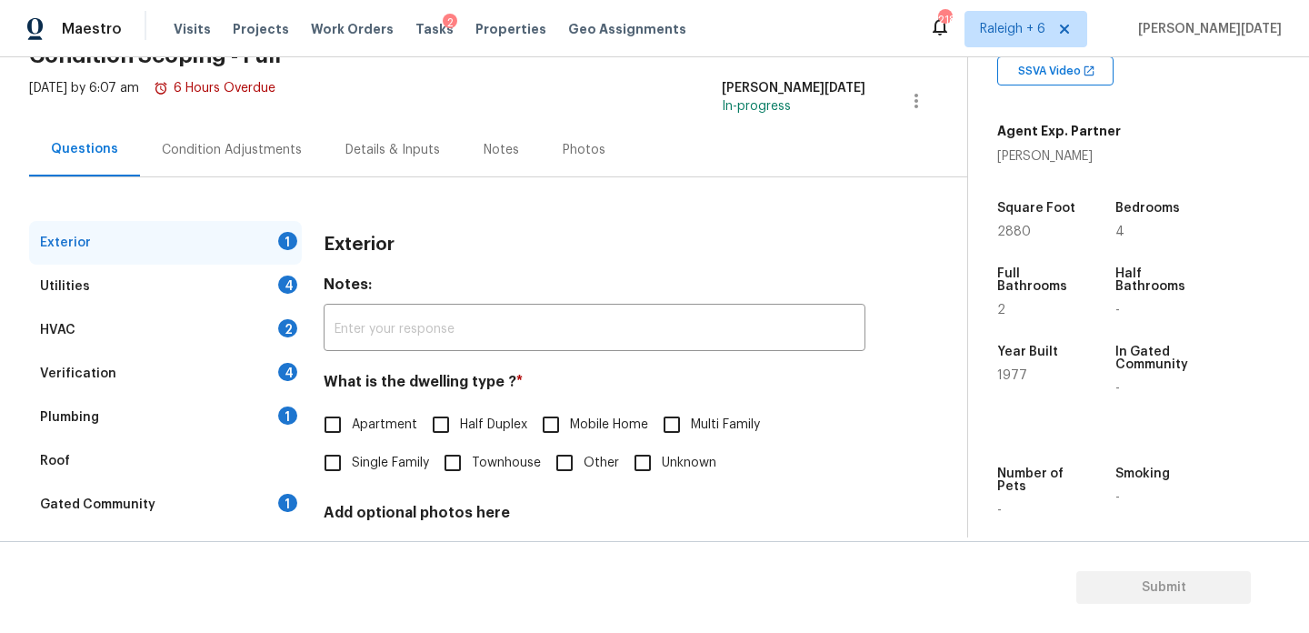
click at [215, 293] on div "Utilities 4" at bounding box center [165, 287] width 273 height 44
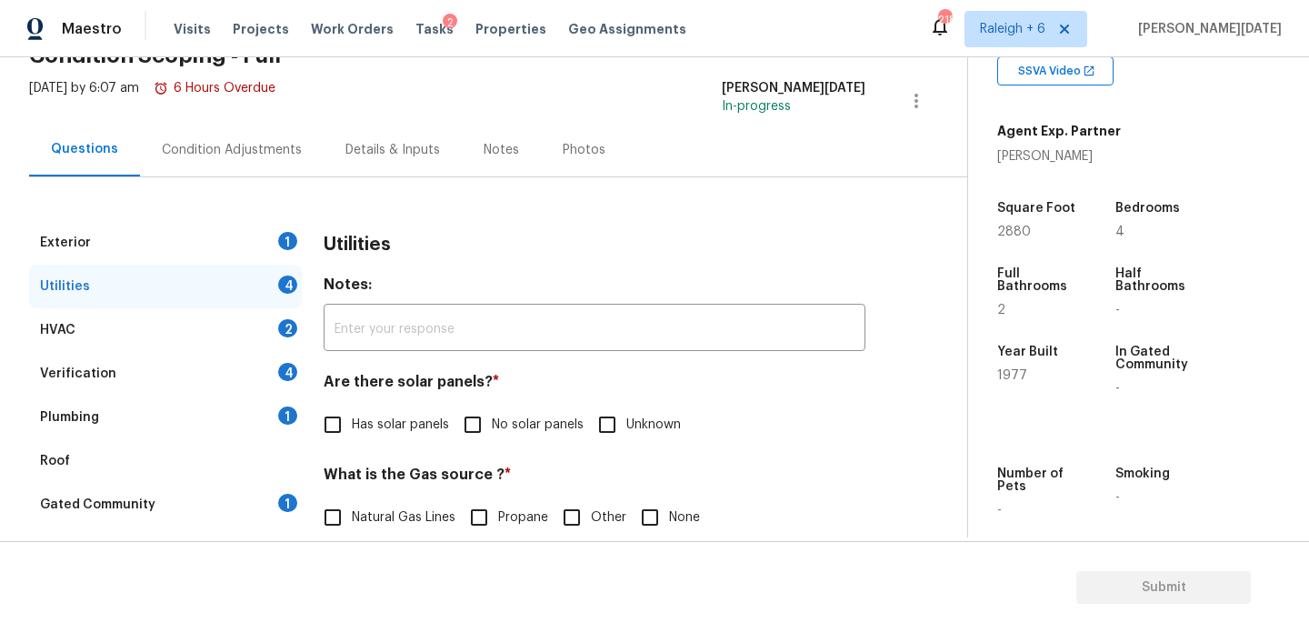
scroll to position [735, 0]
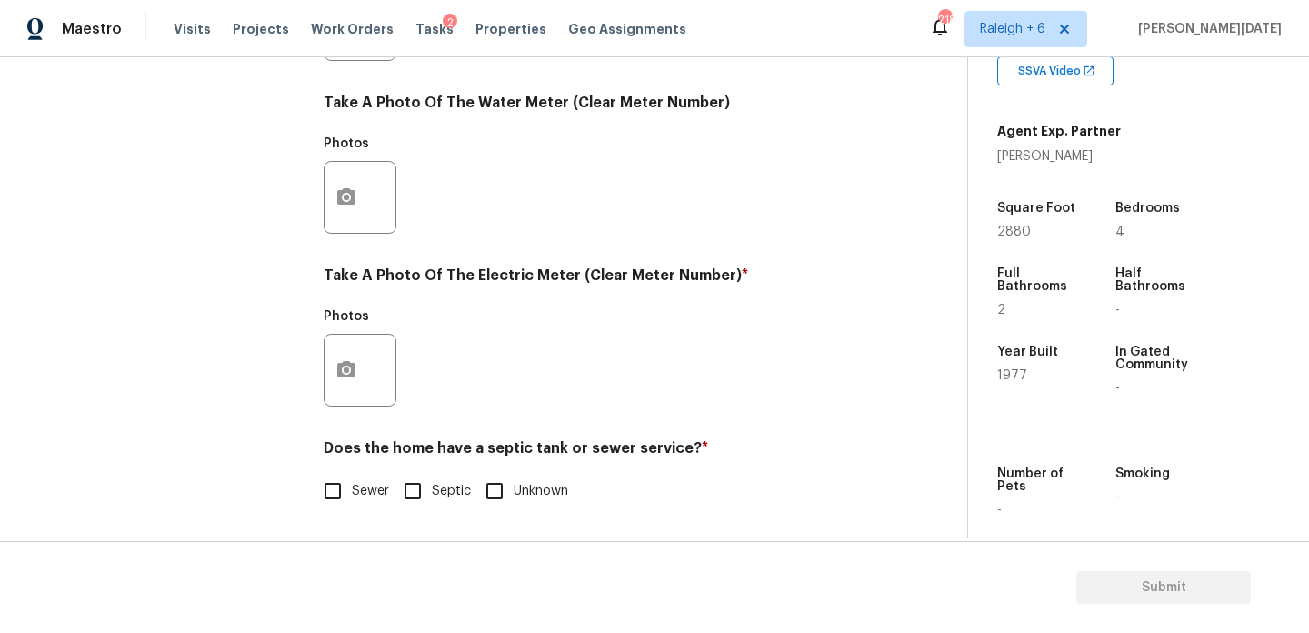
click at [406, 486] on input "Septic" at bounding box center [413, 491] width 38 height 38
checkbox input "true"
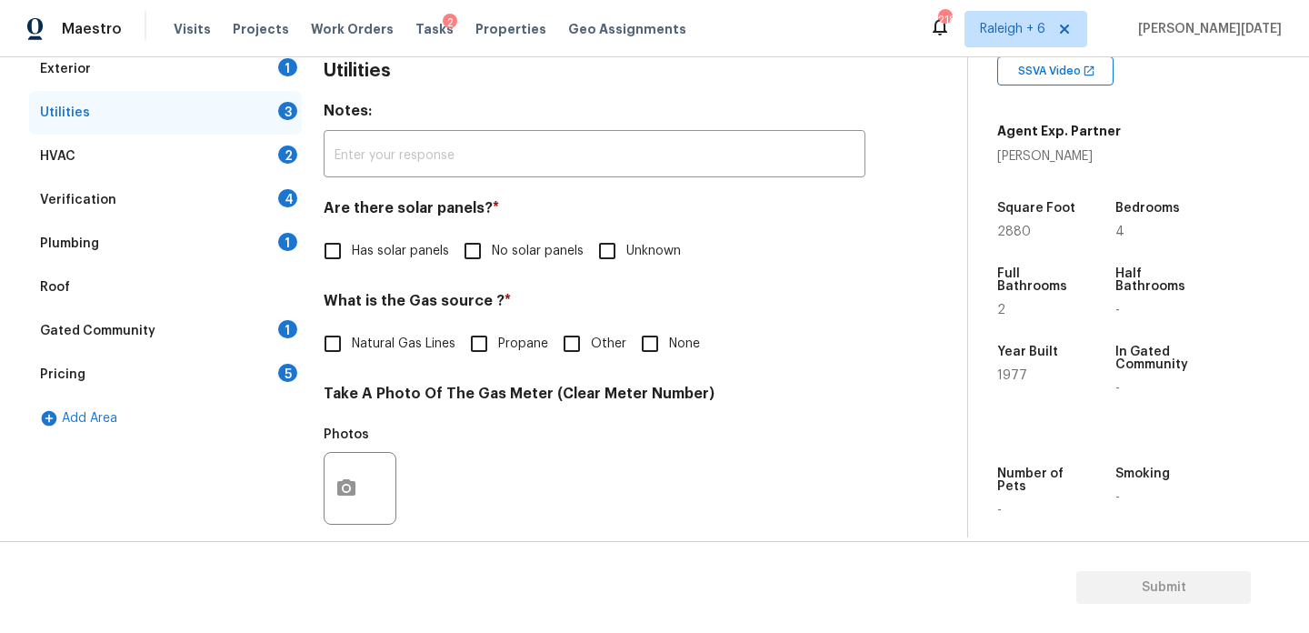
click at [276, 246] on div "Plumbing 1" at bounding box center [165, 244] width 273 height 44
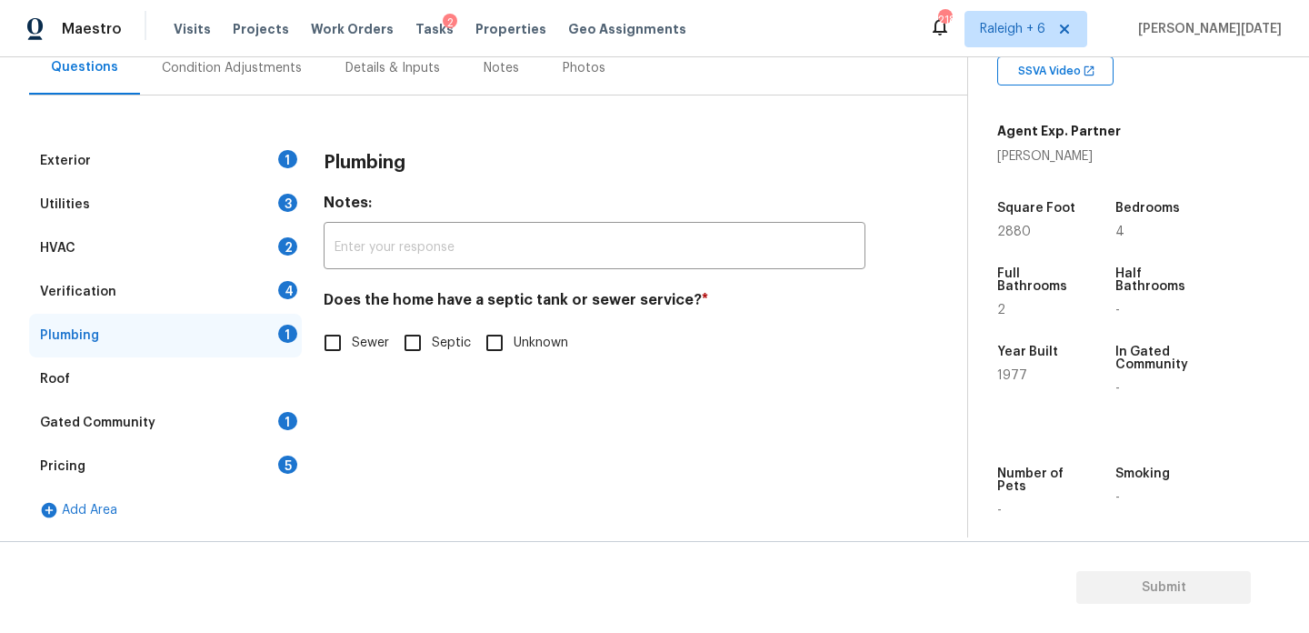
scroll to position [180, 0]
click at [415, 348] on input "Septic" at bounding box center [413, 343] width 38 height 38
checkbox input "true"
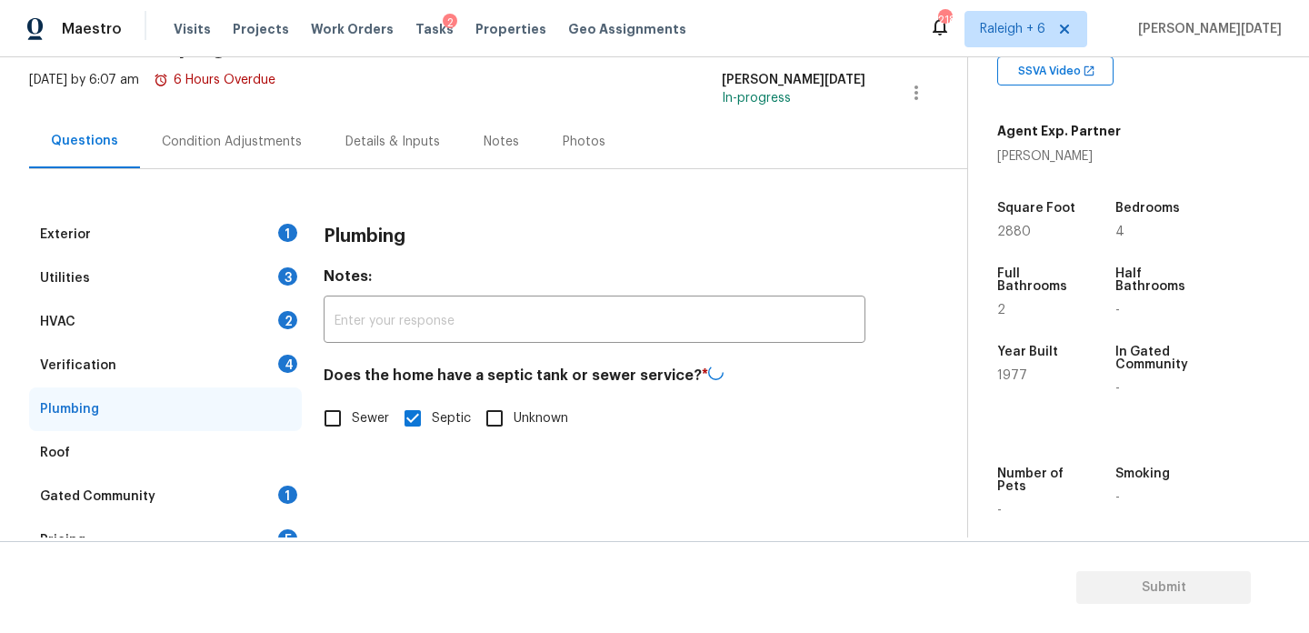
scroll to position [29, 0]
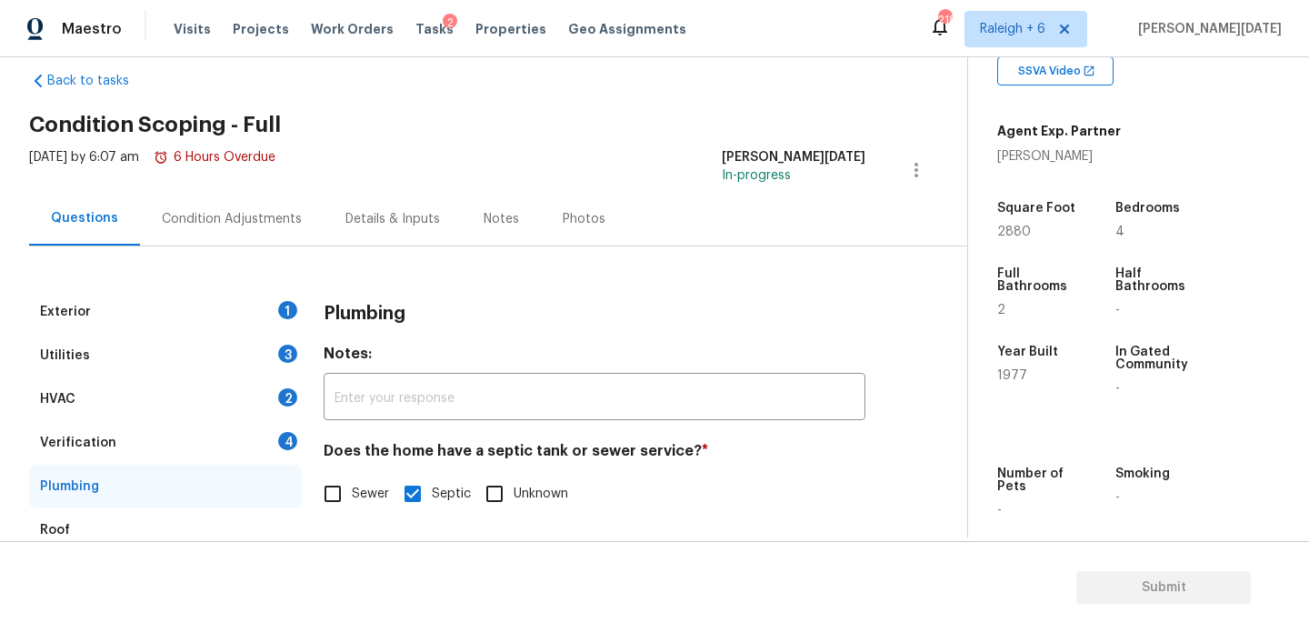
click at [233, 210] on div "Condition Adjustments" at bounding box center [232, 219] width 140 height 18
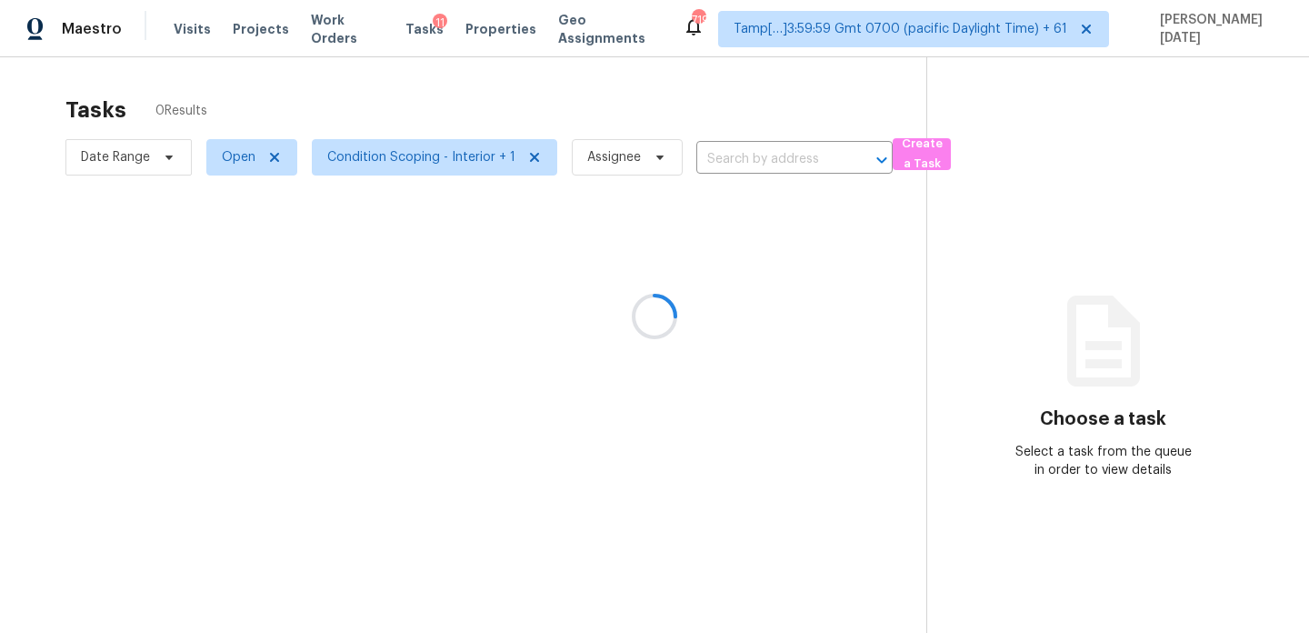
click at [730, 151] on div at bounding box center [654, 316] width 1309 height 633
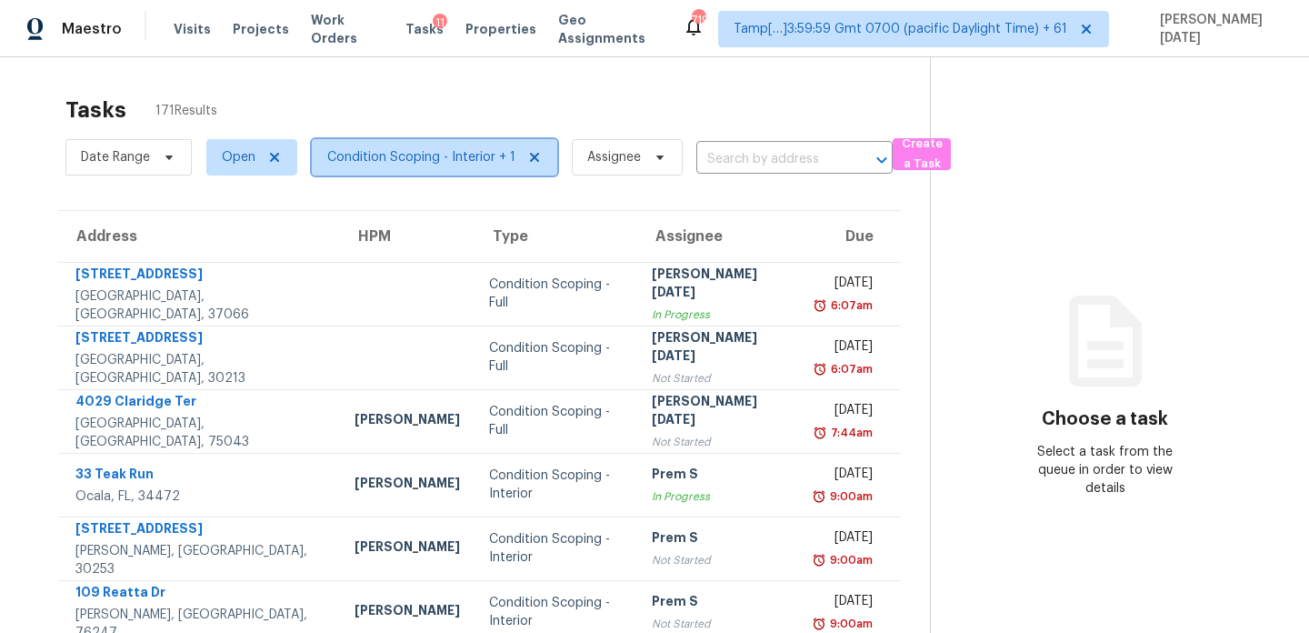
click at [398, 162] on span "Condition Scoping - Interior + 1" at bounding box center [421, 157] width 188 height 18
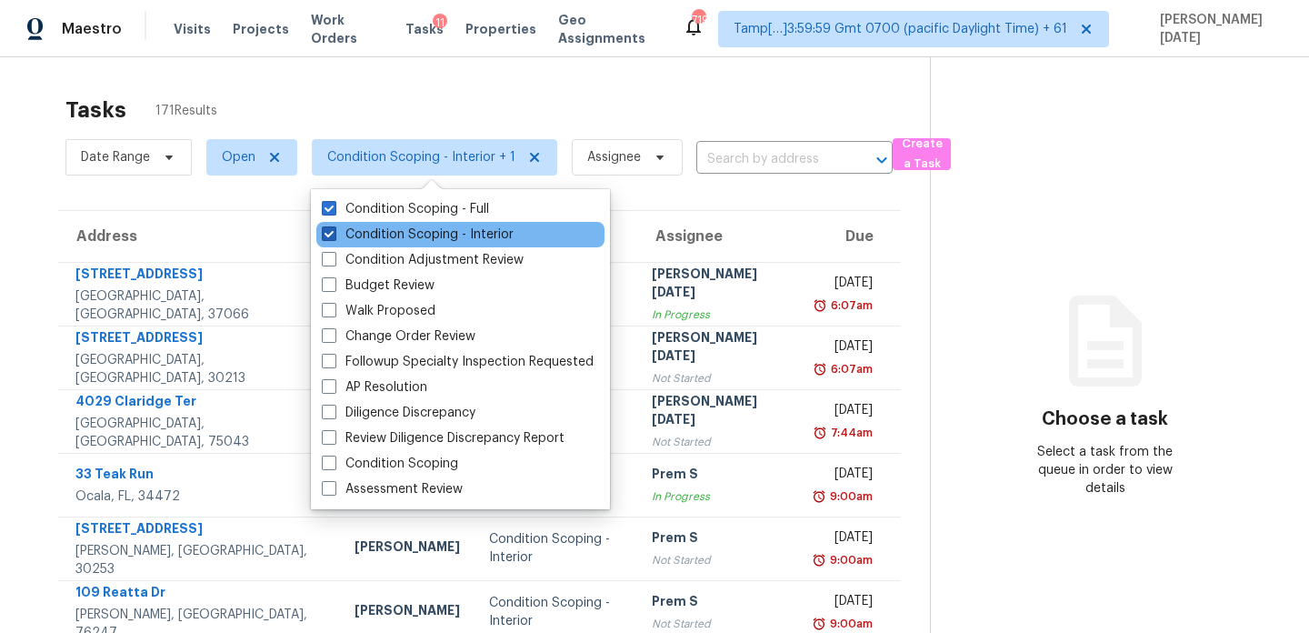
click at [398, 235] on label "Condition Scoping - Interior" at bounding box center [418, 234] width 192 height 18
click at [334, 235] on input "Condition Scoping - Interior" at bounding box center [328, 231] width 12 height 12
checkbox input "false"
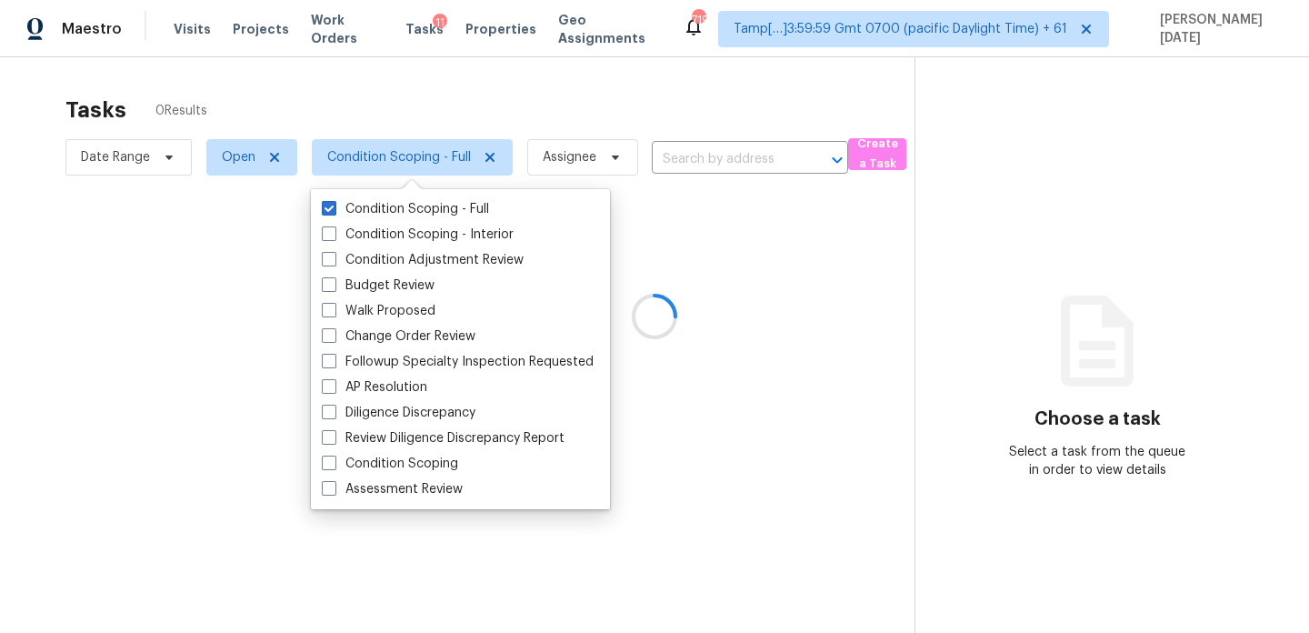
click at [569, 94] on div at bounding box center [654, 316] width 1309 height 633
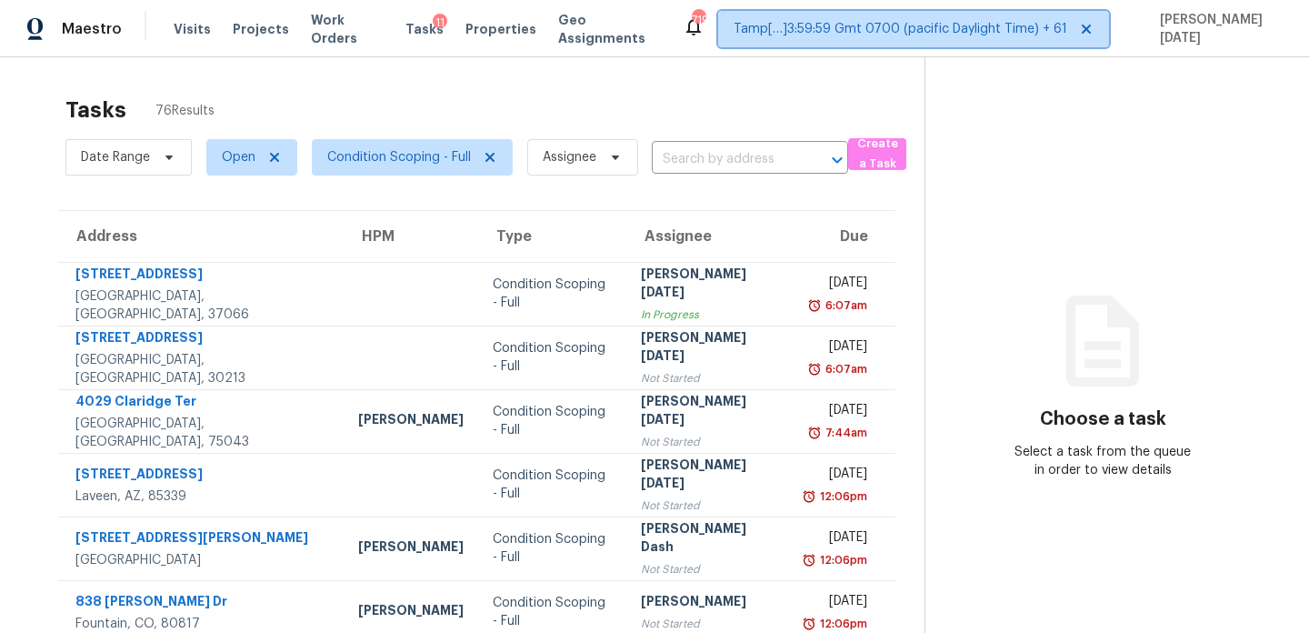
click at [1067, 33] on span "Tamp[…]3:59:59 Gmt 0700 (pacific Daylight Time) + 61" at bounding box center [901, 29] width 334 height 18
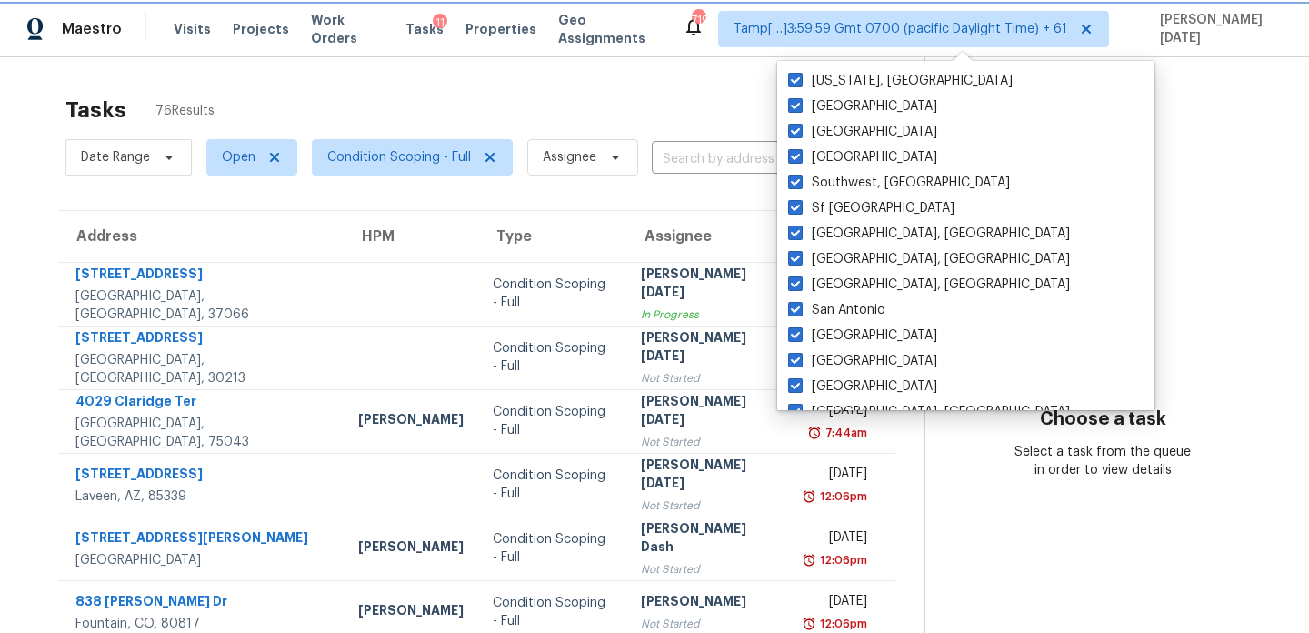
click at [1094, 30] on icon at bounding box center [1086, 29] width 15 height 15
checkbox input "false"
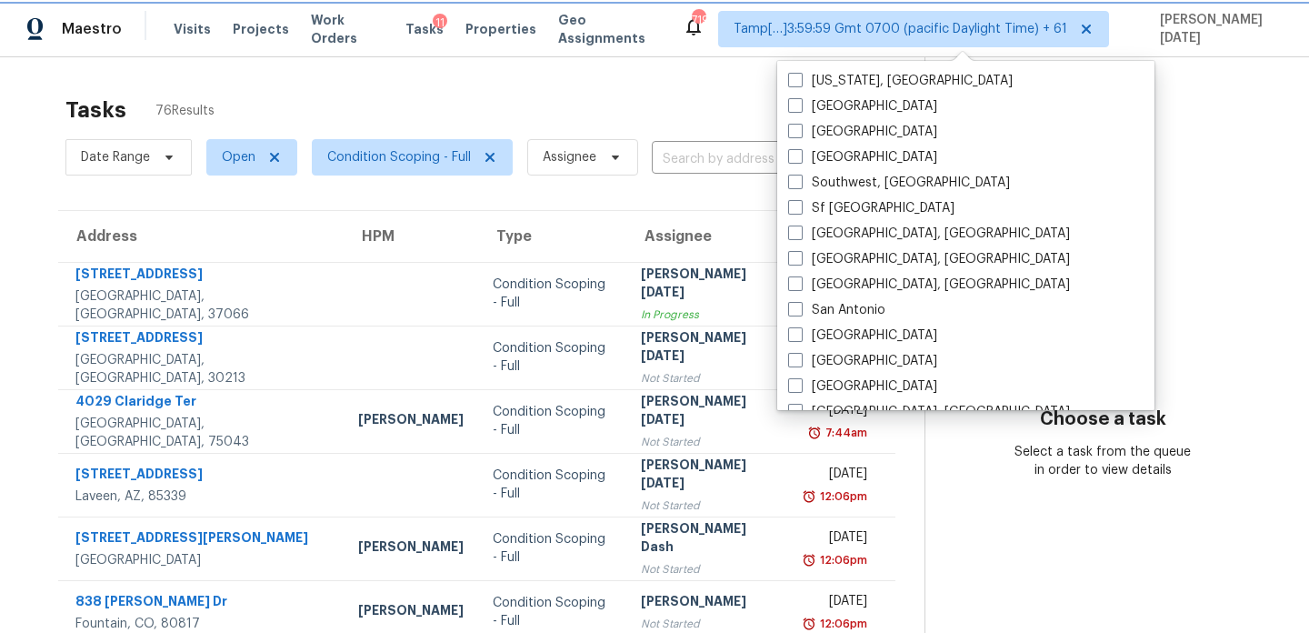
checkbox input "false"
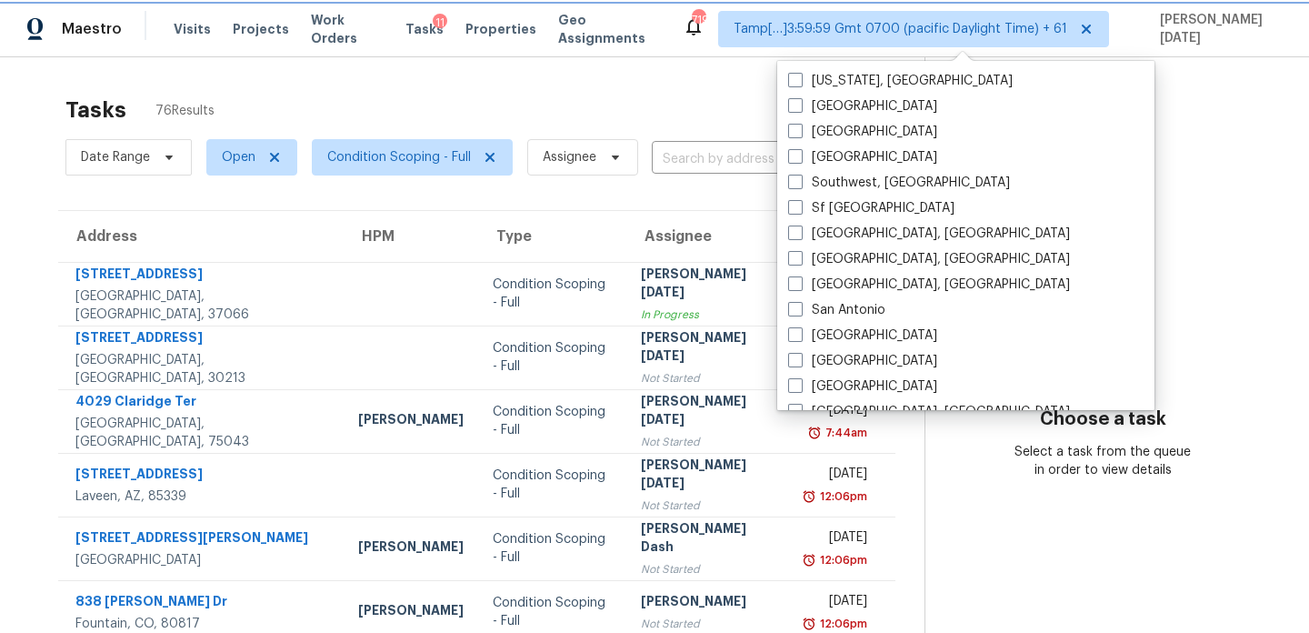
checkbox input "false"
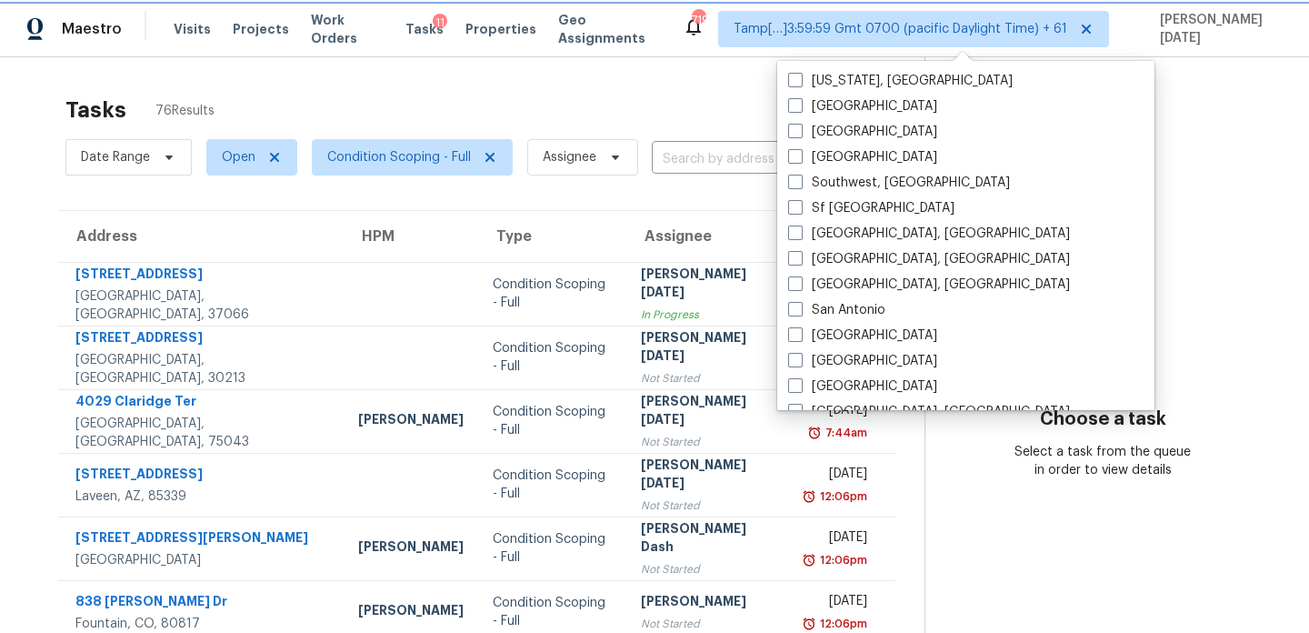
checkbox input "false"
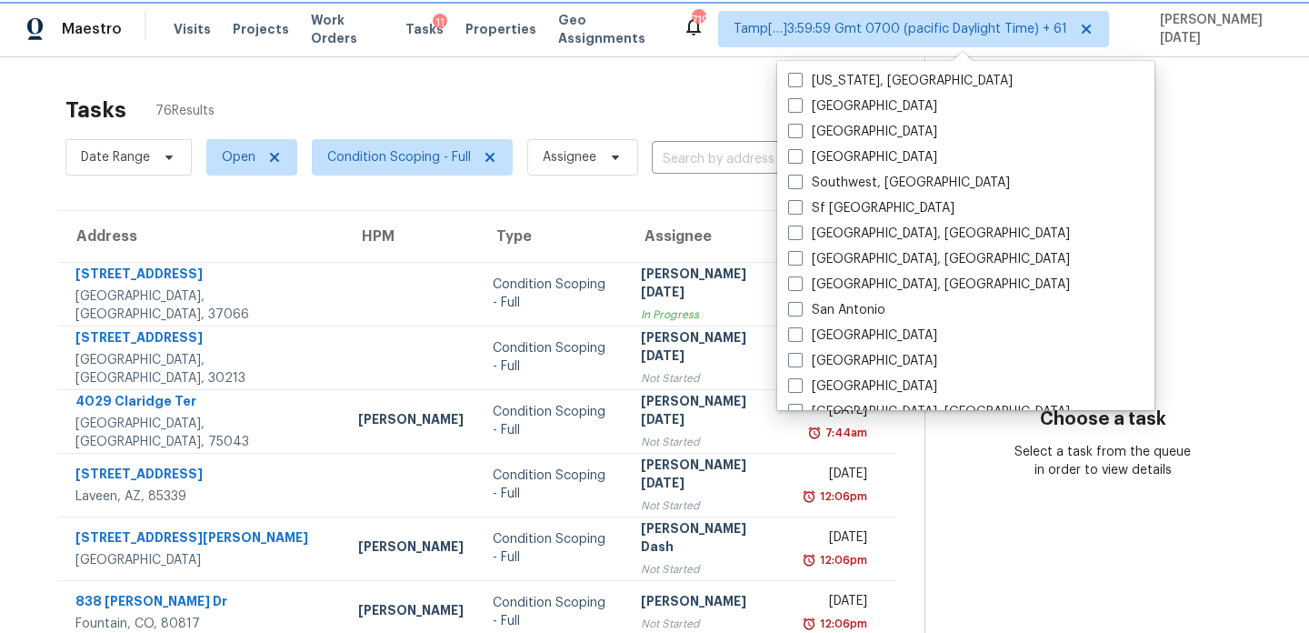
checkbox input "false"
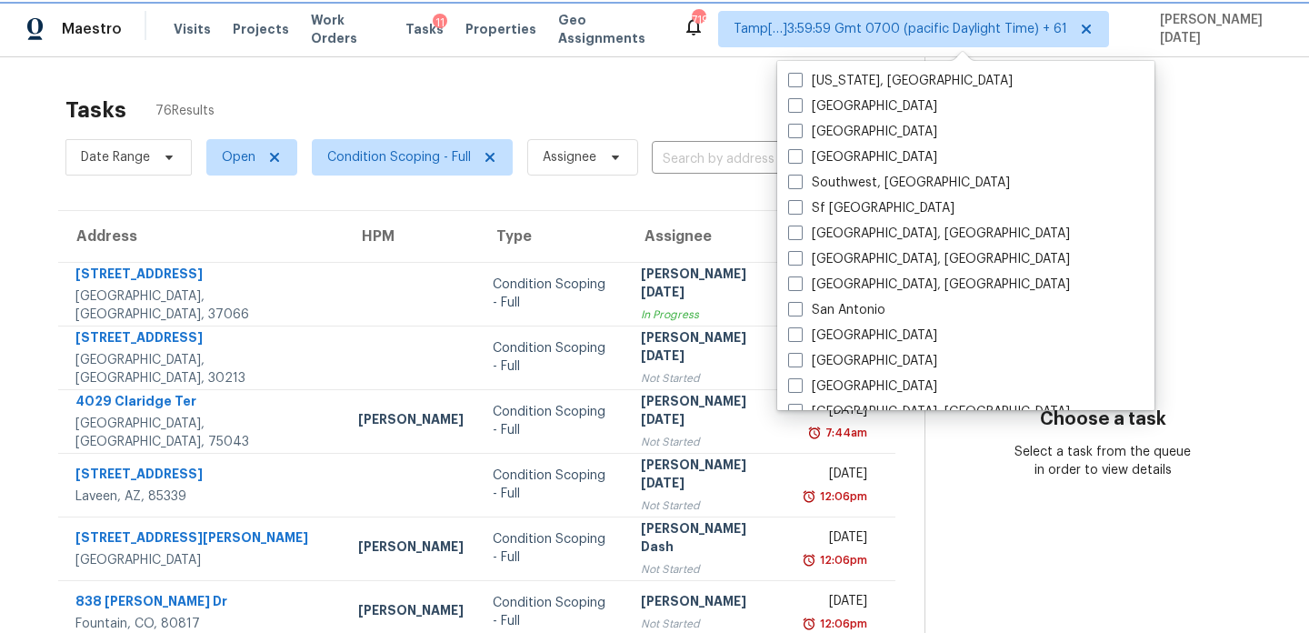
checkbox input "false"
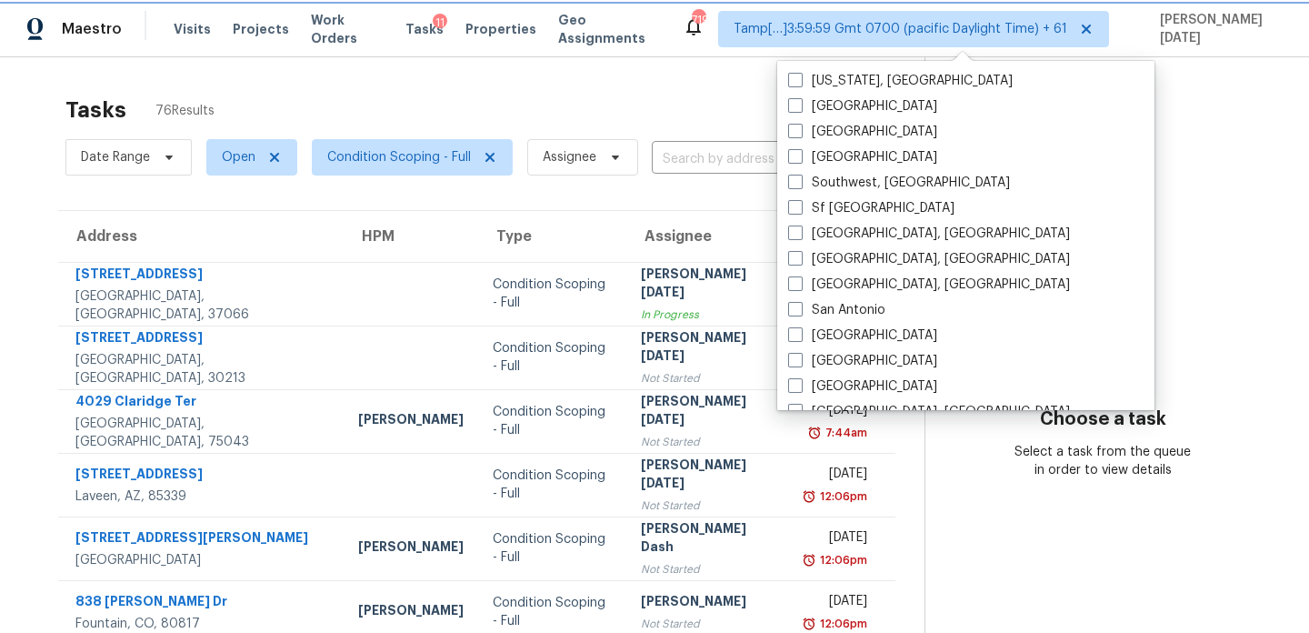
checkbox input "false"
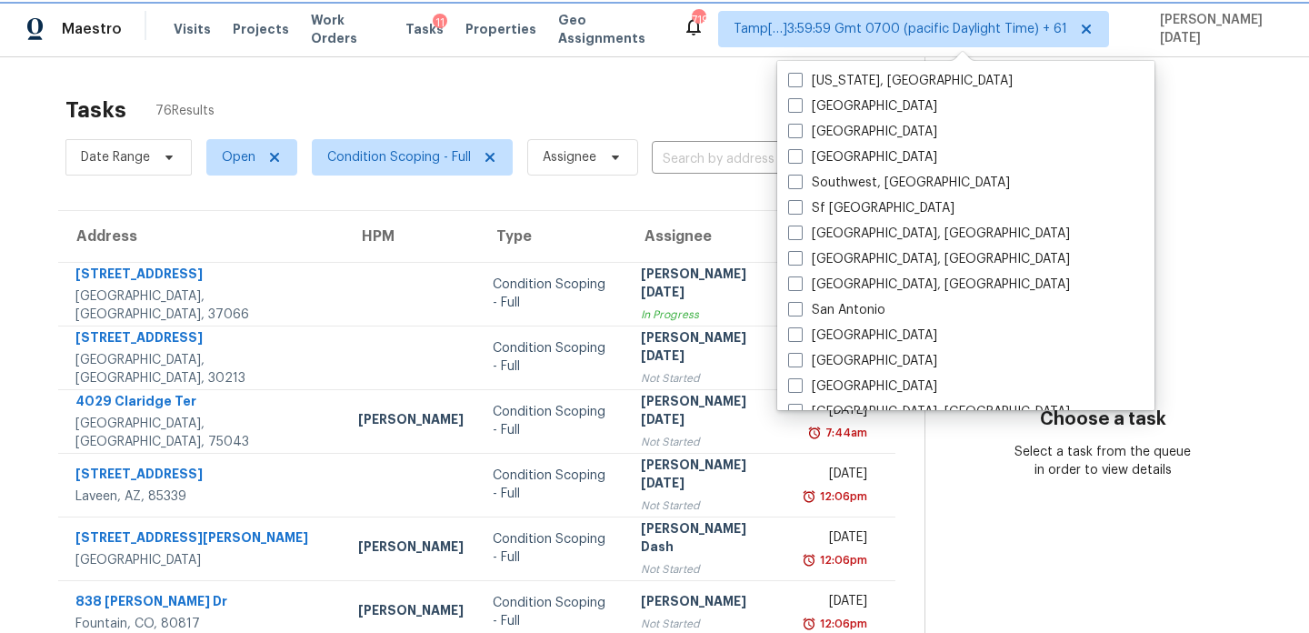
checkbox input "false"
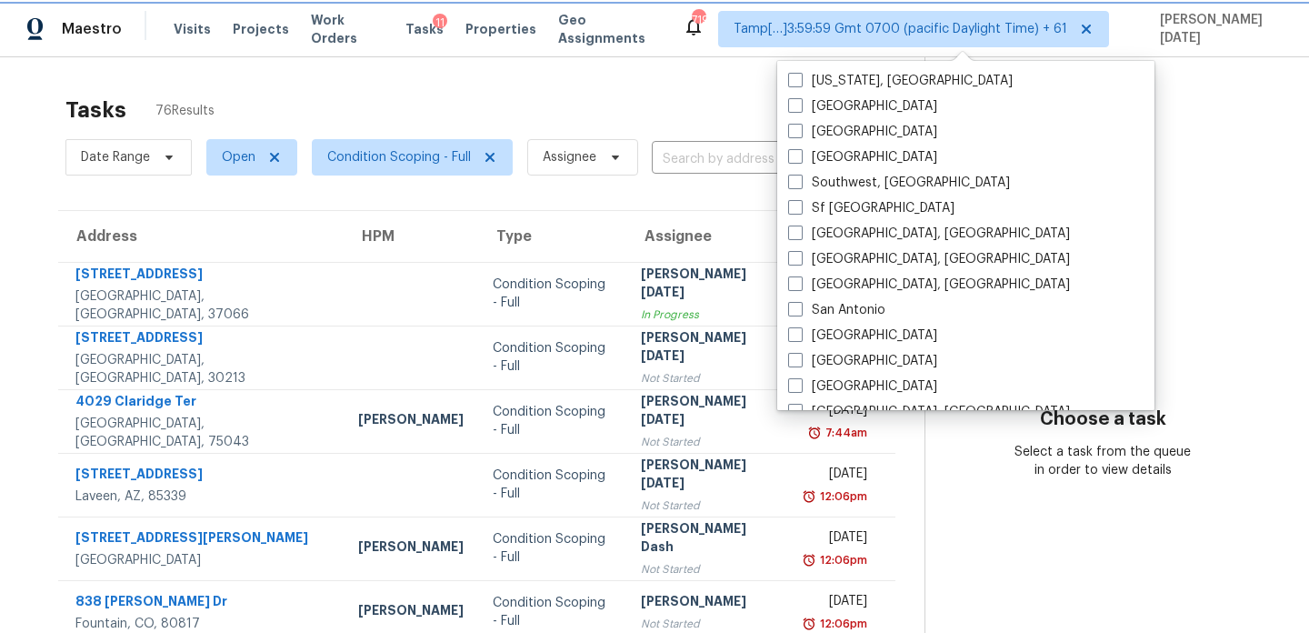
checkbox input "false"
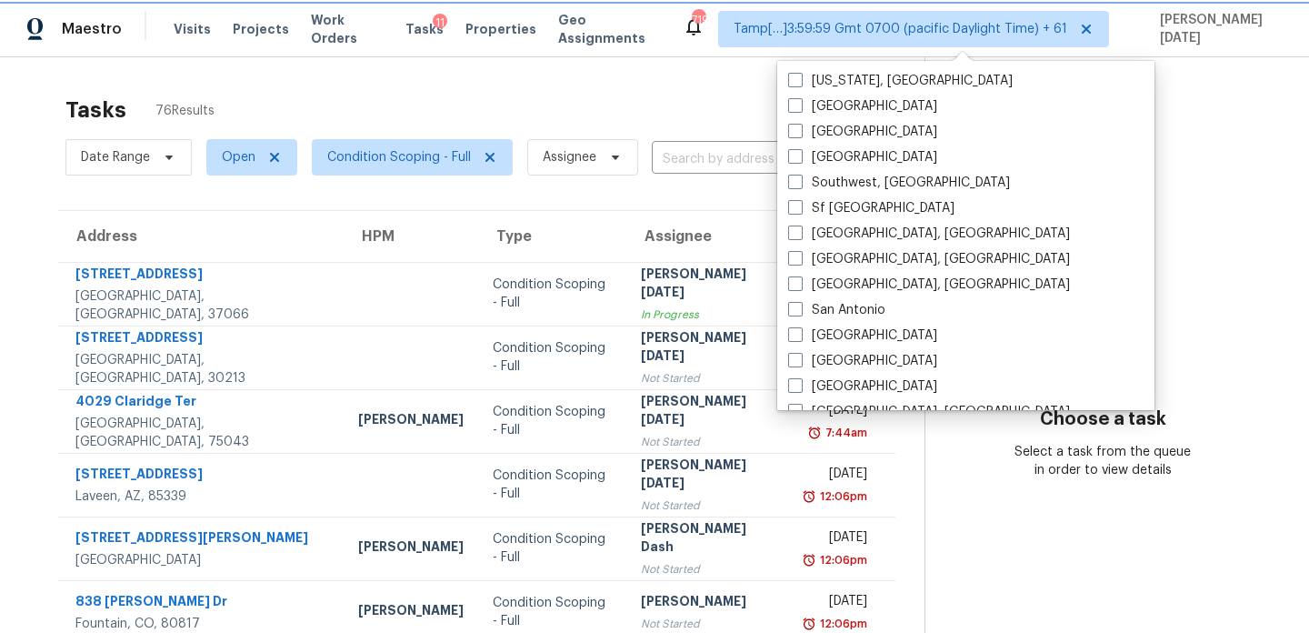
checkbox input "false"
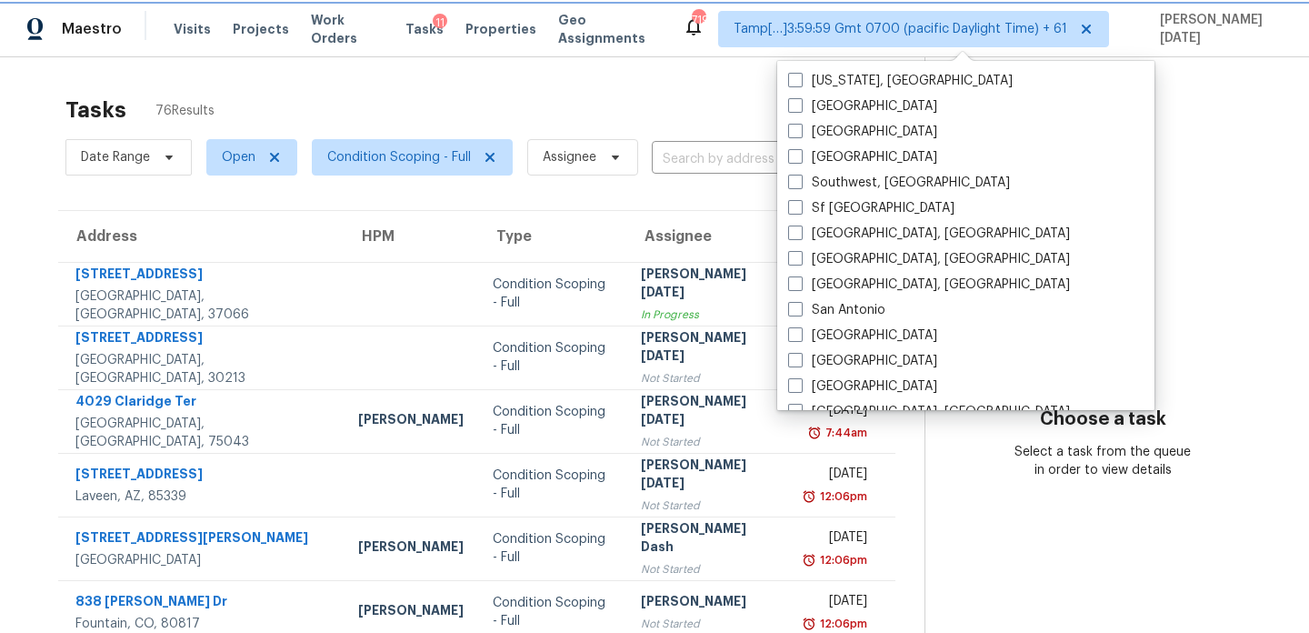
checkbox input "false"
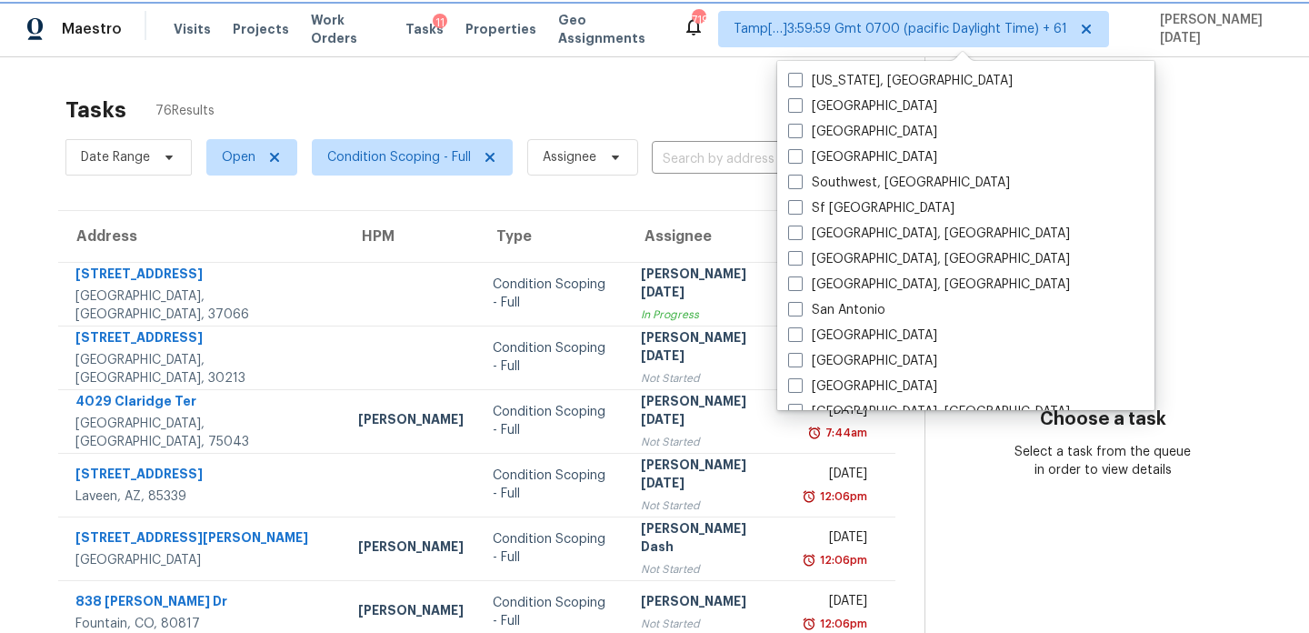
checkbox input "false"
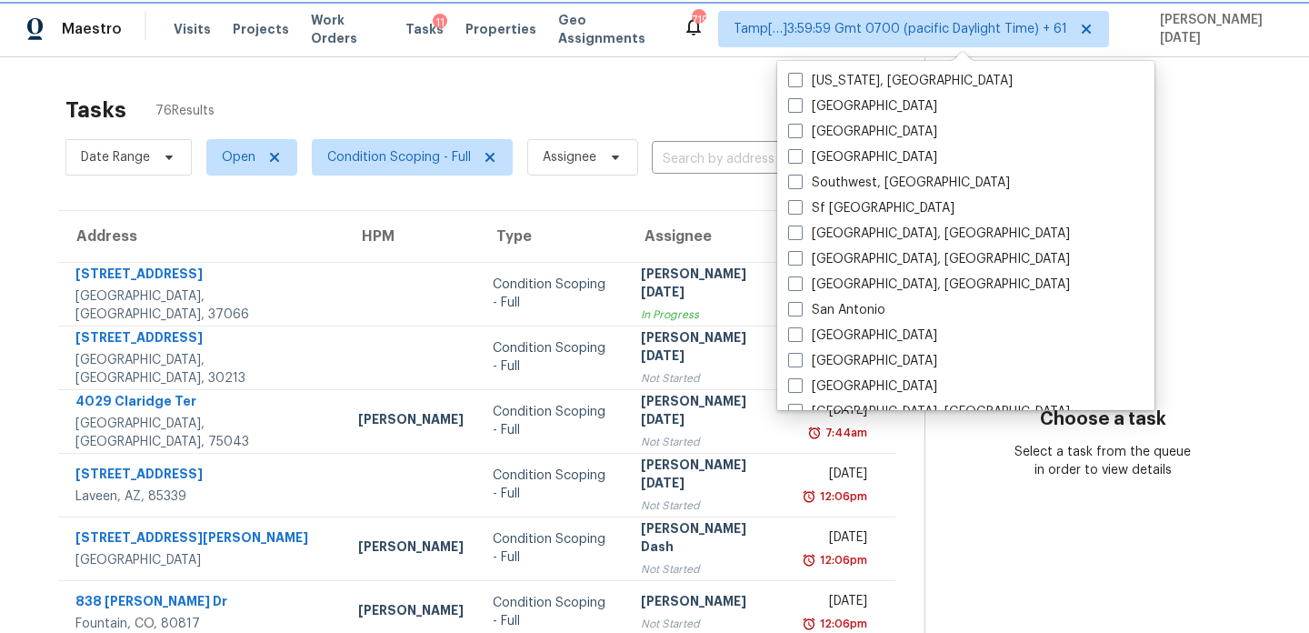
checkbox input "false"
checkbox input "true"
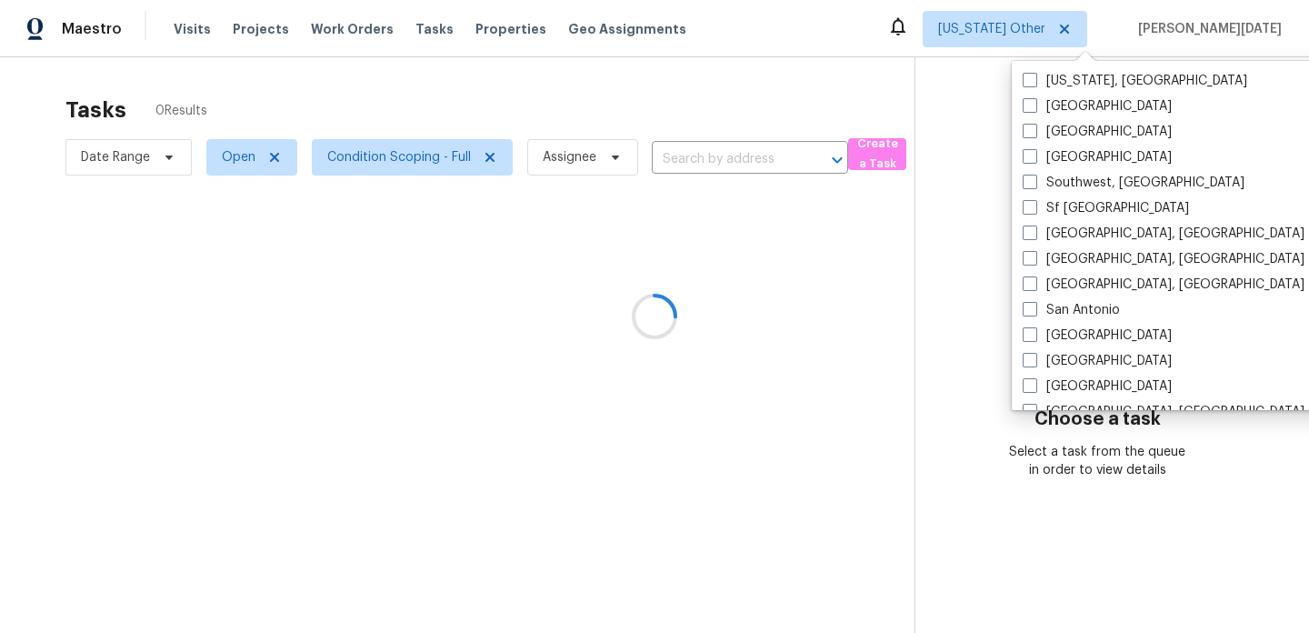
click at [1035, 31] on div at bounding box center [654, 316] width 1309 height 633
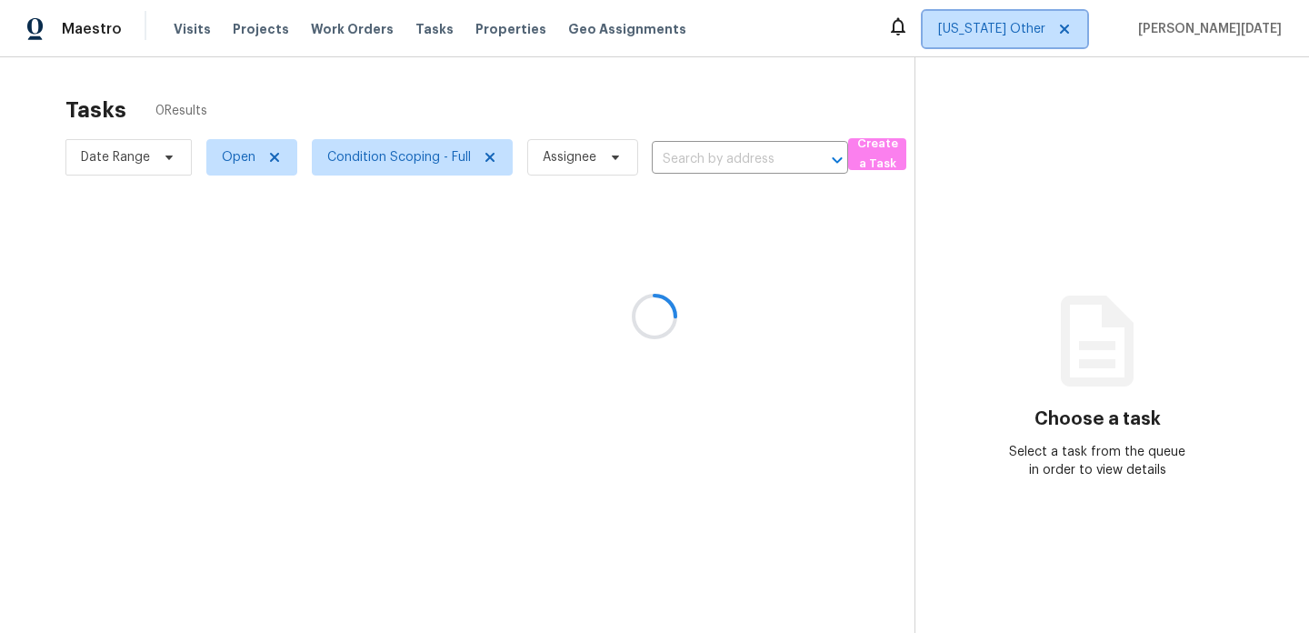
click at [1035, 31] on span "[US_STATE] Other" at bounding box center [991, 29] width 107 height 18
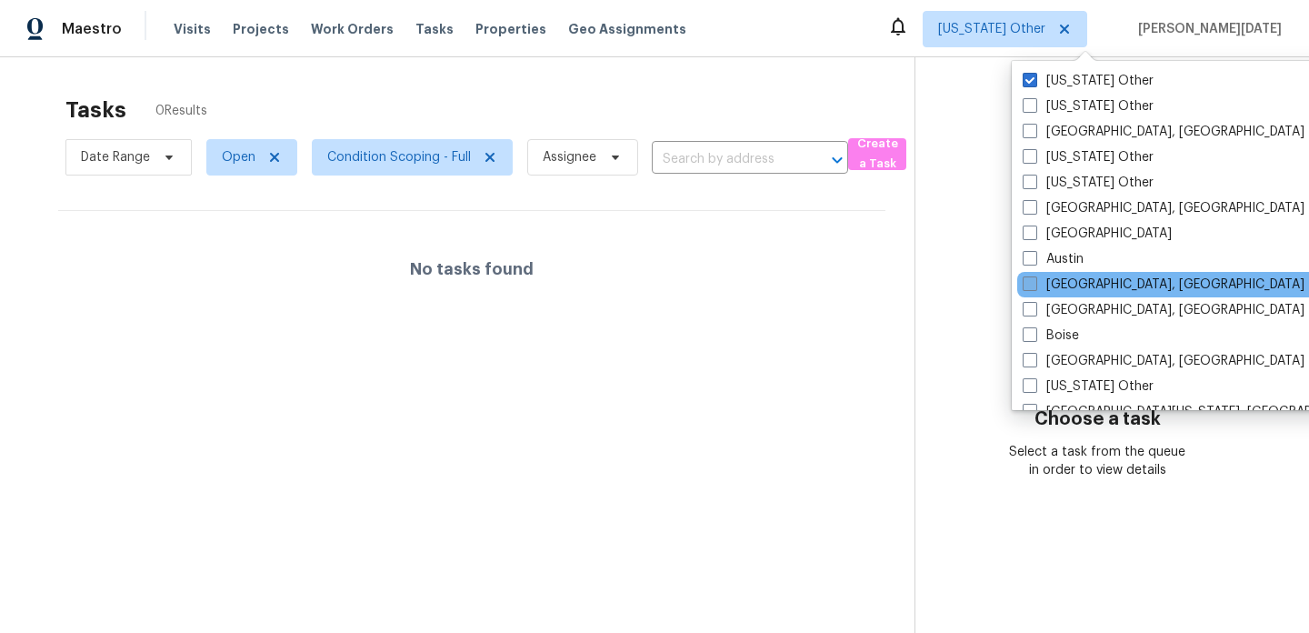
scroll to position [72, 0]
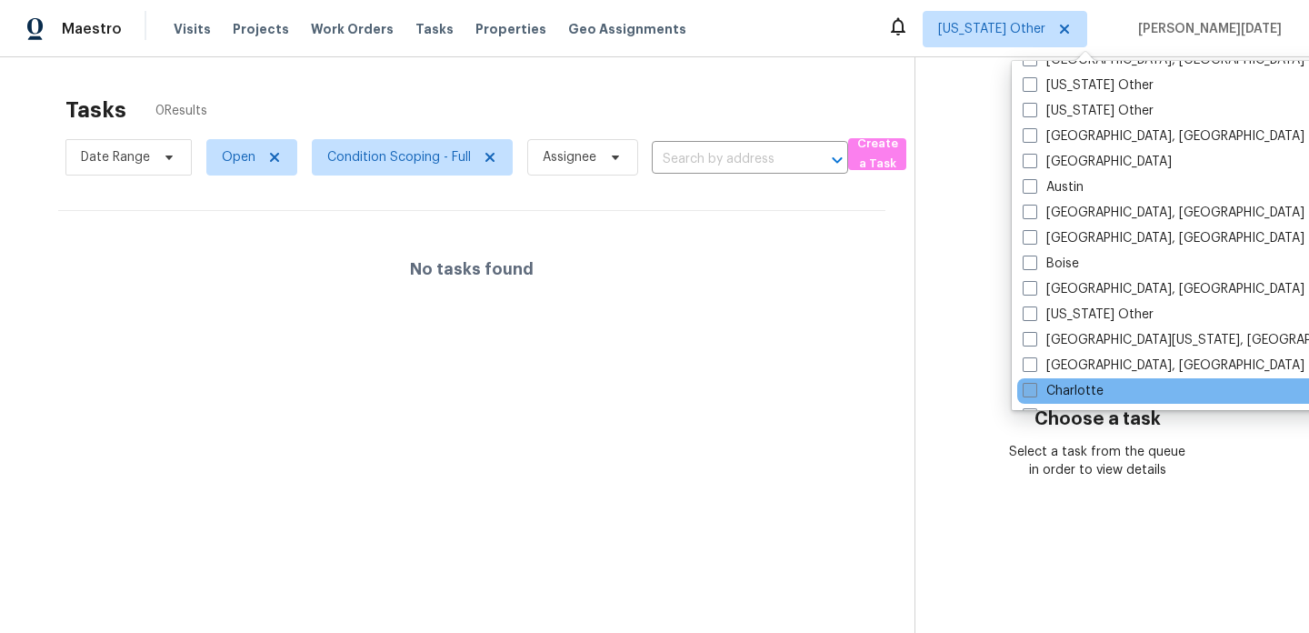
click at [1068, 385] on label "Charlotte" at bounding box center [1063, 391] width 81 height 18
click at [1035, 385] on input "Charlotte" at bounding box center [1029, 388] width 12 height 12
checkbox input "true"
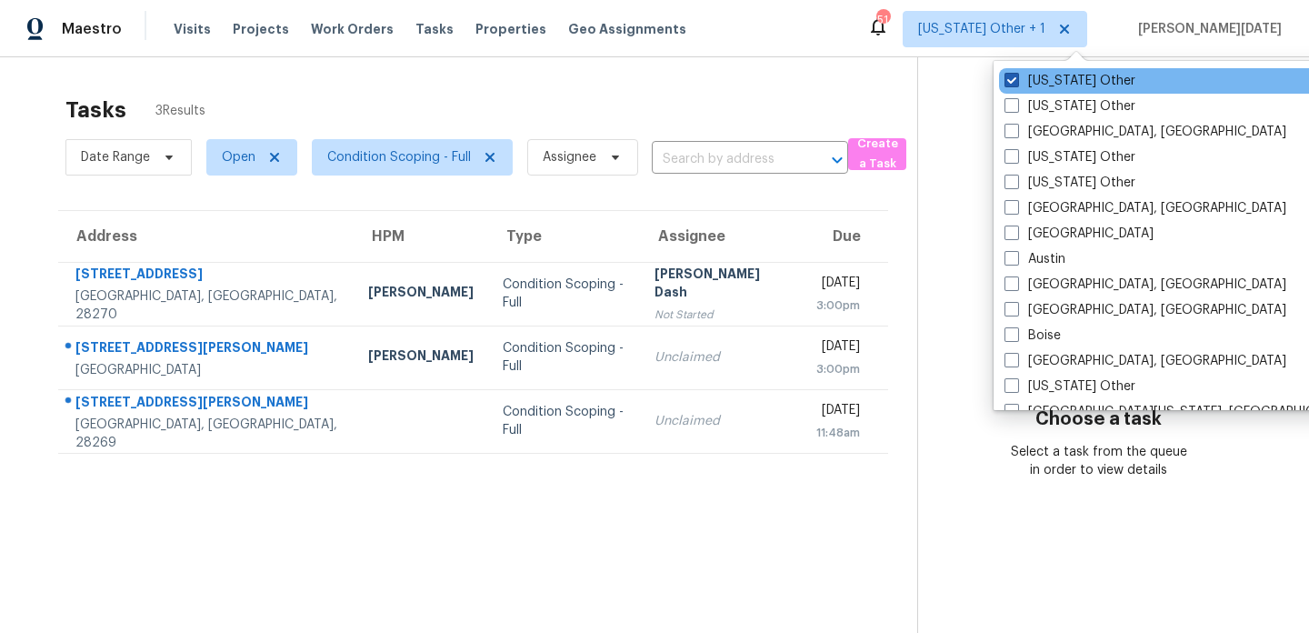
click at [1011, 76] on span at bounding box center [1012, 80] width 15 height 15
click at [1011, 76] on input "[US_STATE] Other" at bounding box center [1011, 78] width 12 height 12
checkbox input "false"
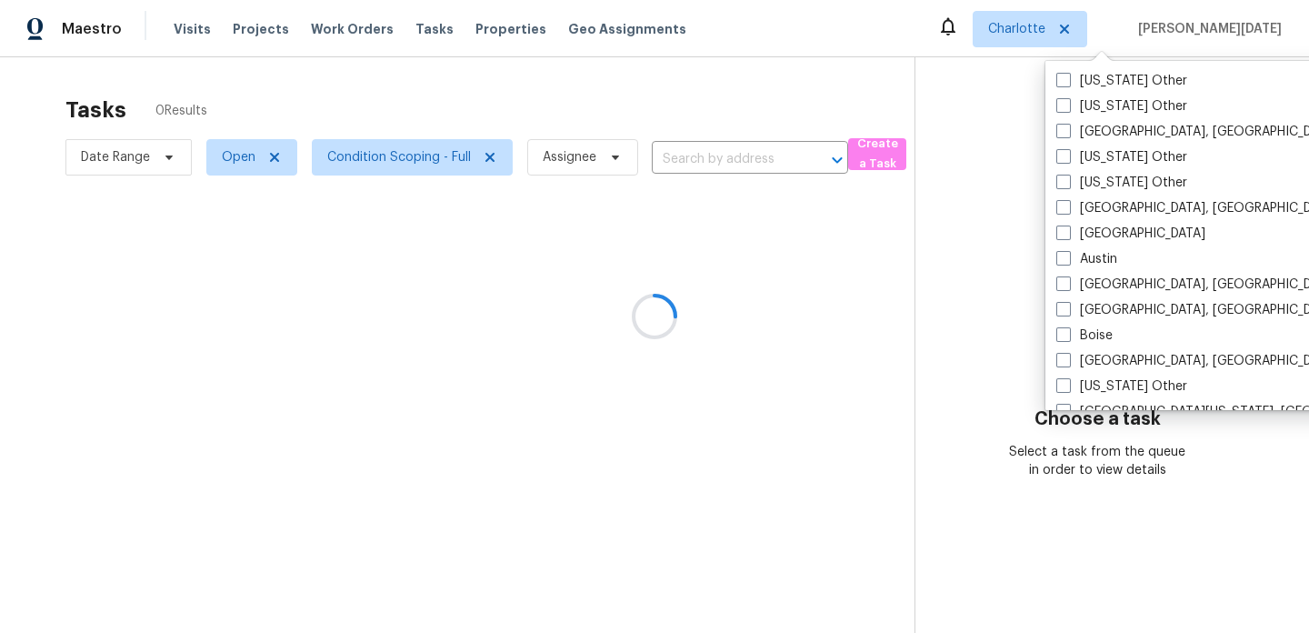
click at [843, 102] on div at bounding box center [654, 316] width 1309 height 633
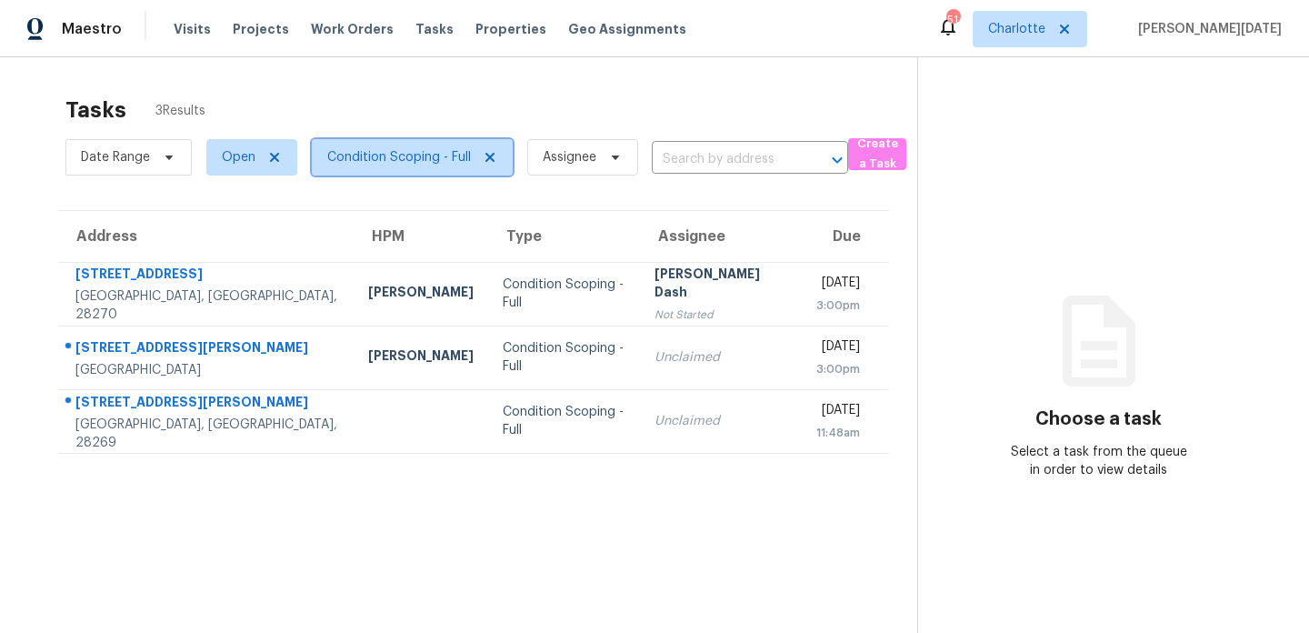
click at [414, 163] on span "Condition Scoping - Full" at bounding box center [399, 157] width 144 height 18
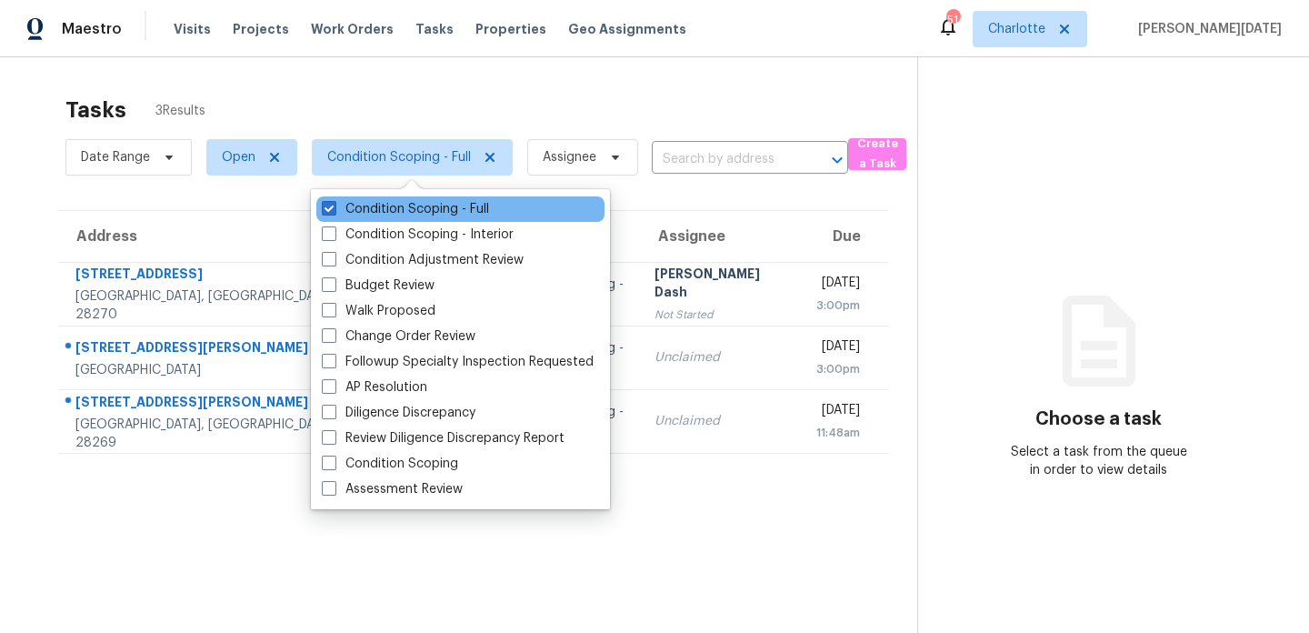
click at [403, 220] on div "Condition Scoping - Full" at bounding box center [460, 208] width 288 height 25
click at [411, 209] on label "Condition Scoping - Full" at bounding box center [405, 209] width 167 height 18
click at [334, 209] on input "Condition Scoping - Full" at bounding box center [328, 206] width 12 height 12
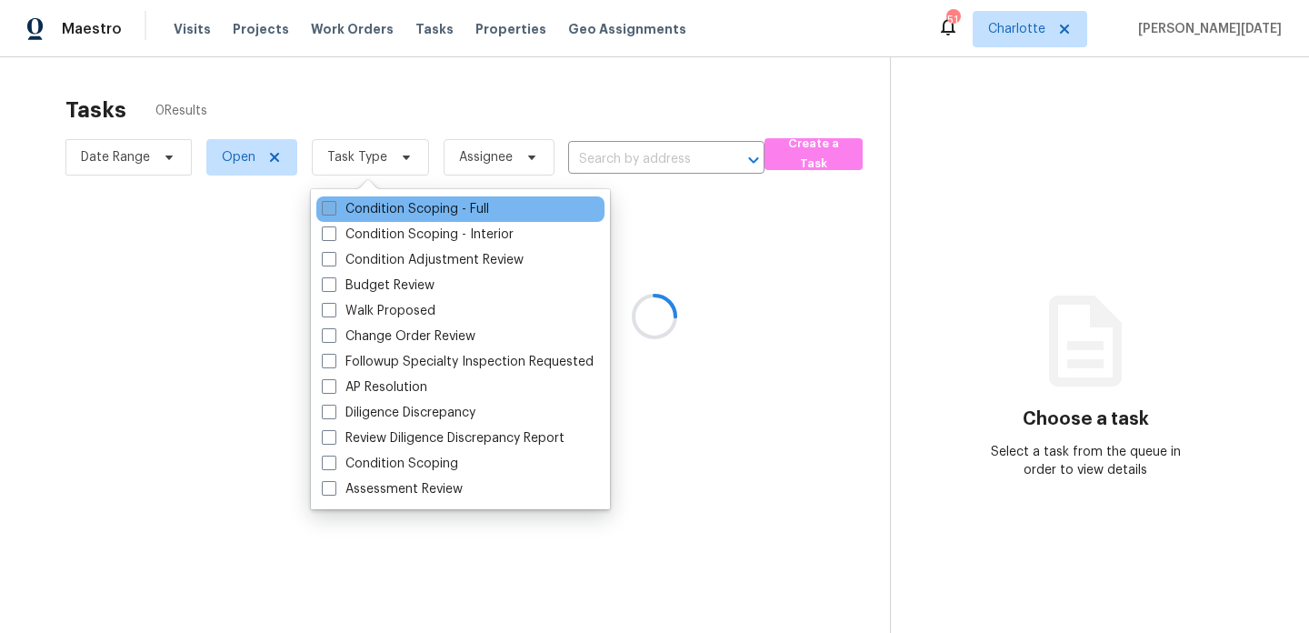
click at [411, 209] on label "Condition Scoping - Full" at bounding box center [405, 209] width 167 height 18
click at [334, 209] on input "Condition Scoping - Full" at bounding box center [328, 206] width 12 height 12
checkbox input "true"
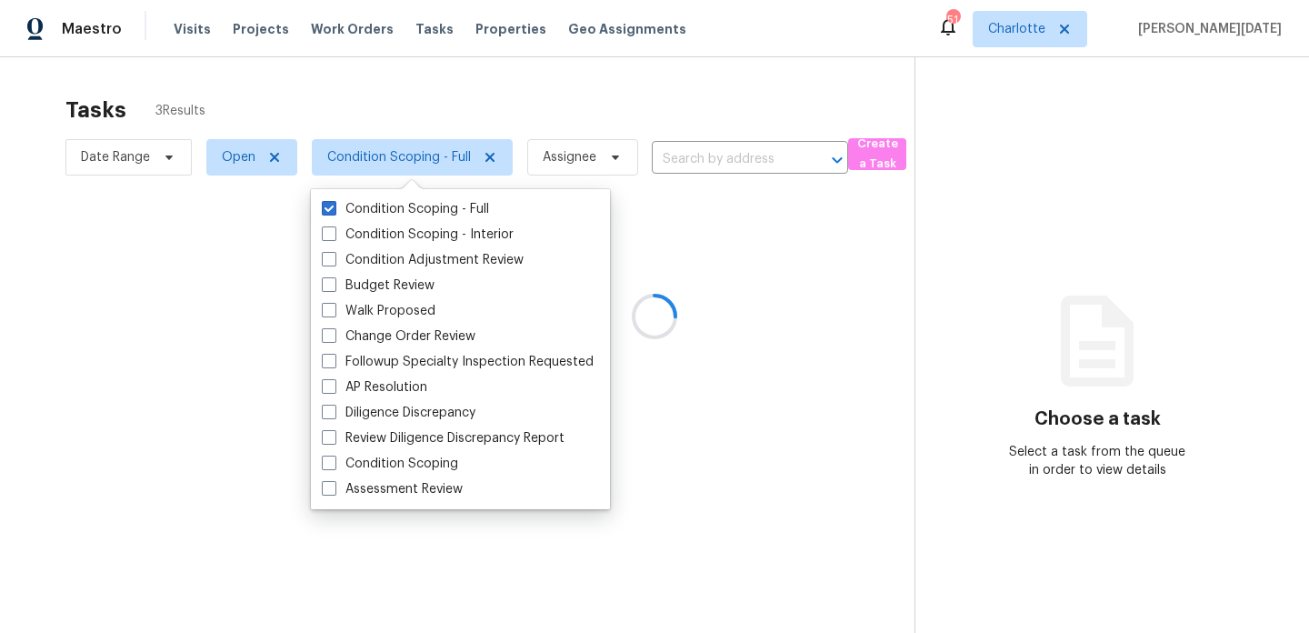
click at [567, 103] on div at bounding box center [654, 316] width 1309 height 633
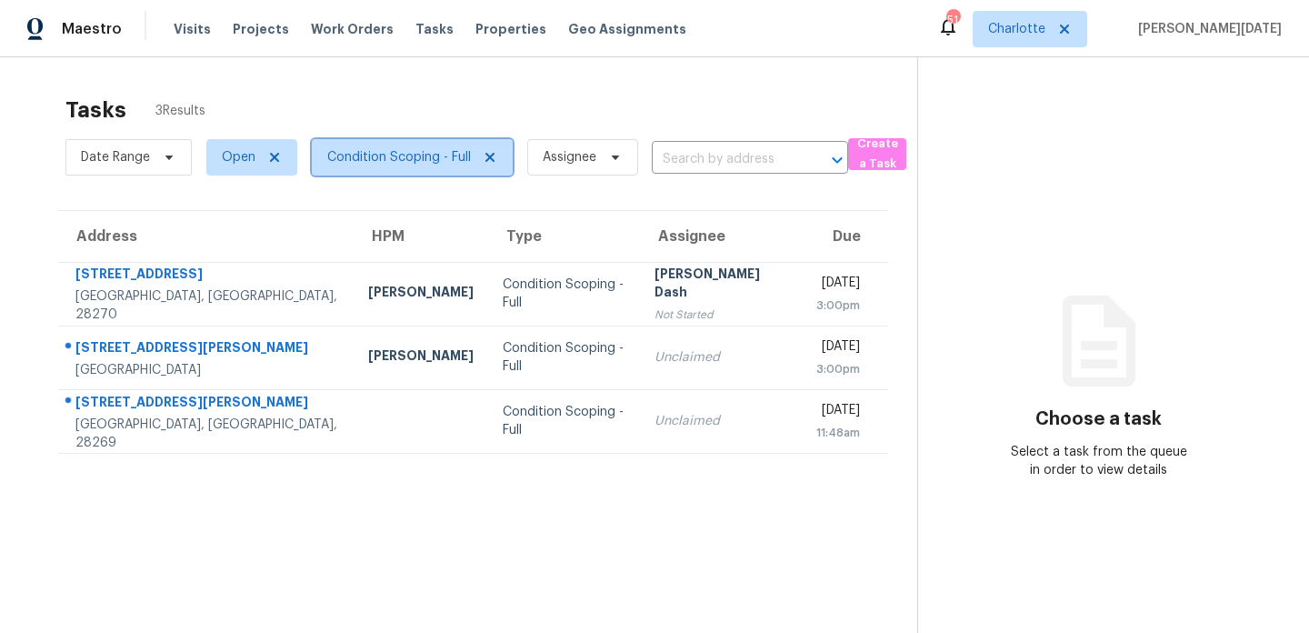
click at [365, 169] on span "Condition Scoping - Full" at bounding box center [412, 157] width 201 height 36
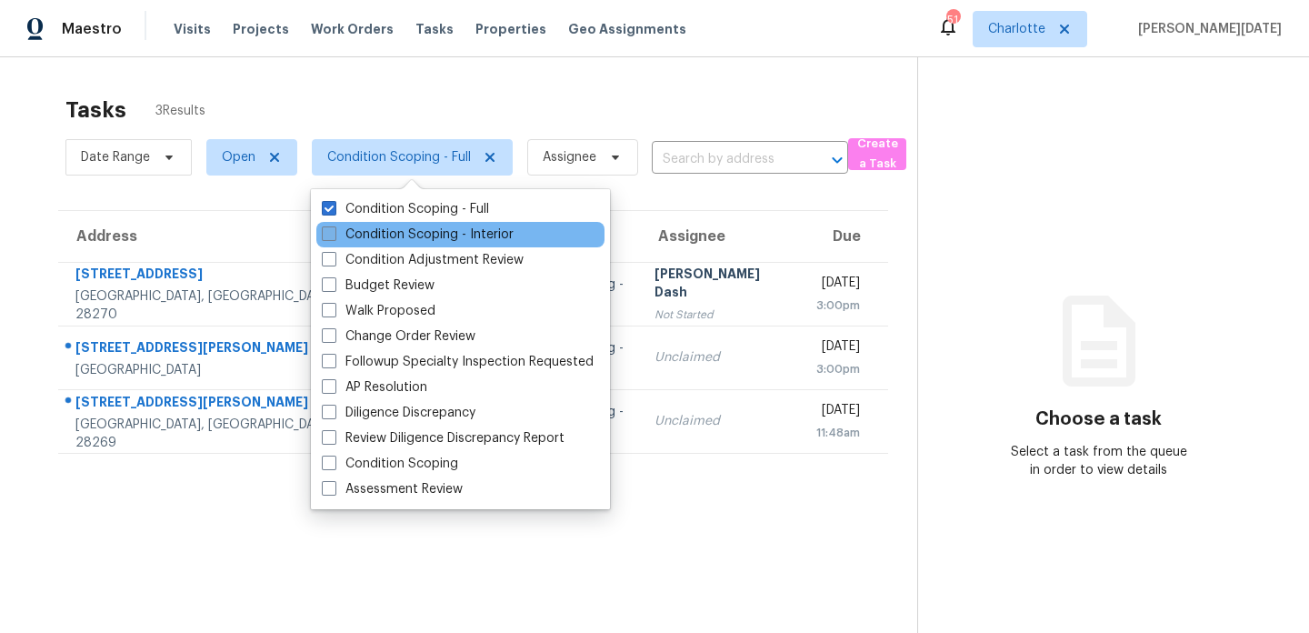
click at [370, 235] on label "Condition Scoping - Interior" at bounding box center [418, 234] width 192 height 18
click at [334, 235] on input "Condition Scoping - Interior" at bounding box center [328, 231] width 12 height 12
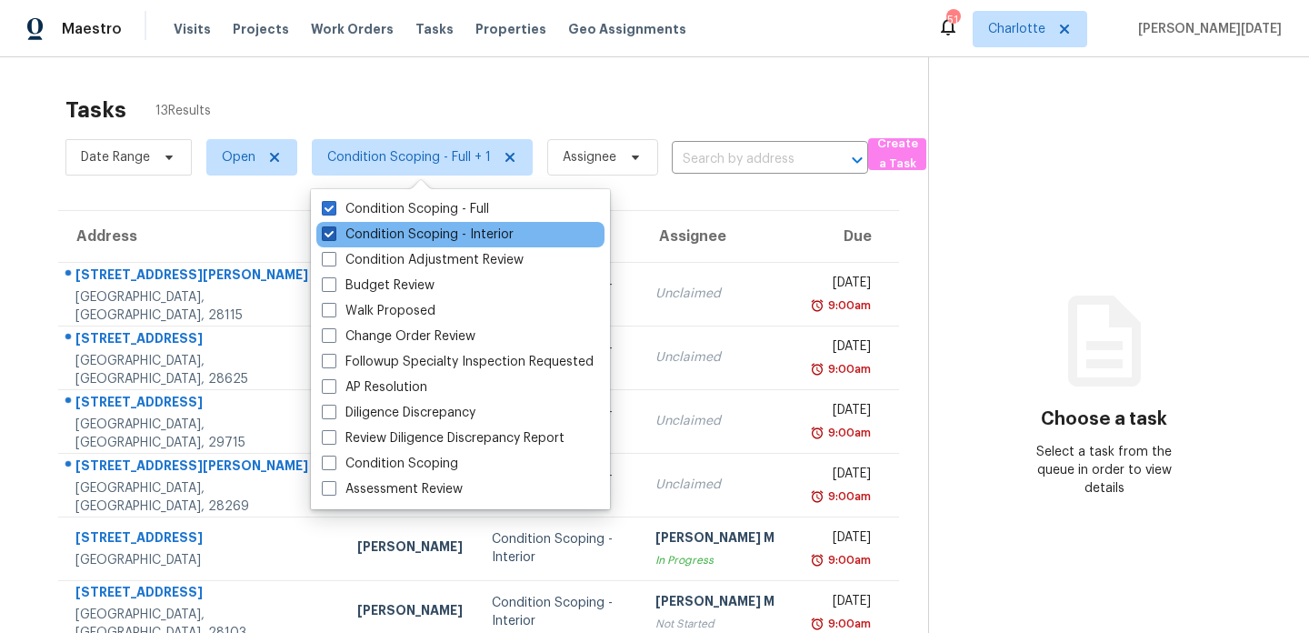
click at [482, 230] on label "Condition Scoping - Interior" at bounding box center [418, 234] width 192 height 18
click at [334, 230] on input "Condition Scoping - Interior" at bounding box center [328, 231] width 12 height 12
checkbox input "false"
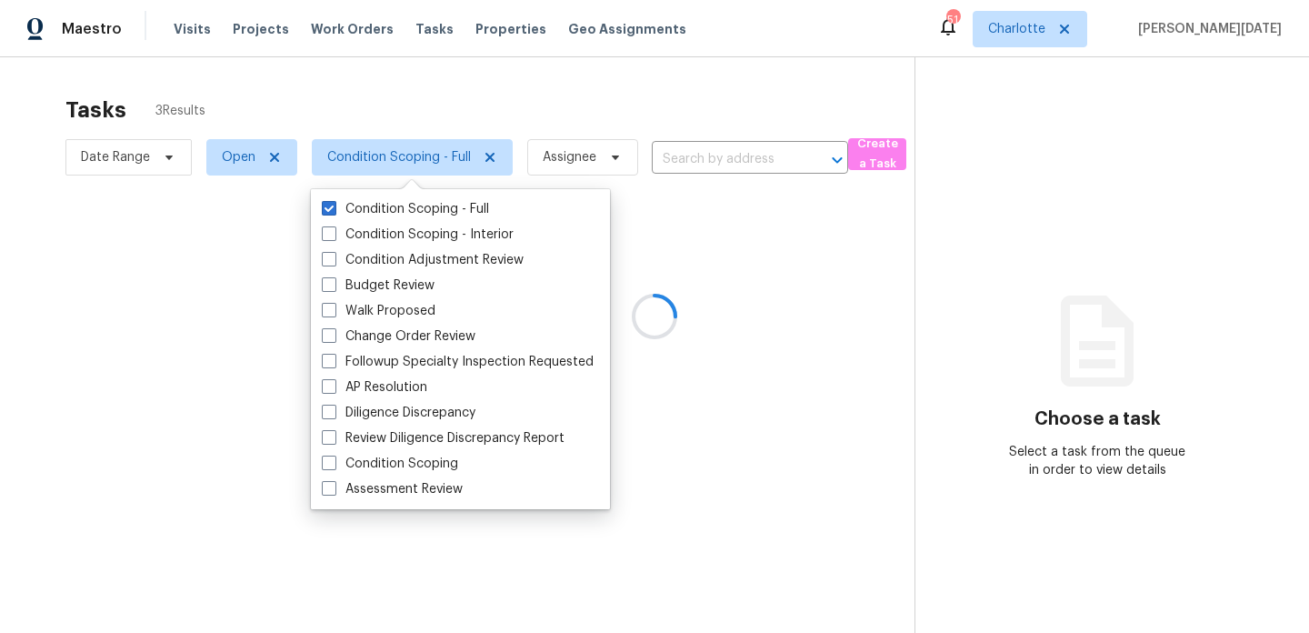
click at [631, 102] on div "Tasks 3 Results" at bounding box center [489, 109] width 849 height 47
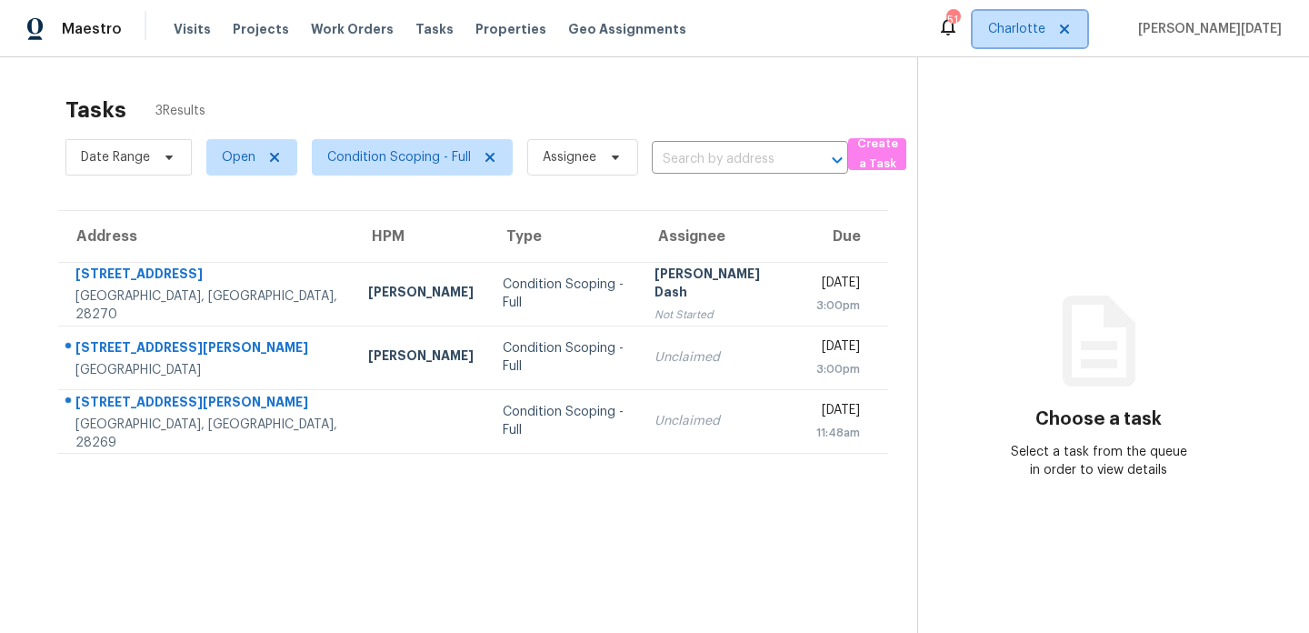
click at [1045, 37] on span "Charlotte" at bounding box center [1016, 29] width 57 height 18
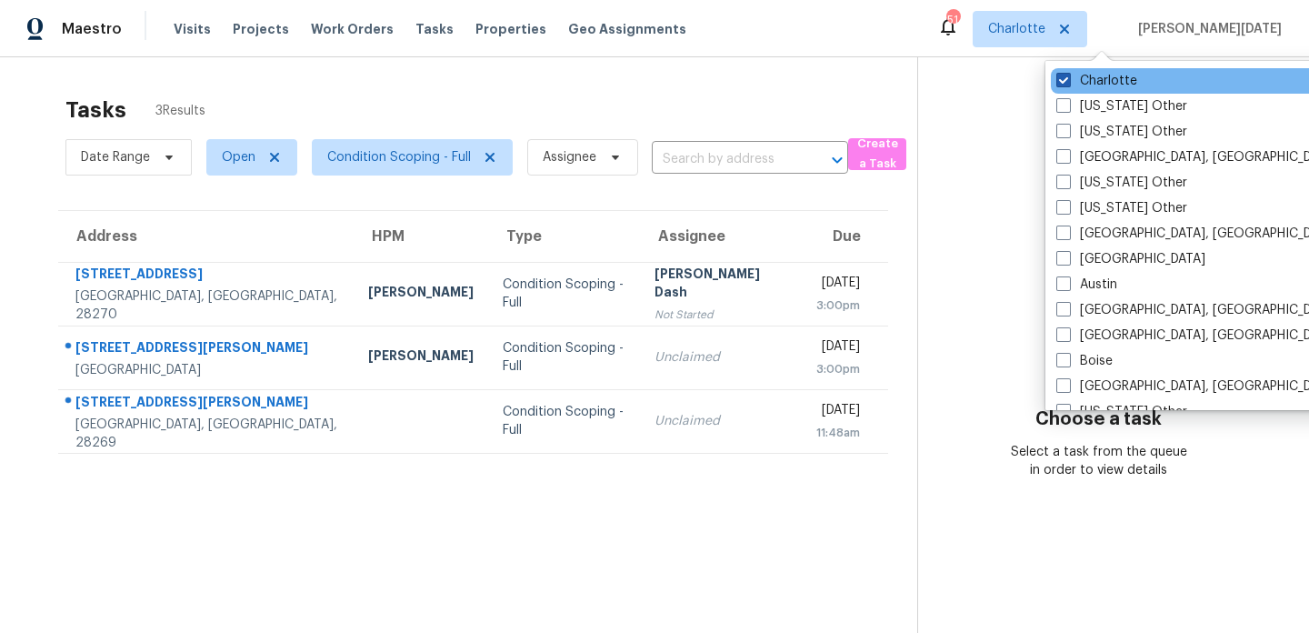
click at [1076, 79] on label "Charlotte" at bounding box center [1096, 81] width 81 height 18
click at [1068, 79] on input "Charlotte" at bounding box center [1062, 78] width 12 height 12
checkbox input "false"
checkbox input "true"
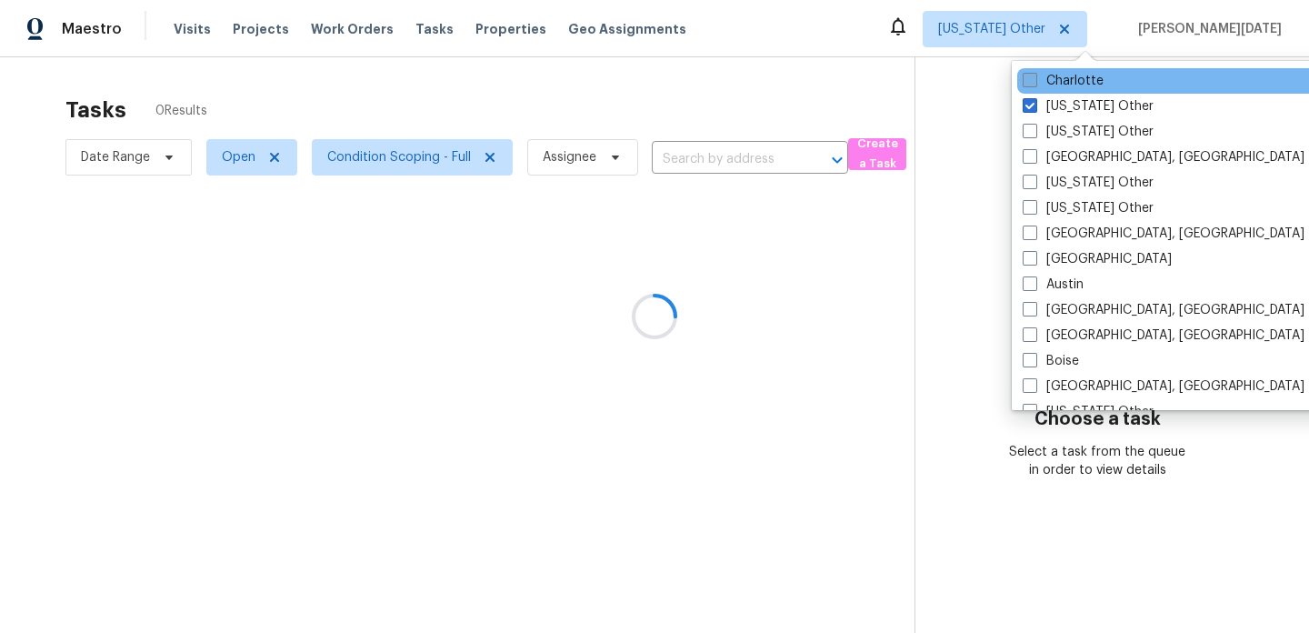
click at [1076, 79] on label "Charlotte" at bounding box center [1063, 81] width 81 height 18
click at [1035, 79] on input "Charlotte" at bounding box center [1029, 78] width 12 height 12
checkbox input "true"
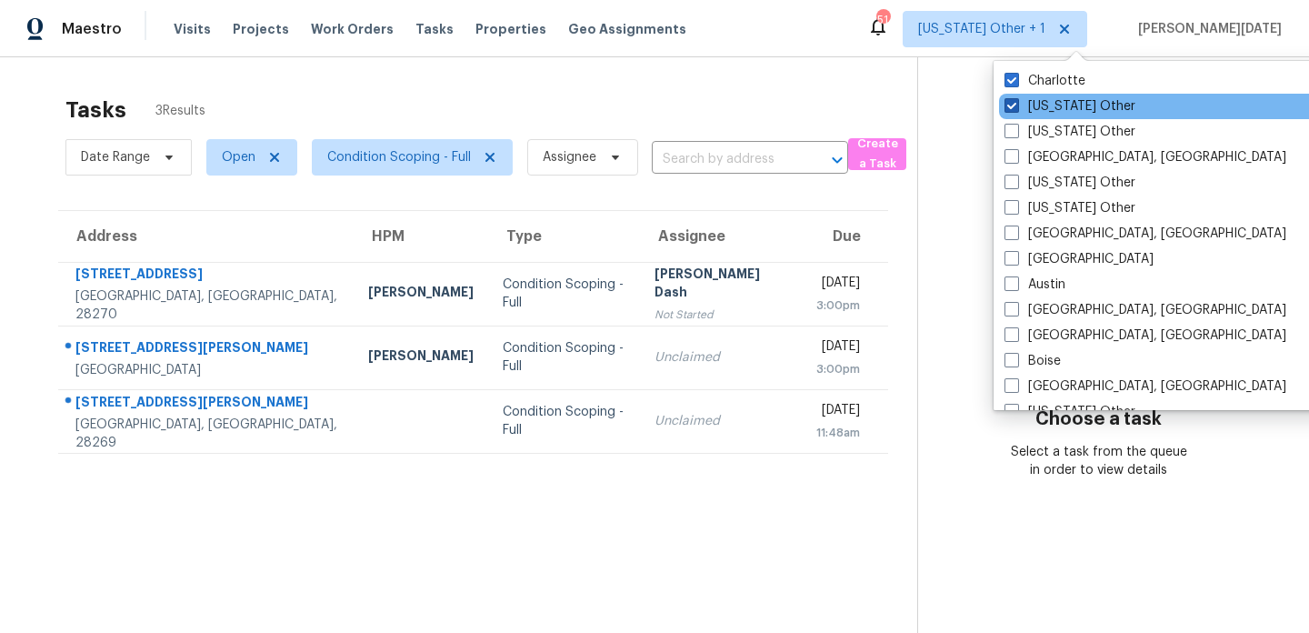
click at [1065, 101] on label "[US_STATE] Other" at bounding box center [1070, 106] width 131 height 18
click at [1016, 101] on input "[US_STATE] Other" at bounding box center [1011, 103] width 12 height 12
checkbox input "false"
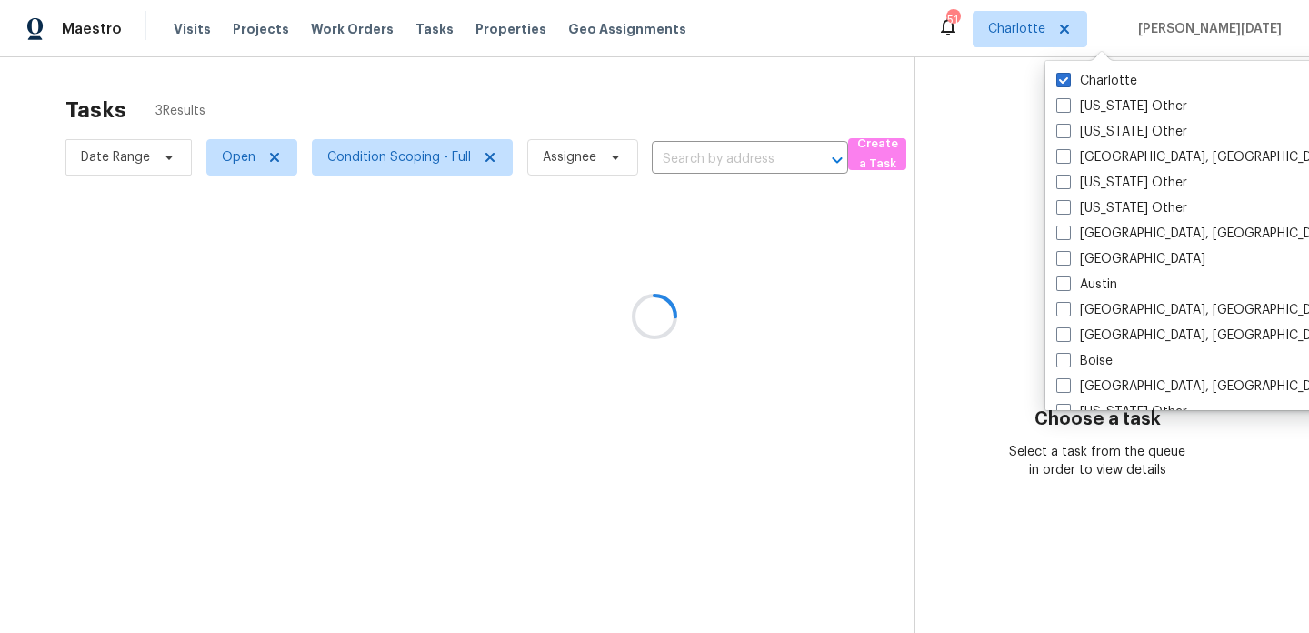
click at [766, 111] on div at bounding box center [654, 316] width 1309 height 633
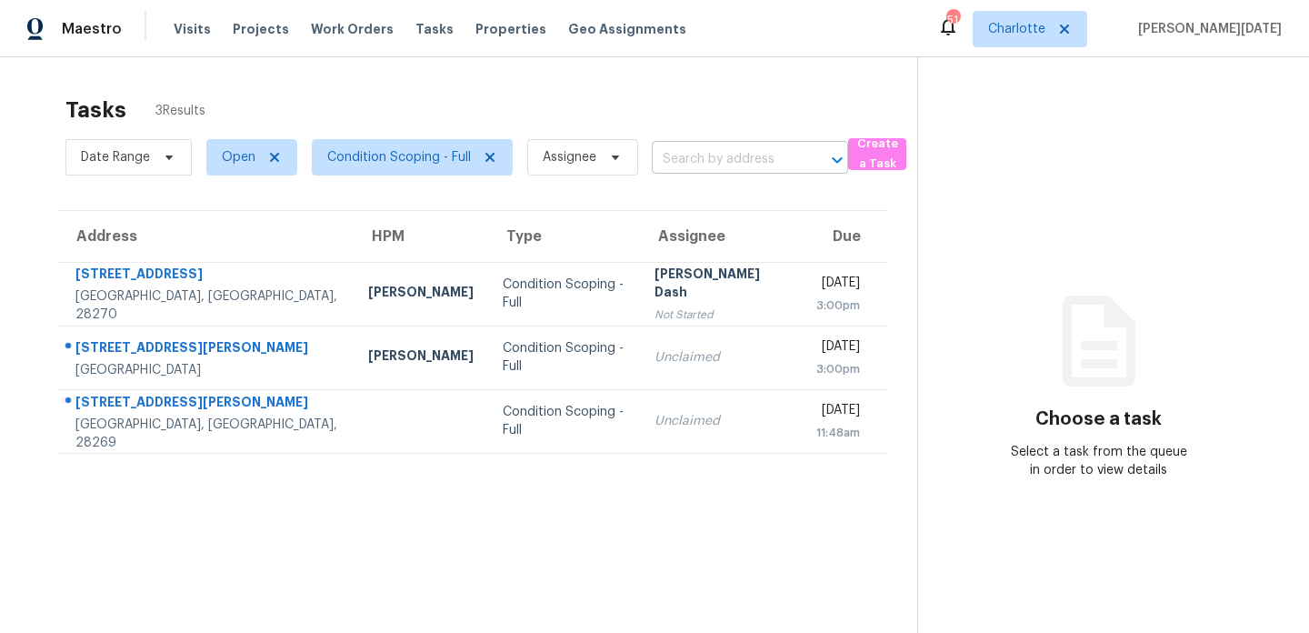
click at [724, 165] on input "text" at bounding box center [724, 159] width 145 height 28
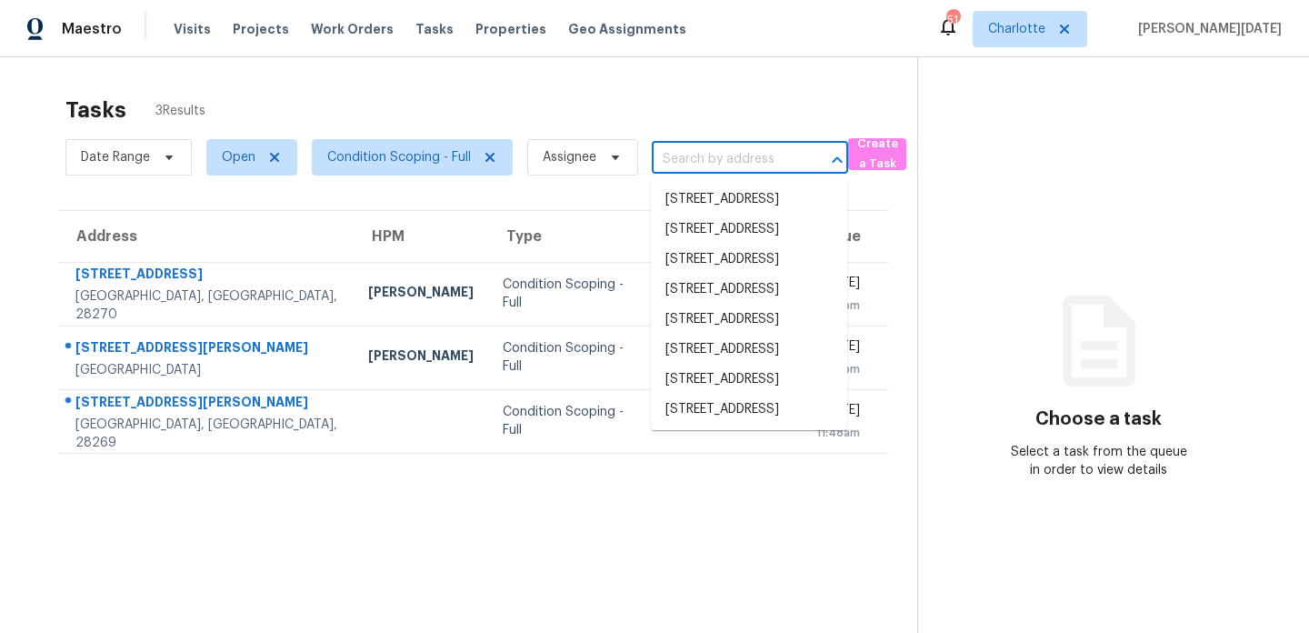
paste input "[STREET_ADDRESS]"
type input "[STREET_ADDRESS]"
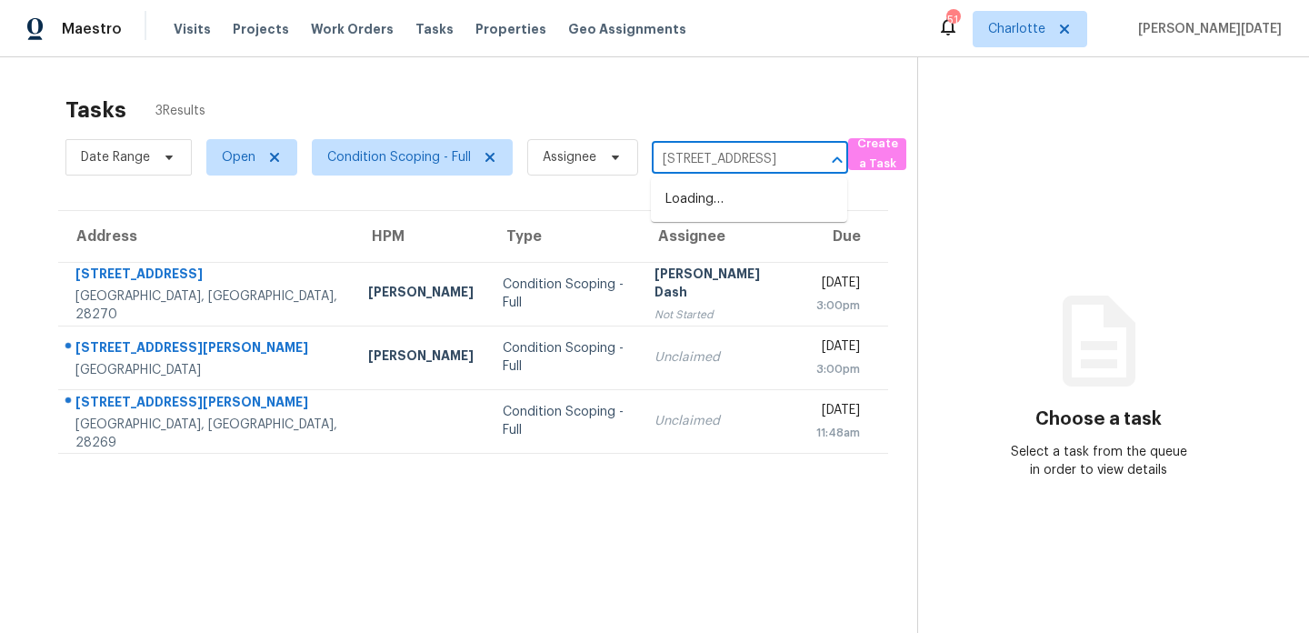
scroll to position [0, 98]
click at [724, 215] on li "[STREET_ADDRESS]" at bounding box center [749, 200] width 196 height 30
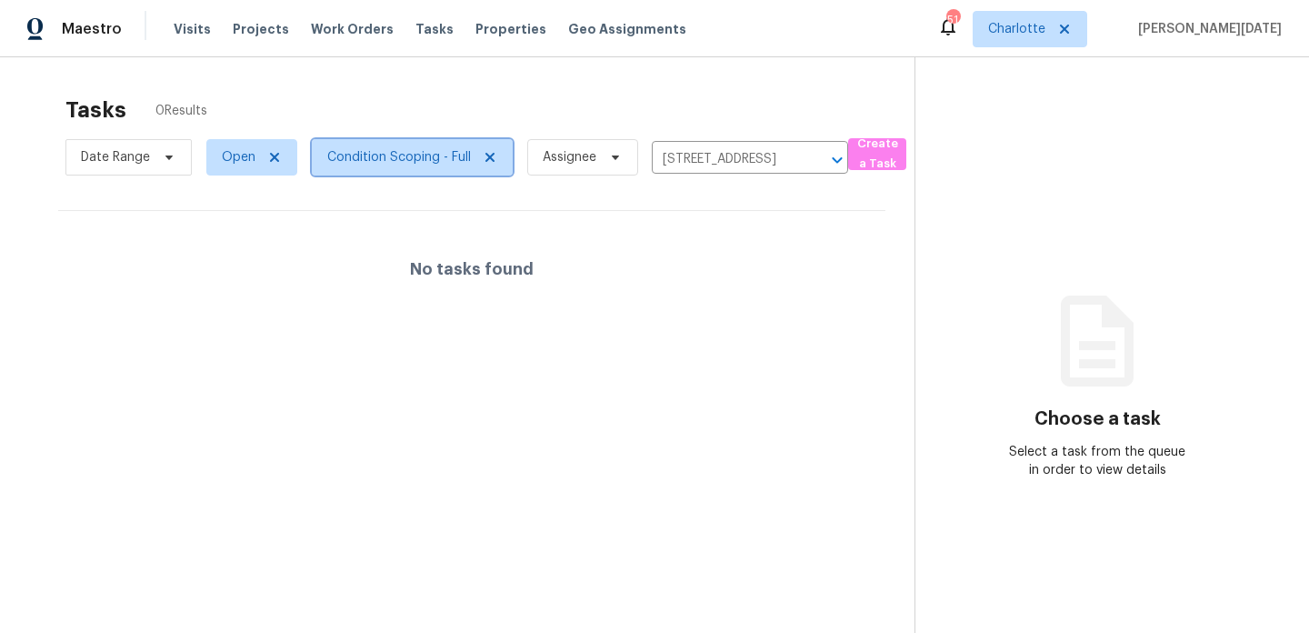
click at [410, 156] on span "Condition Scoping - Full" at bounding box center [399, 157] width 144 height 18
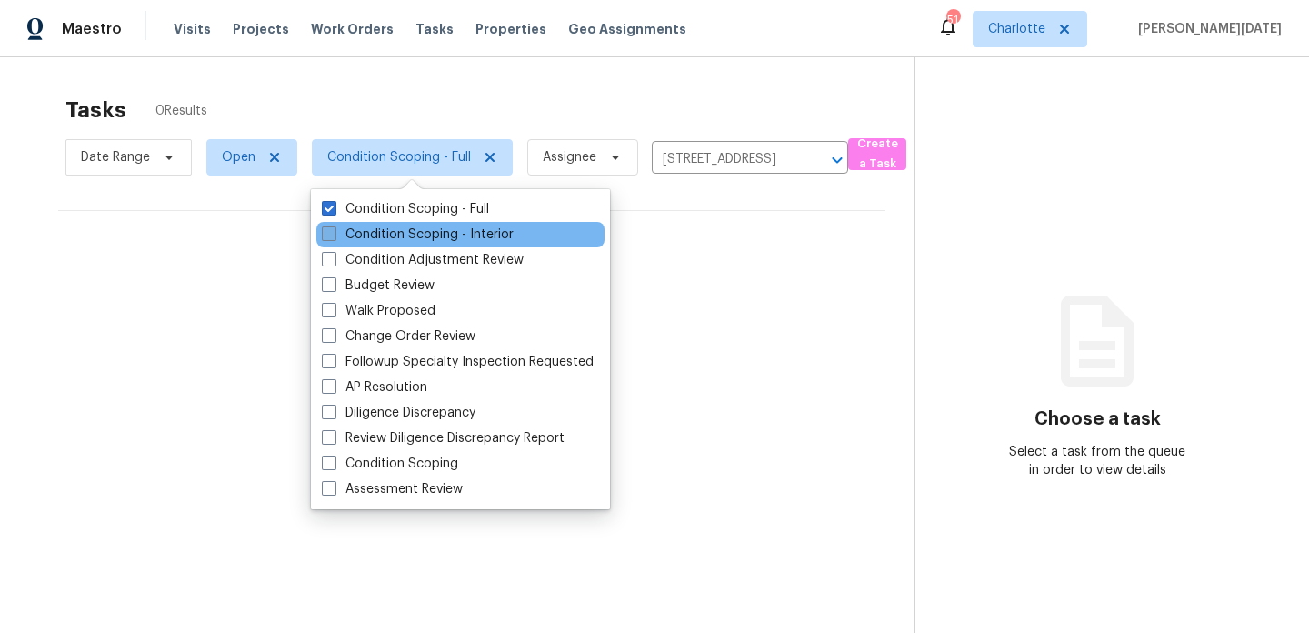
click at [401, 234] on label "Condition Scoping - Interior" at bounding box center [418, 234] width 192 height 18
click at [334, 234] on input "Condition Scoping - Interior" at bounding box center [328, 231] width 12 height 12
checkbox input "true"
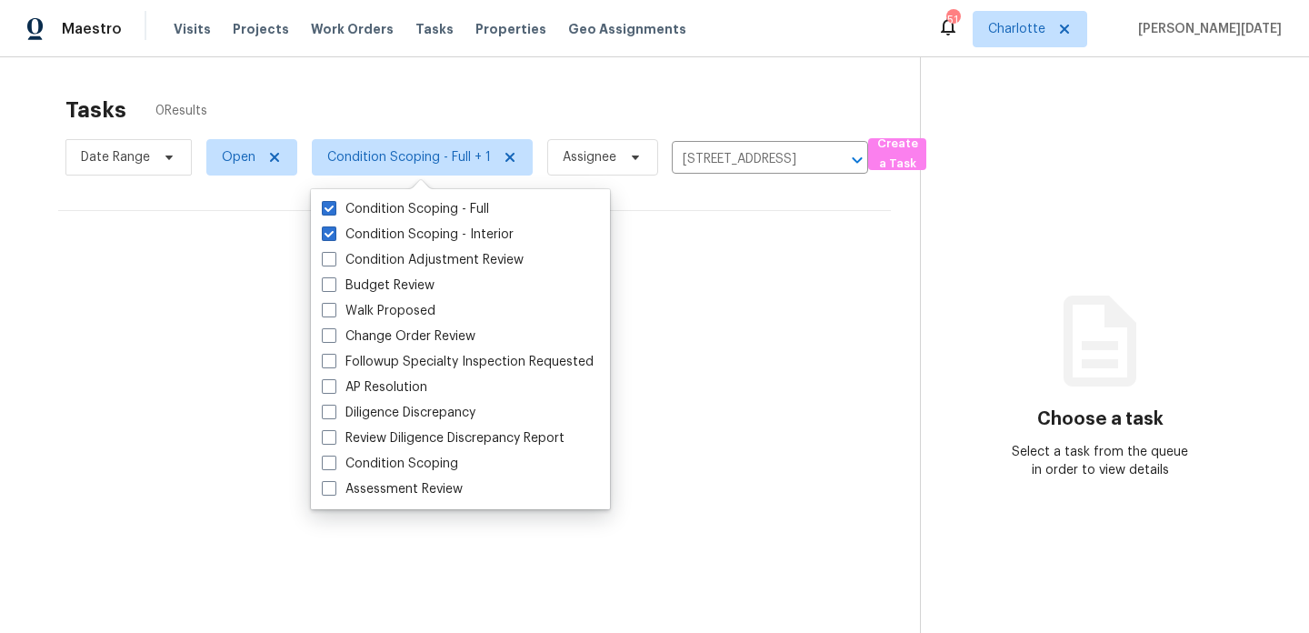
click at [595, 104] on div "Tasks 0 Results" at bounding box center [492, 109] width 855 height 47
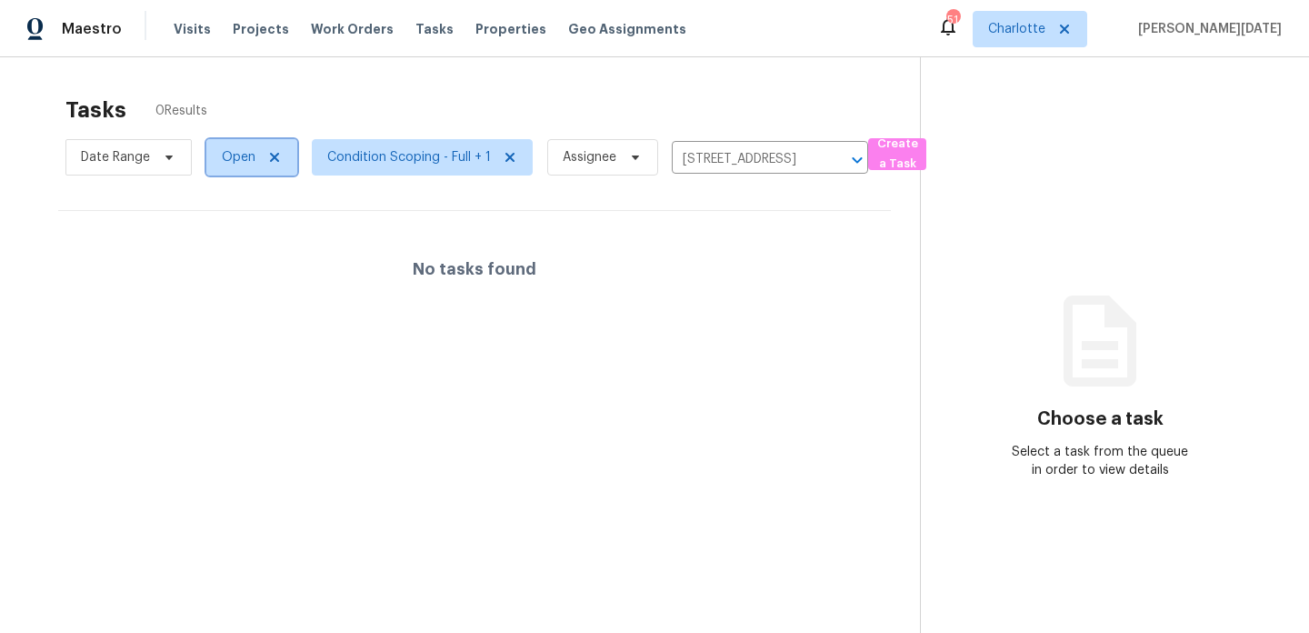
click at [253, 163] on span "Open" at bounding box center [239, 157] width 34 height 18
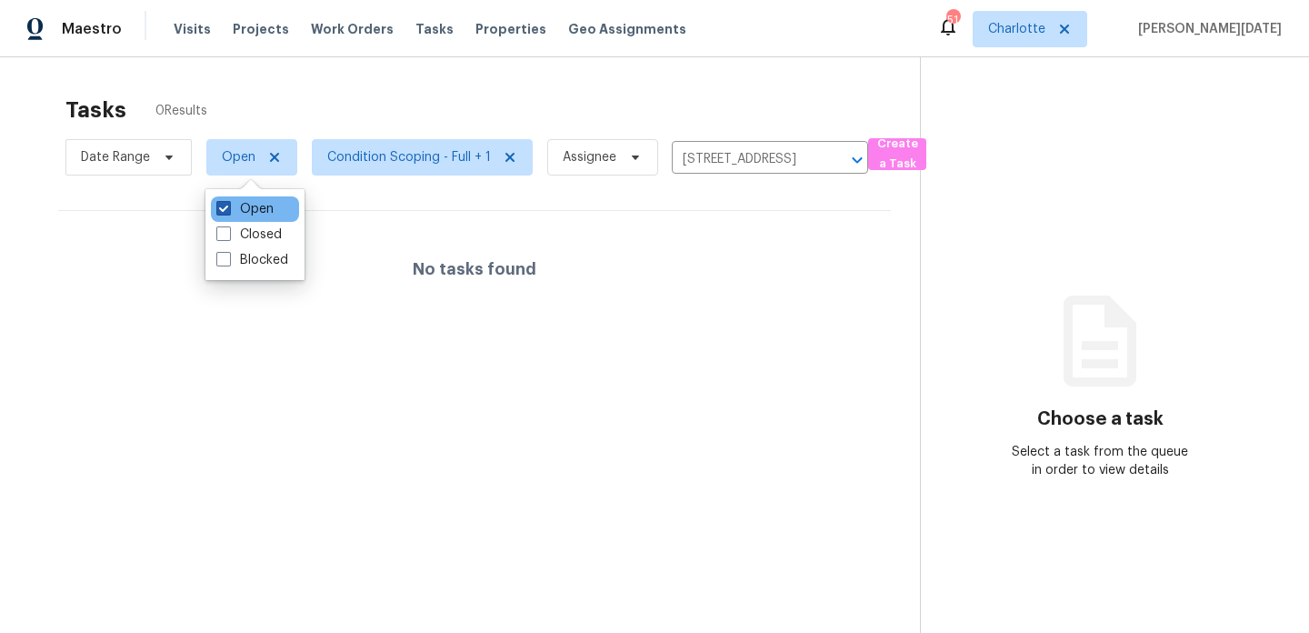
click at [261, 213] on label "Open" at bounding box center [244, 209] width 57 height 18
click at [228, 212] on input "Open" at bounding box center [222, 206] width 12 height 12
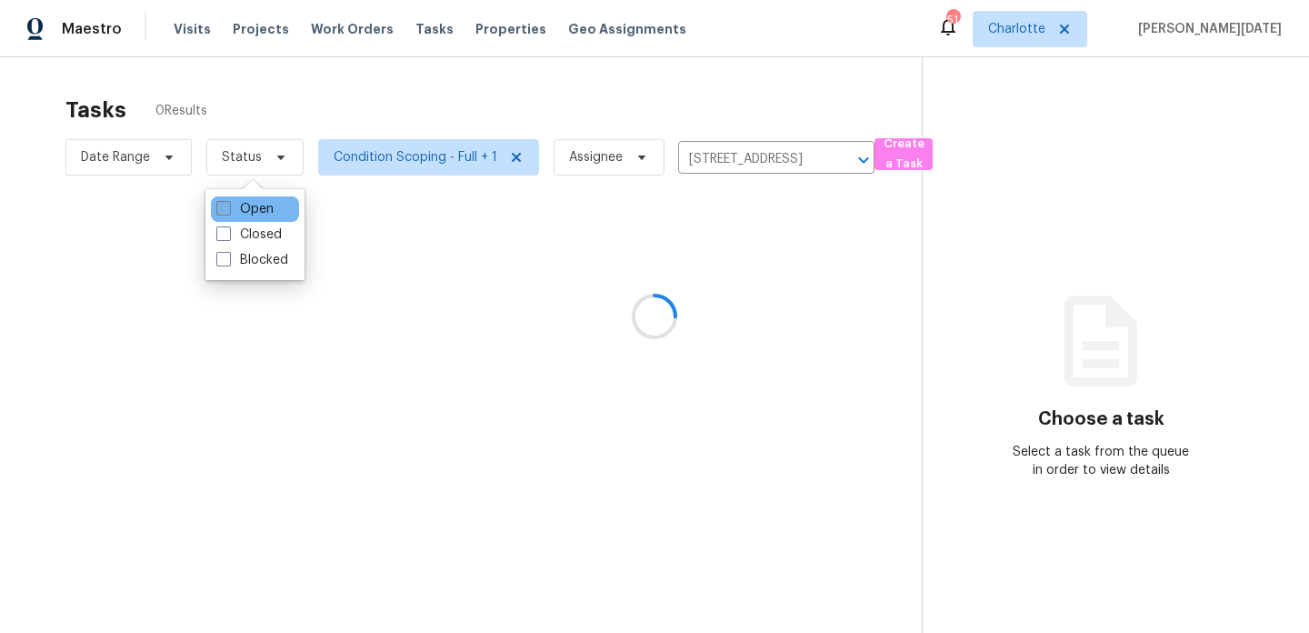
click at [261, 213] on label "Open" at bounding box center [244, 209] width 57 height 18
click at [228, 212] on input "Open" at bounding box center [222, 206] width 12 height 12
checkbox input "true"
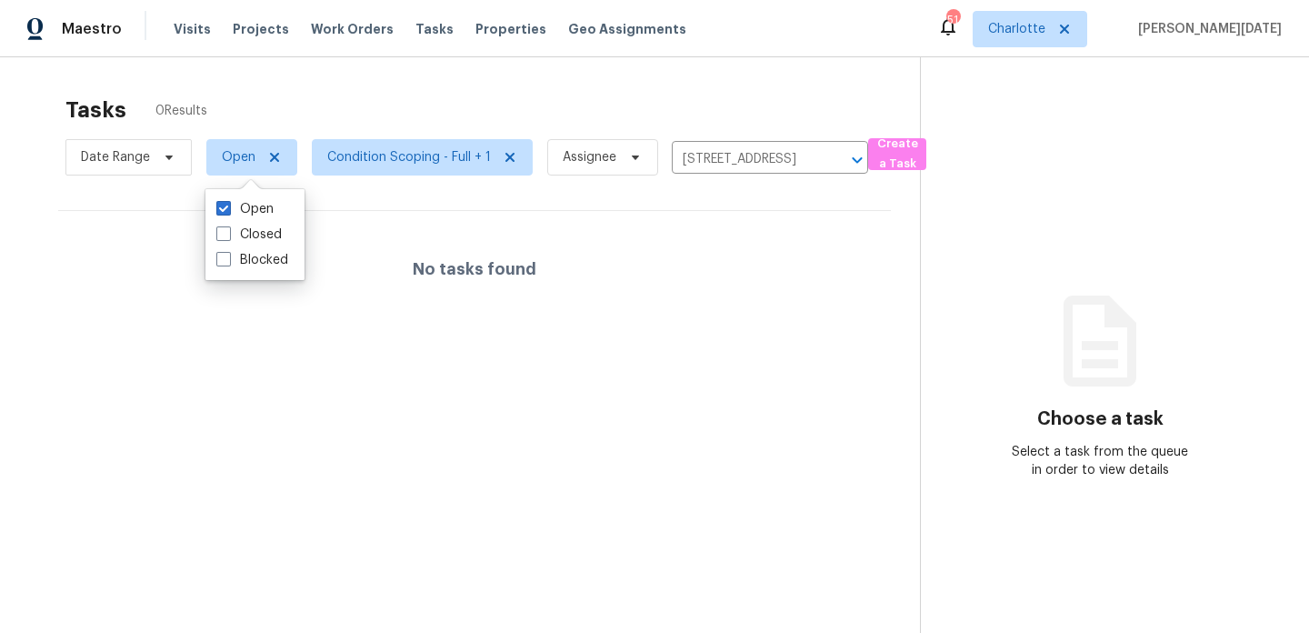
click at [550, 73] on div "Tasks 0 Results Date Range Open Condition Scoping - Full + 1 Assignee [STREET_A…" at bounding box center [654, 373] width 1309 height 633
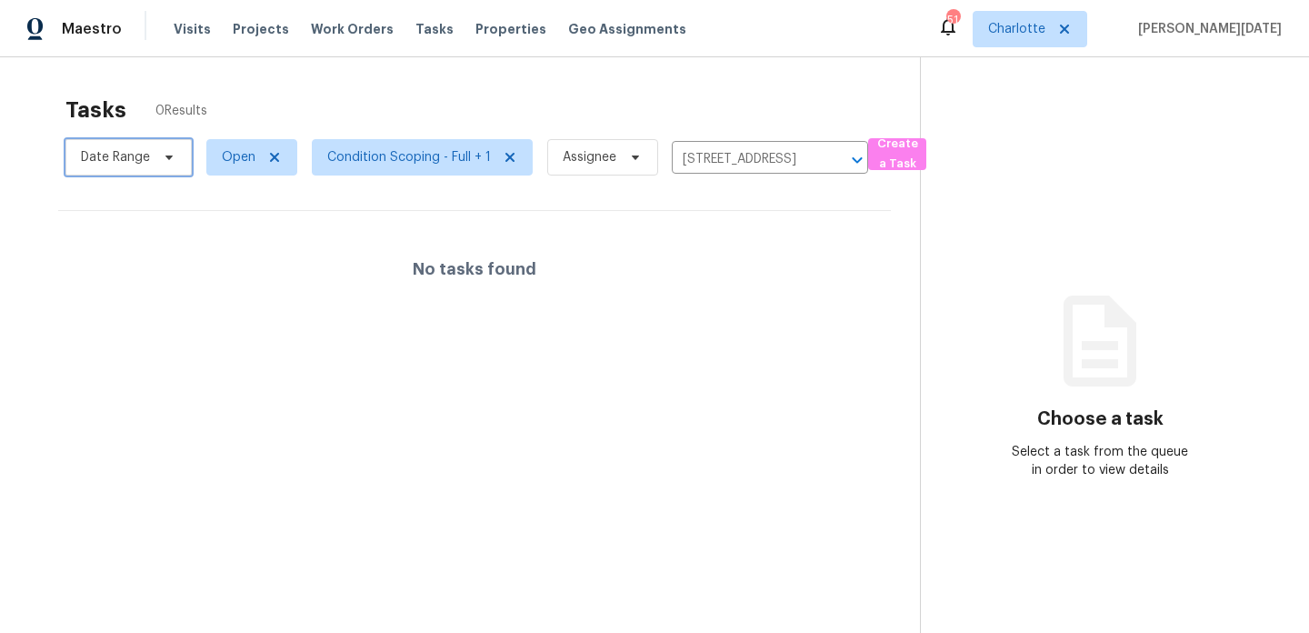
click at [159, 163] on span at bounding box center [166, 157] width 20 height 15
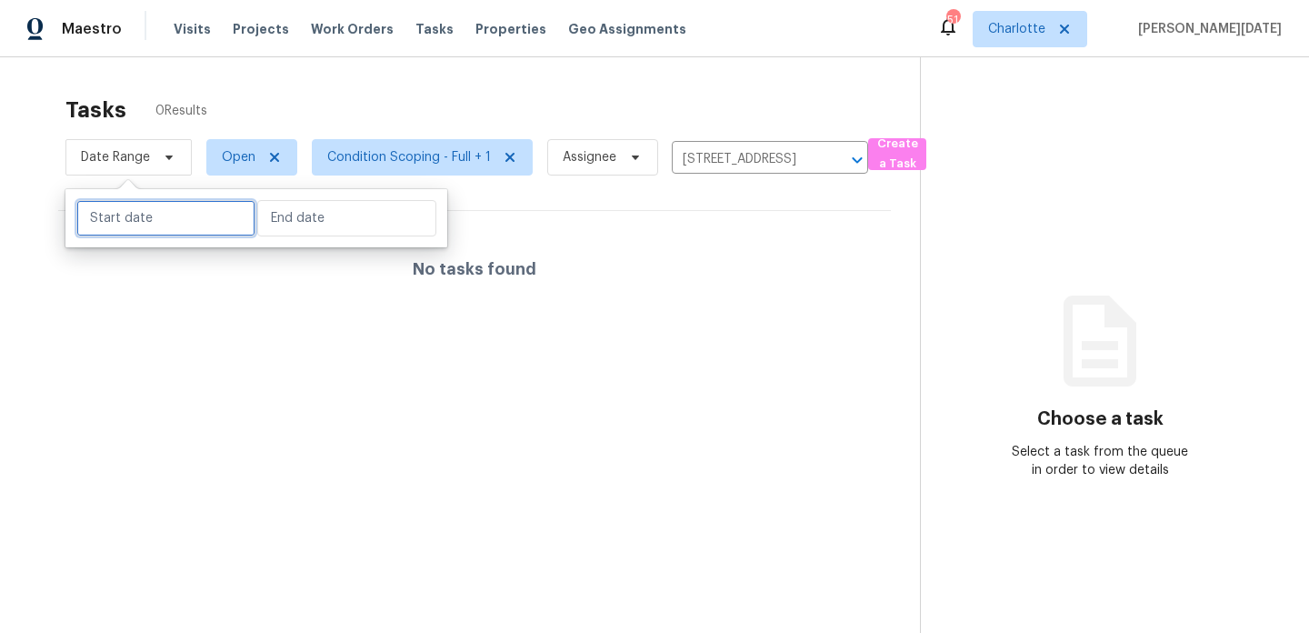
click at [157, 218] on input "text" at bounding box center [165, 218] width 179 height 36
select select "8"
select select "2025"
select select "9"
select select "2025"
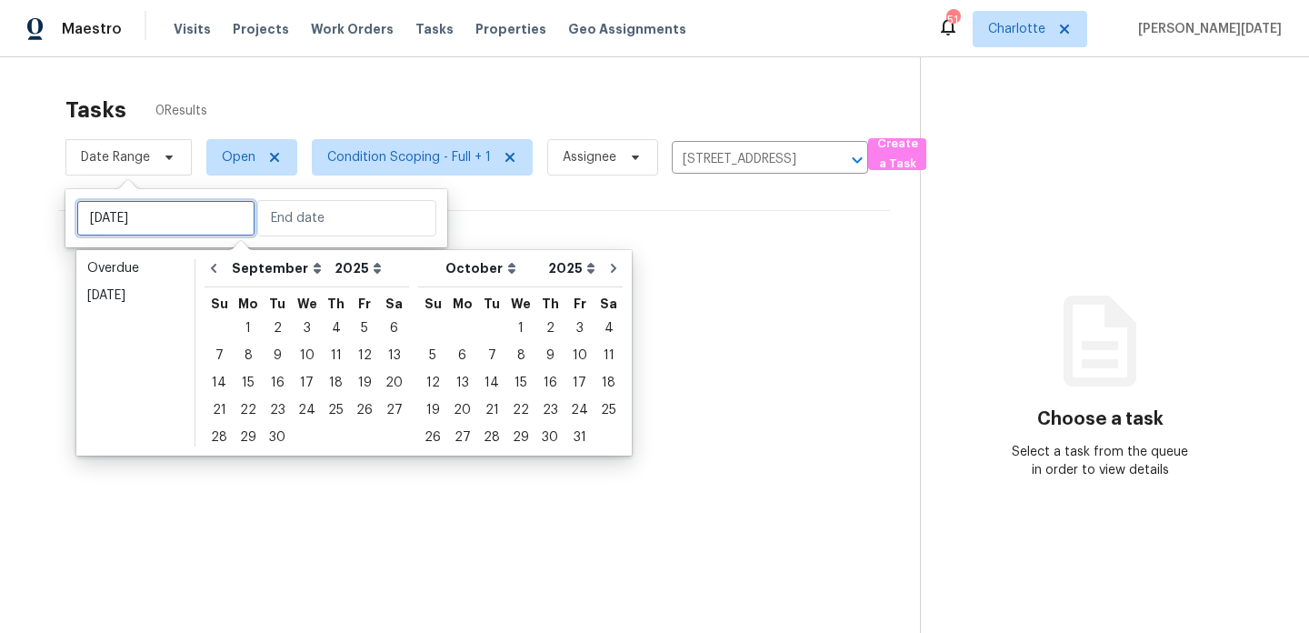
type input "[DATE]"
click at [276, 435] on div "30" at bounding box center [277, 437] width 29 height 25
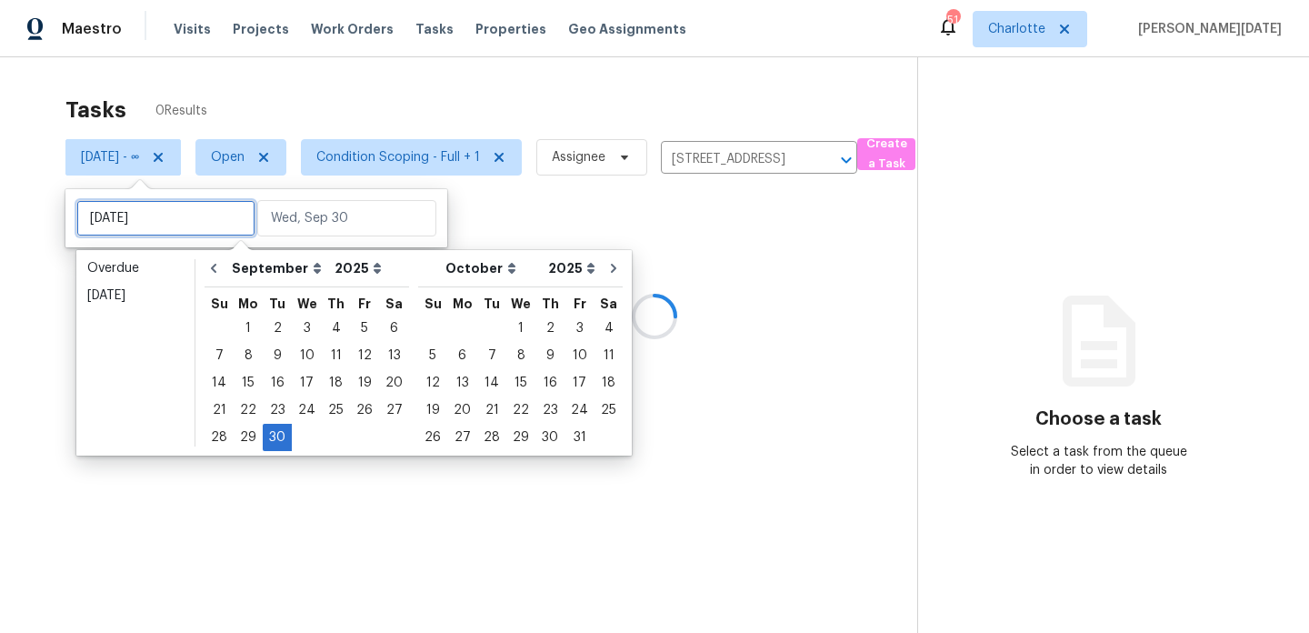
type input "[DATE]"
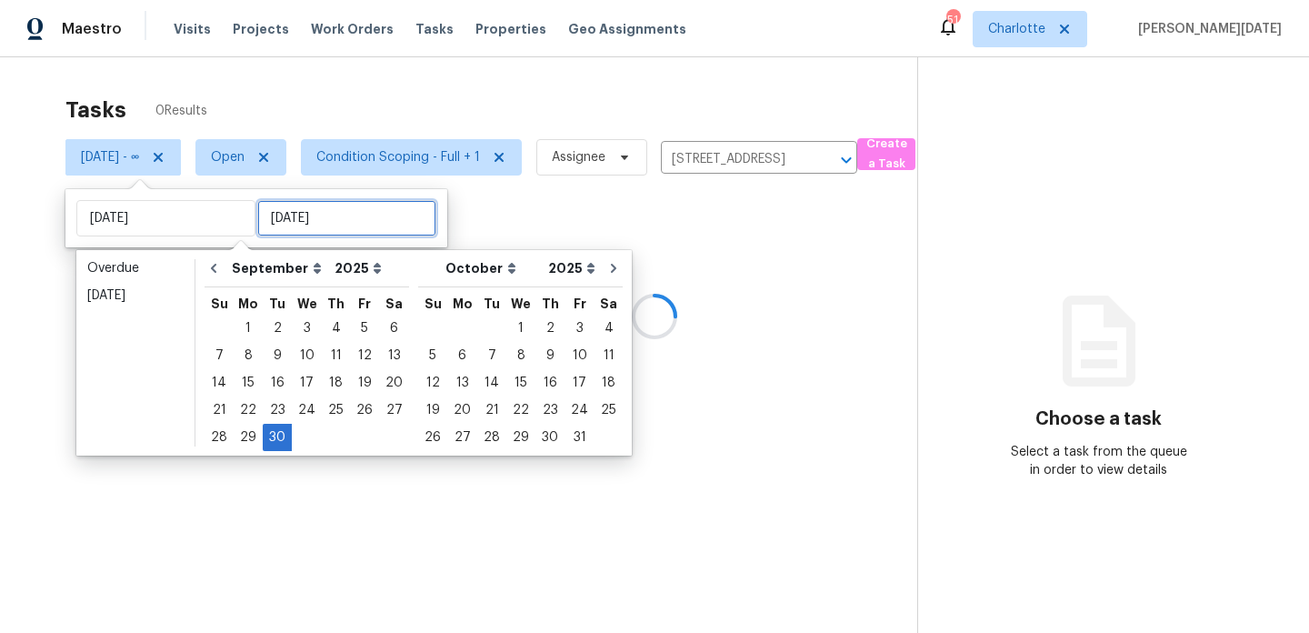
type input "[DATE]"
click at [519, 324] on div "1" at bounding box center [520, 327] width 29 height 25
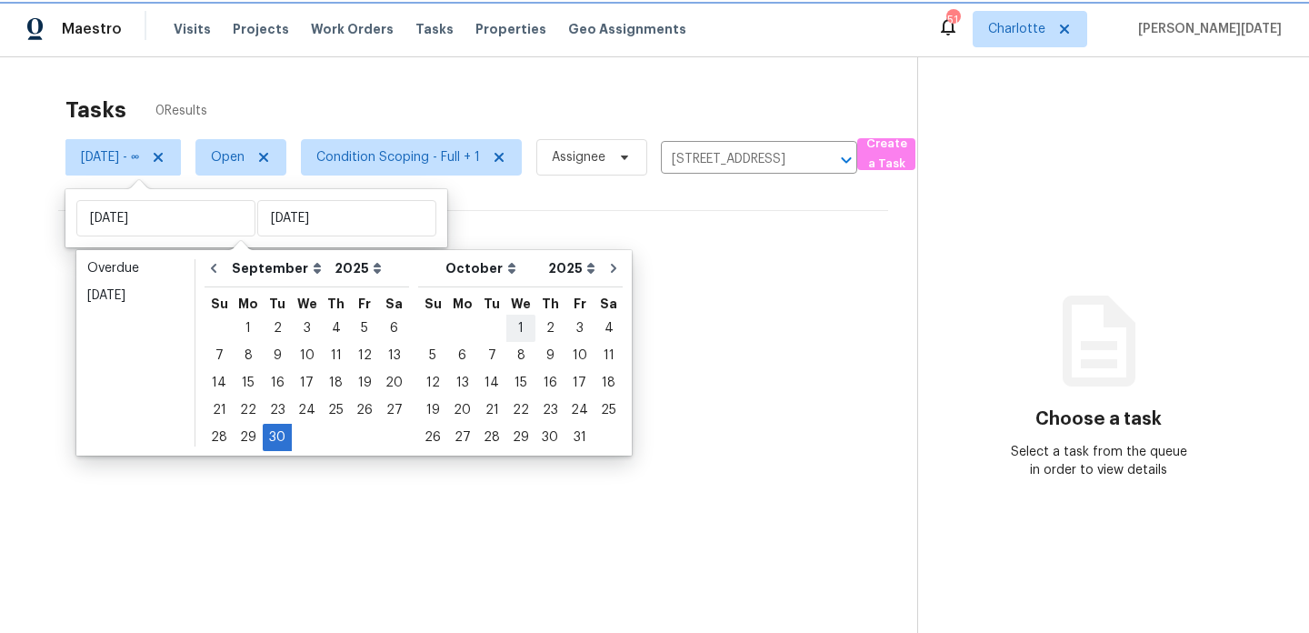
type input "[DATE]"
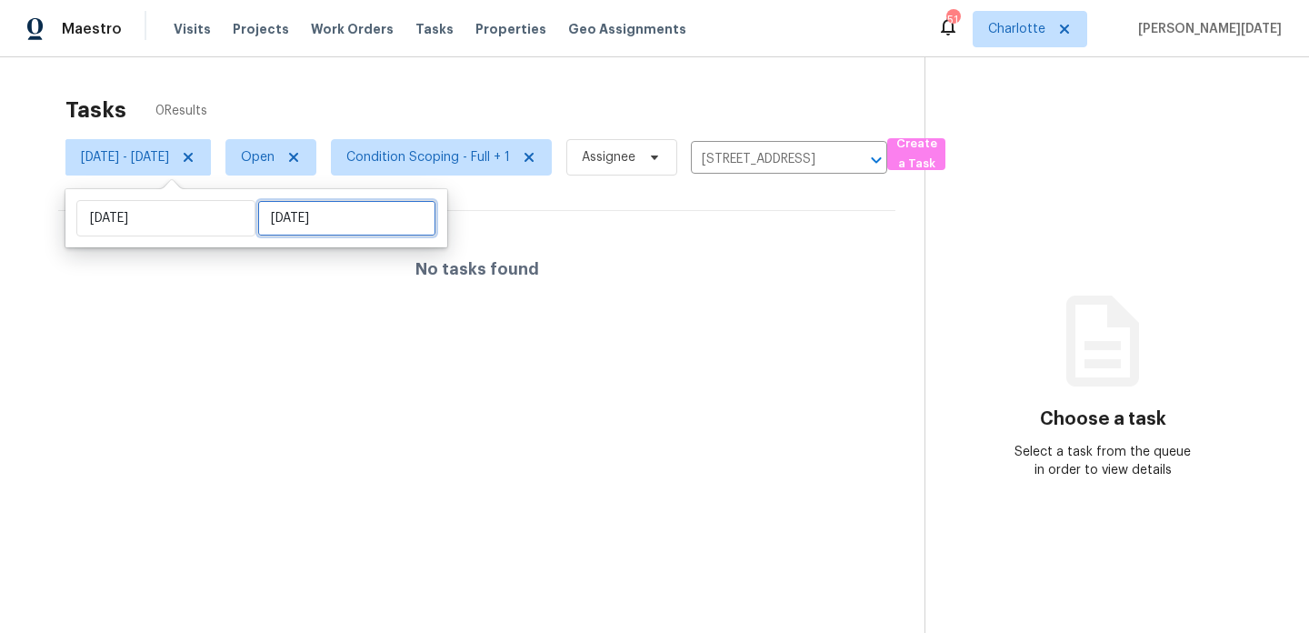
click at [326, 231] on input "[DATE]" at bounding box center [346, 218] width 179 height 36
select select "8"
select select "2025"
select select "9"
select select "2025"
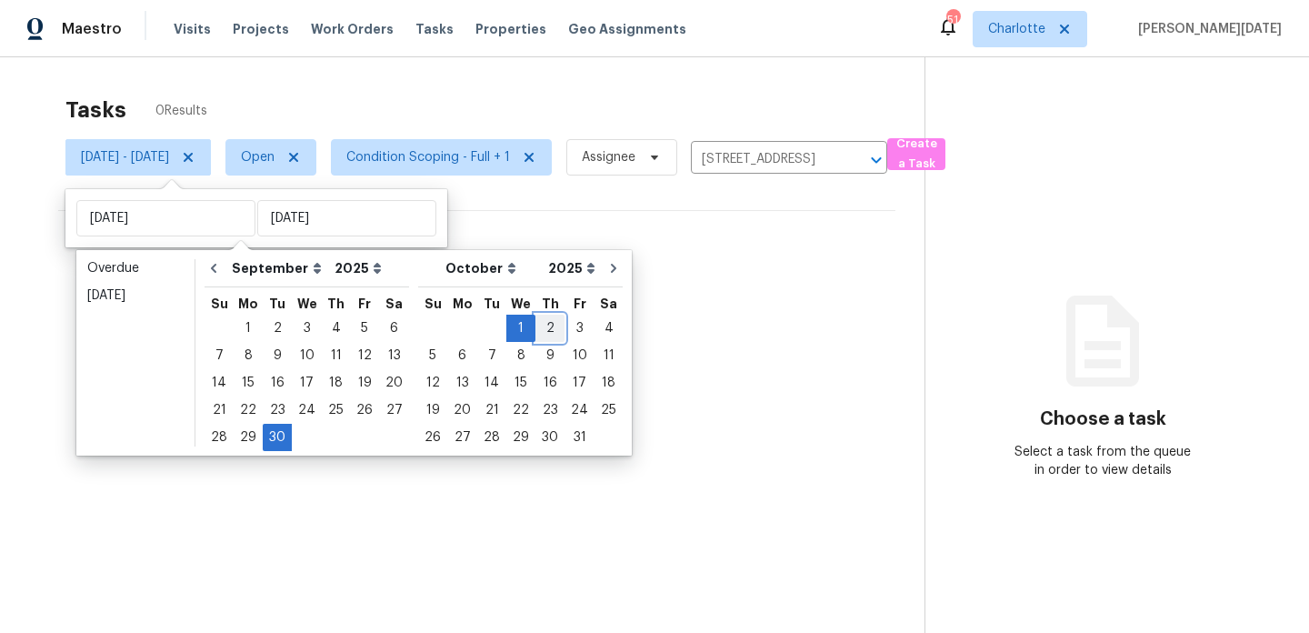
click at [539, 325] on div "2" at bounding box center [549, 327] width 29 height 25
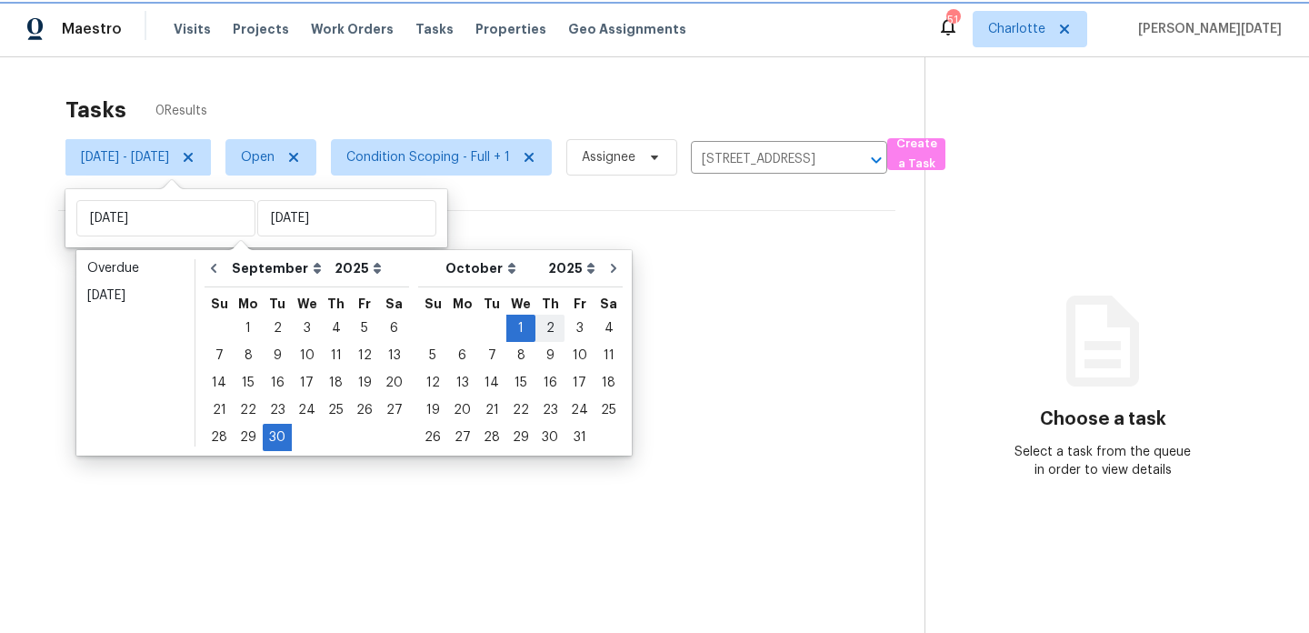
type input "[DATE]"
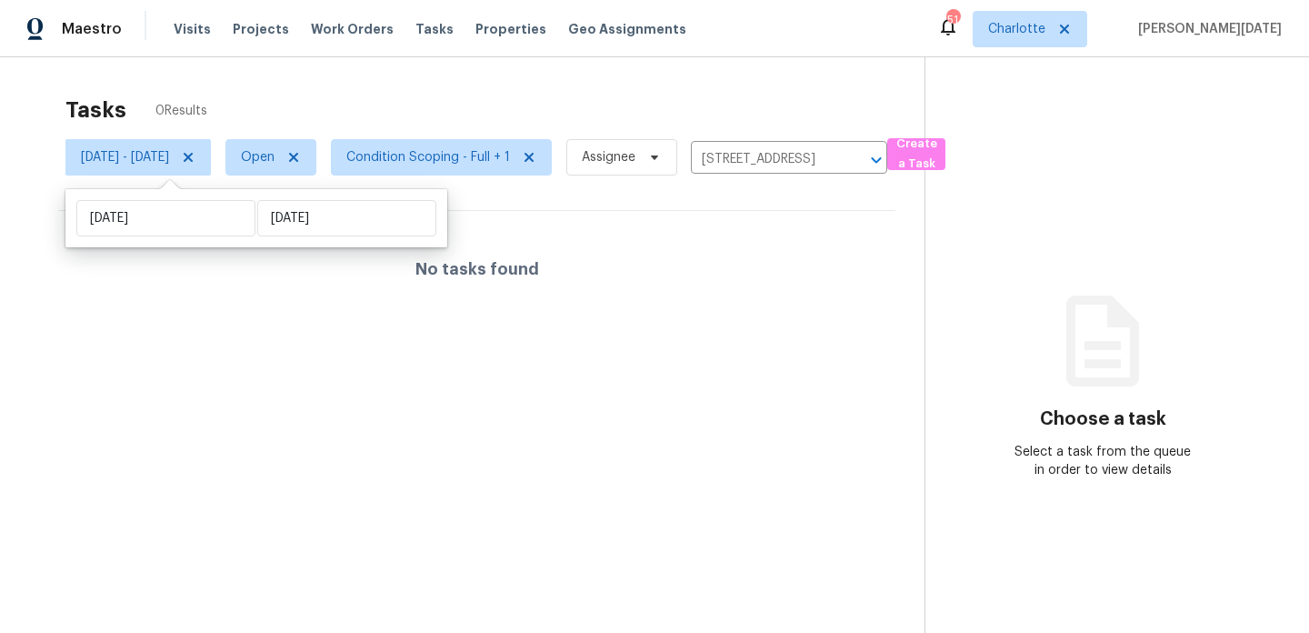
click at [656, 88] on div "Tasks 0 Results" at bounding box center [494, 109] width 859 height 47
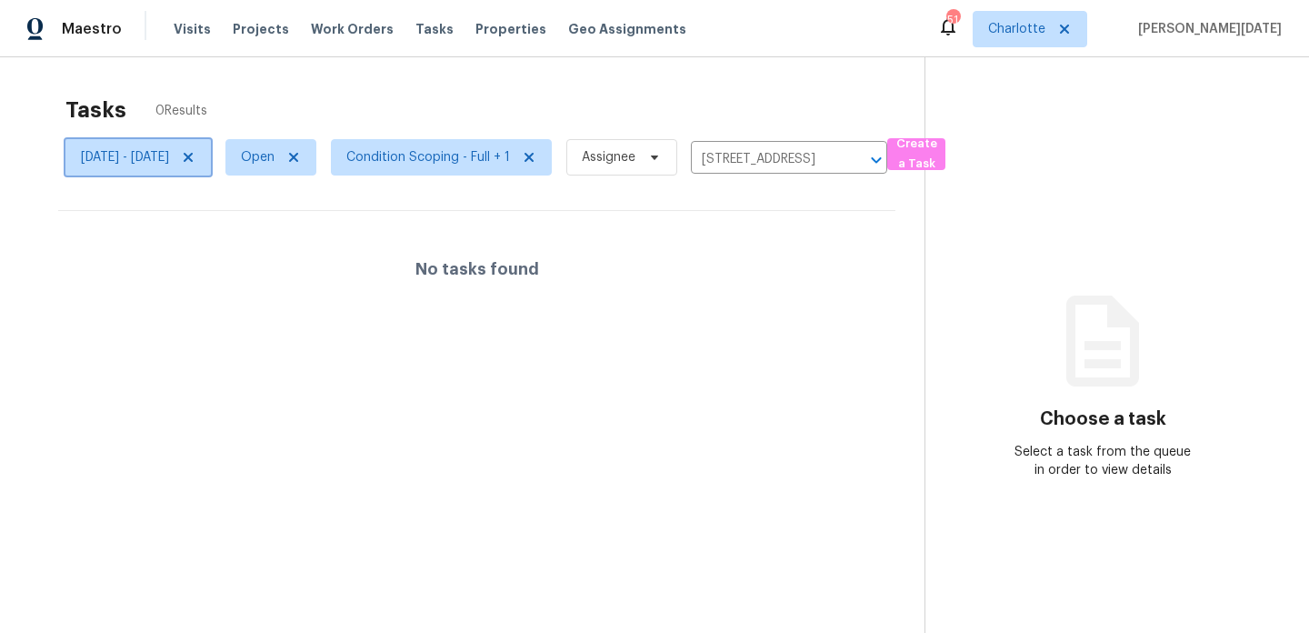
click at [211, 165] on span "[DATE] - [DATE]" at bounding box center [137, 157] width 145 height 36
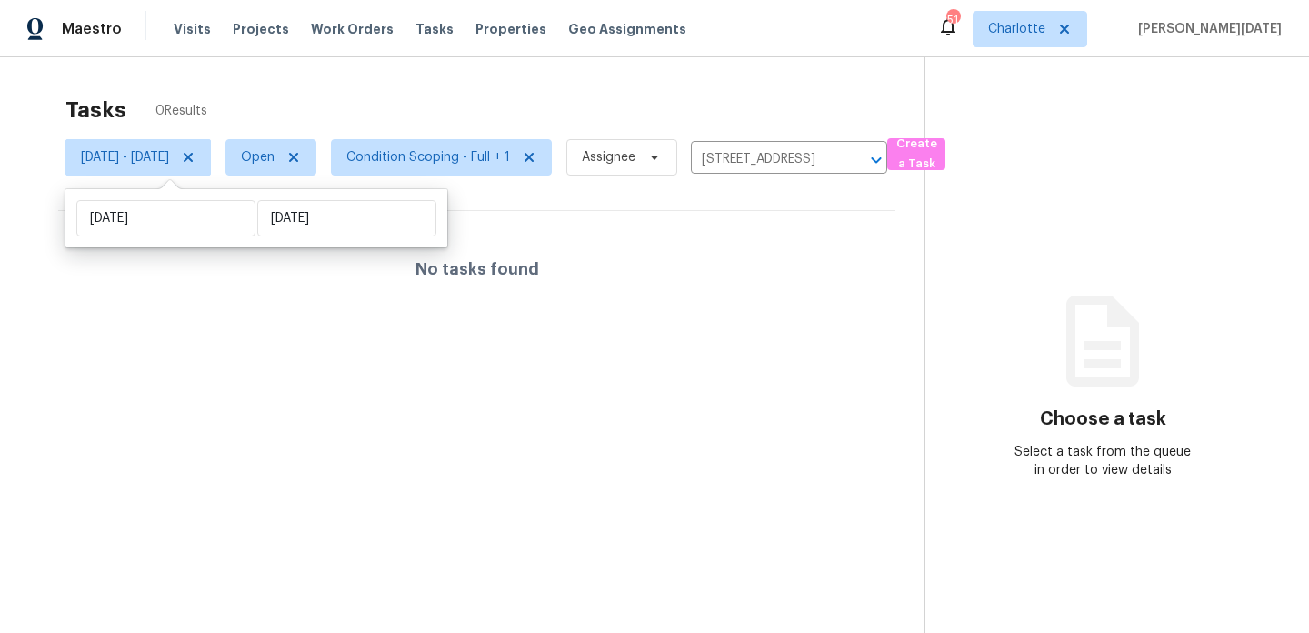
click at [416, 90] on div "Tasks 0 Results" at bounding box center [494, 109] width 859 height 47
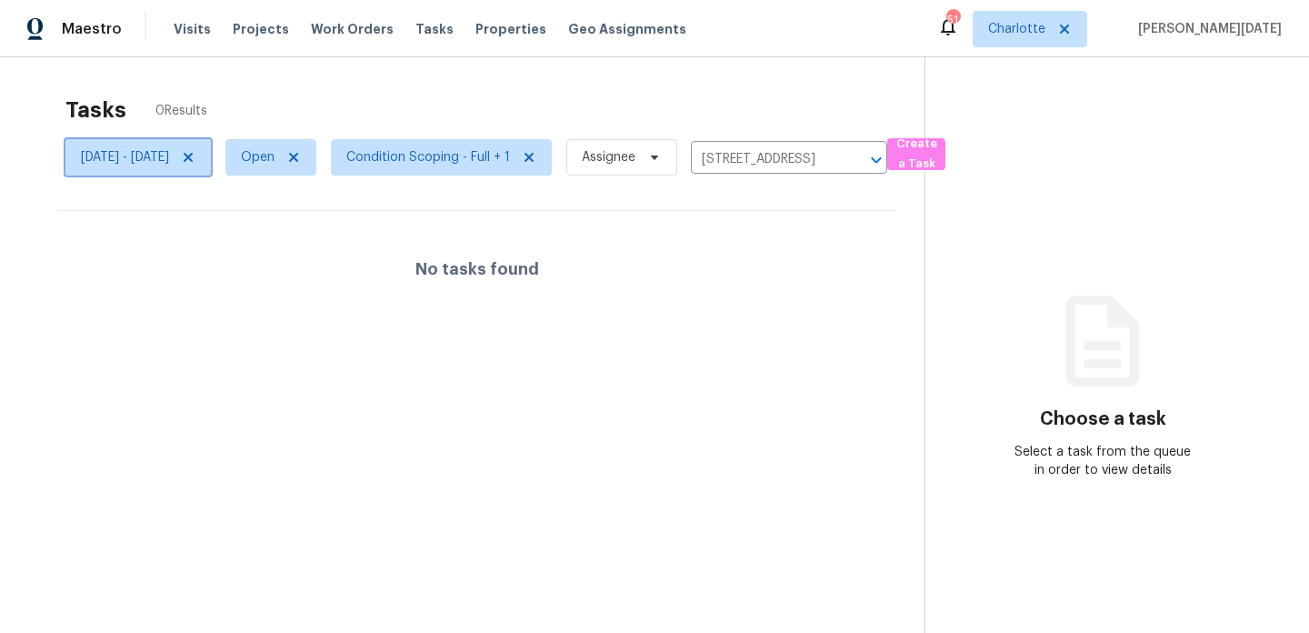
click at [195, 158] on icon at bounding box center [188, 157] width 15 height 15
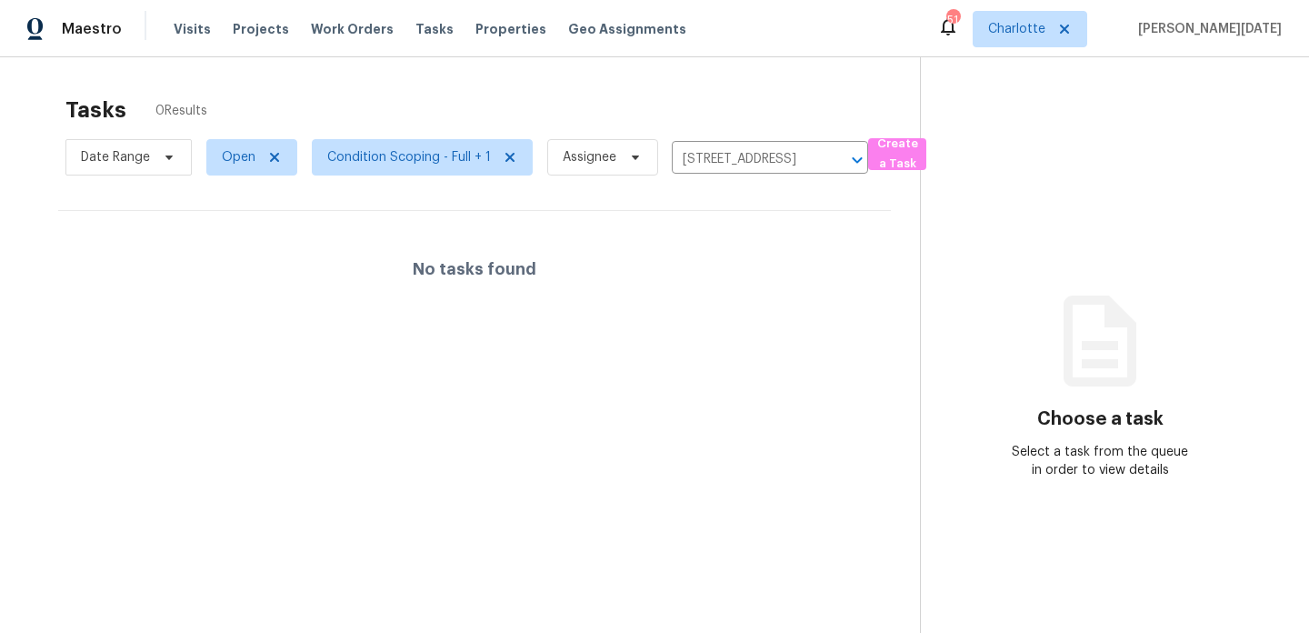
click at [339, 102] on div "Tasks 0 Results" at bounding box center [492, 109] width 855 height 47
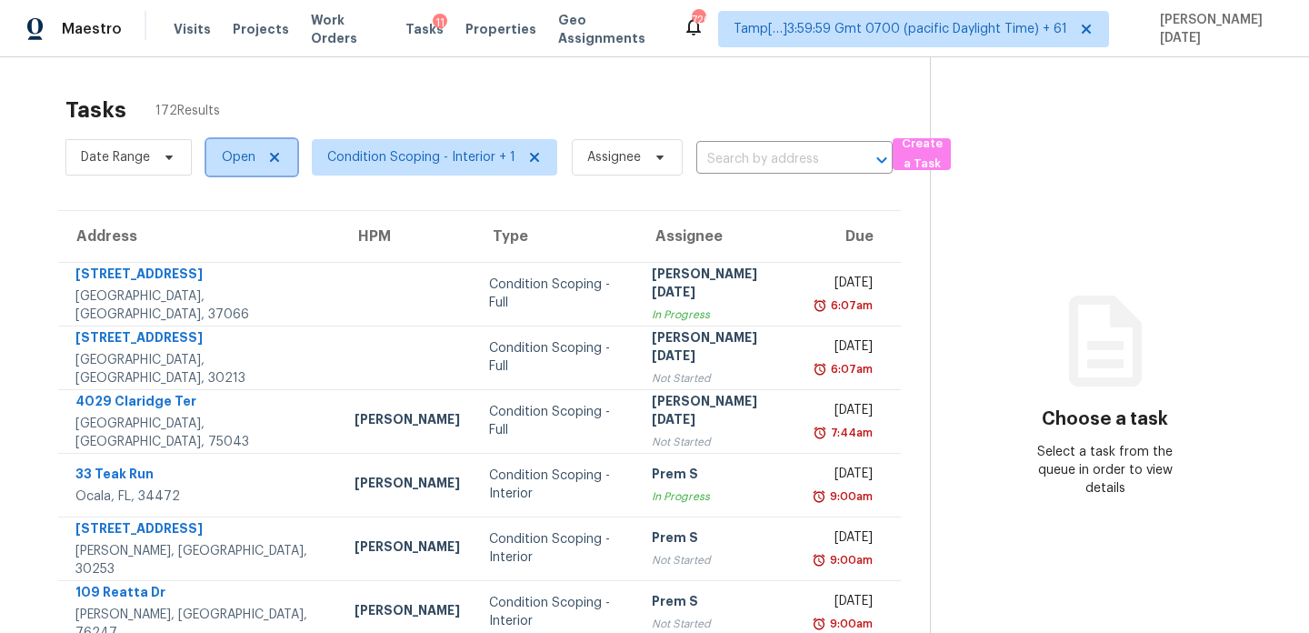
click at [230, 155] on span "Open" at bounding box center [239, 157] width 34 height 18
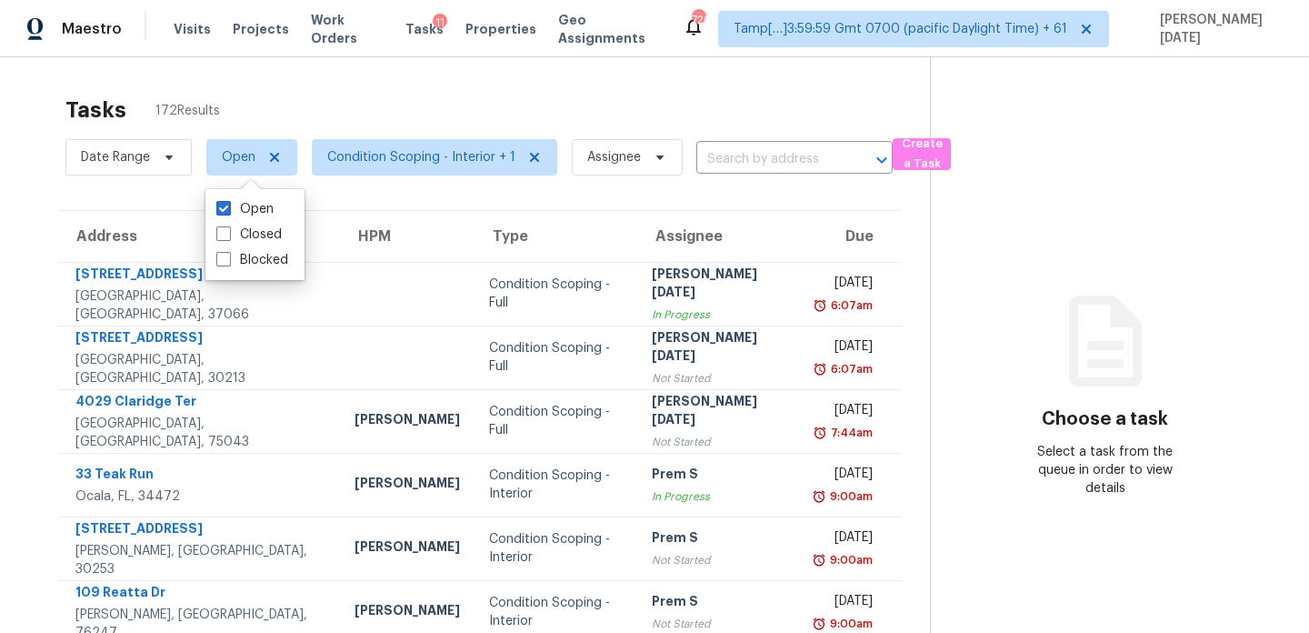
click at [445, 85] on div "Tasks 172 Results Date Range Open Condition Scoping - Interior + 1 Assignee ​ C…" at bounding box center [654, 502] width 1309 height 890
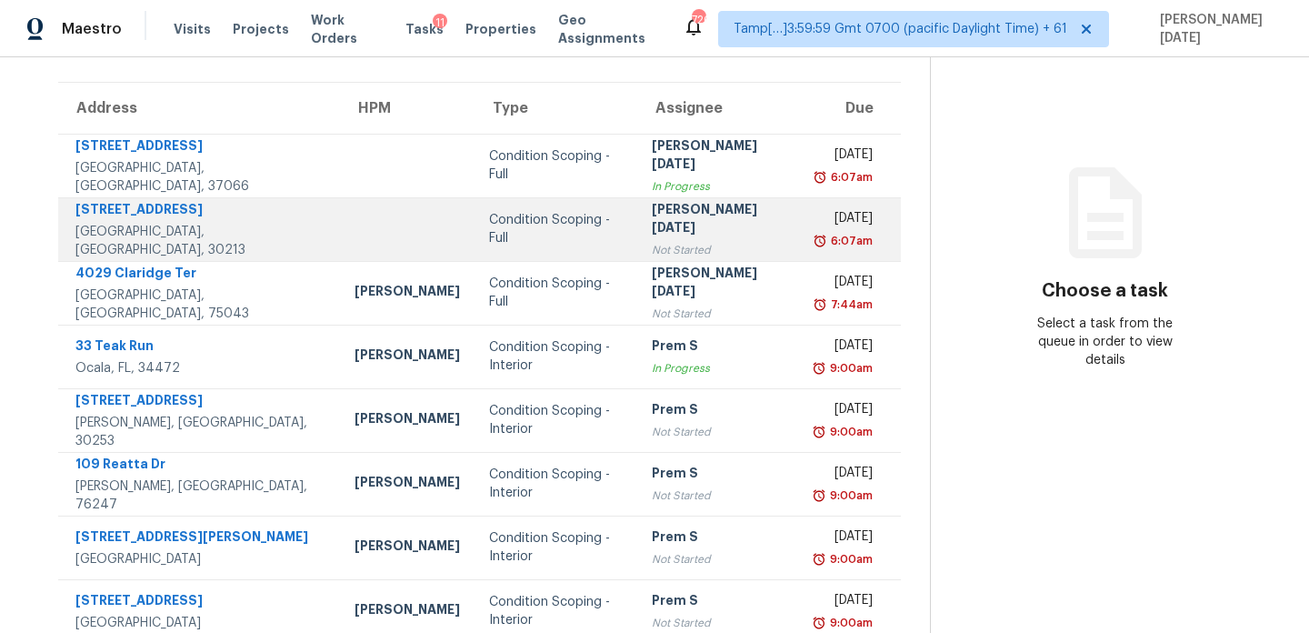
scroll to position [314, 0]
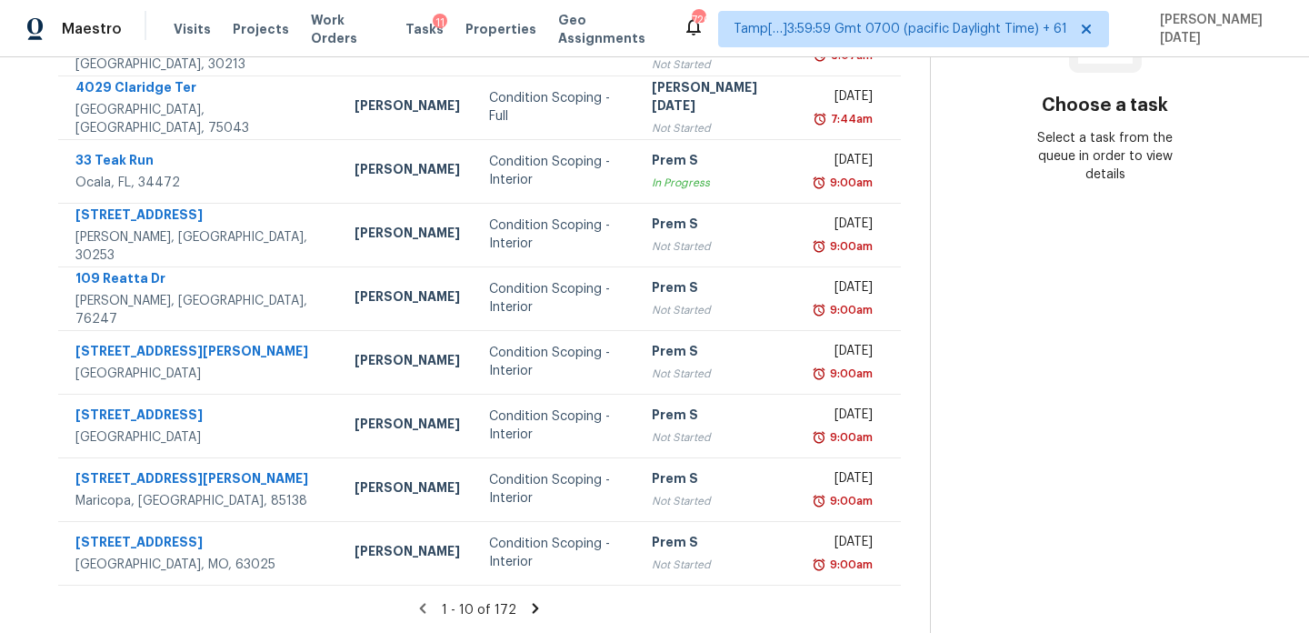
click at [532, 612] on icon at bounding box center [535, 608] width 16 height 16
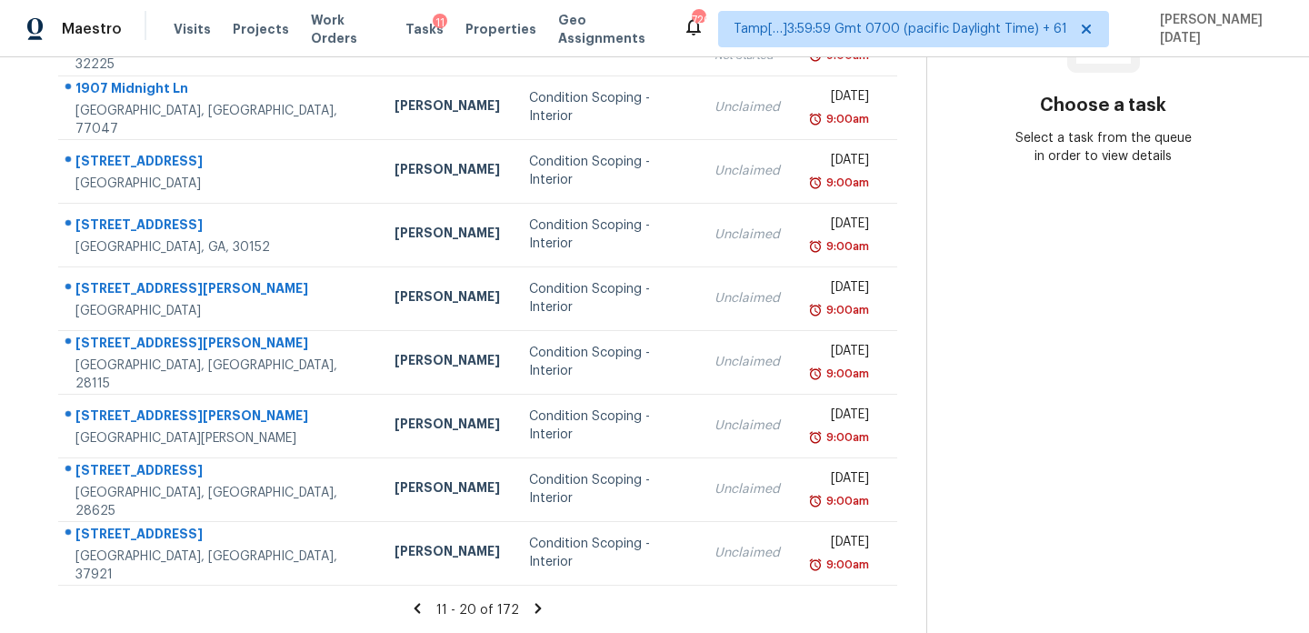
click at [535, 606] on icon at bounding box center [538, 608] width 6 height 10
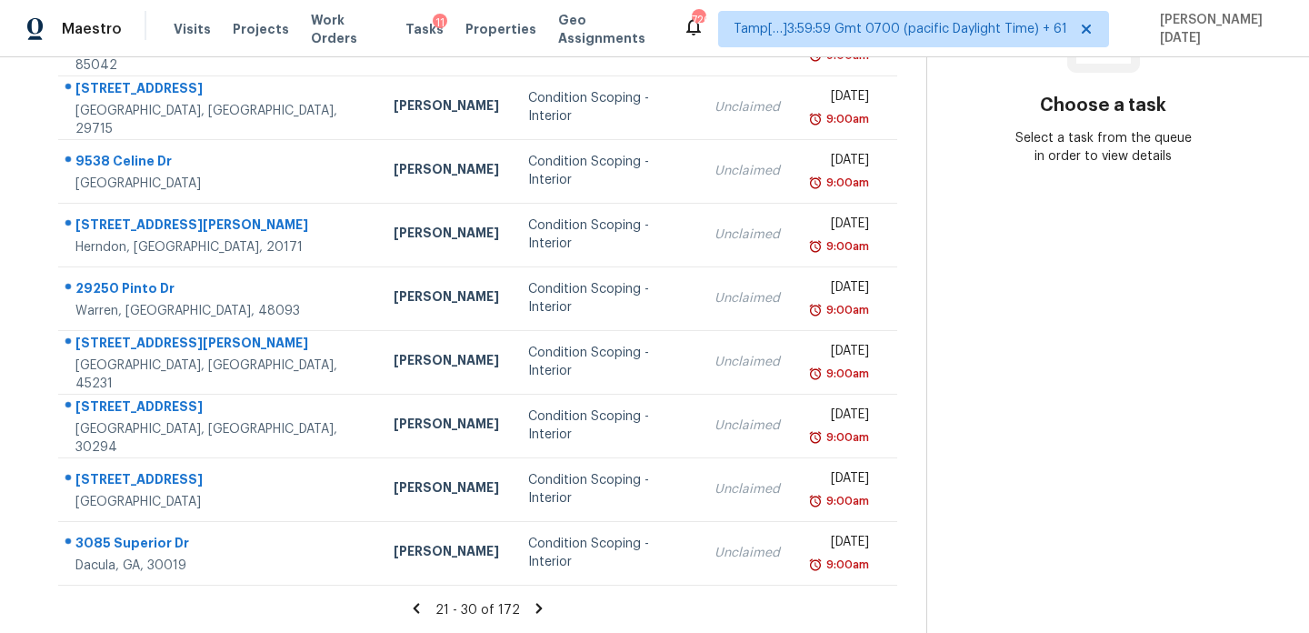
click at [535, 605] on icon at bounding box center [538, 608] width 6 height 10
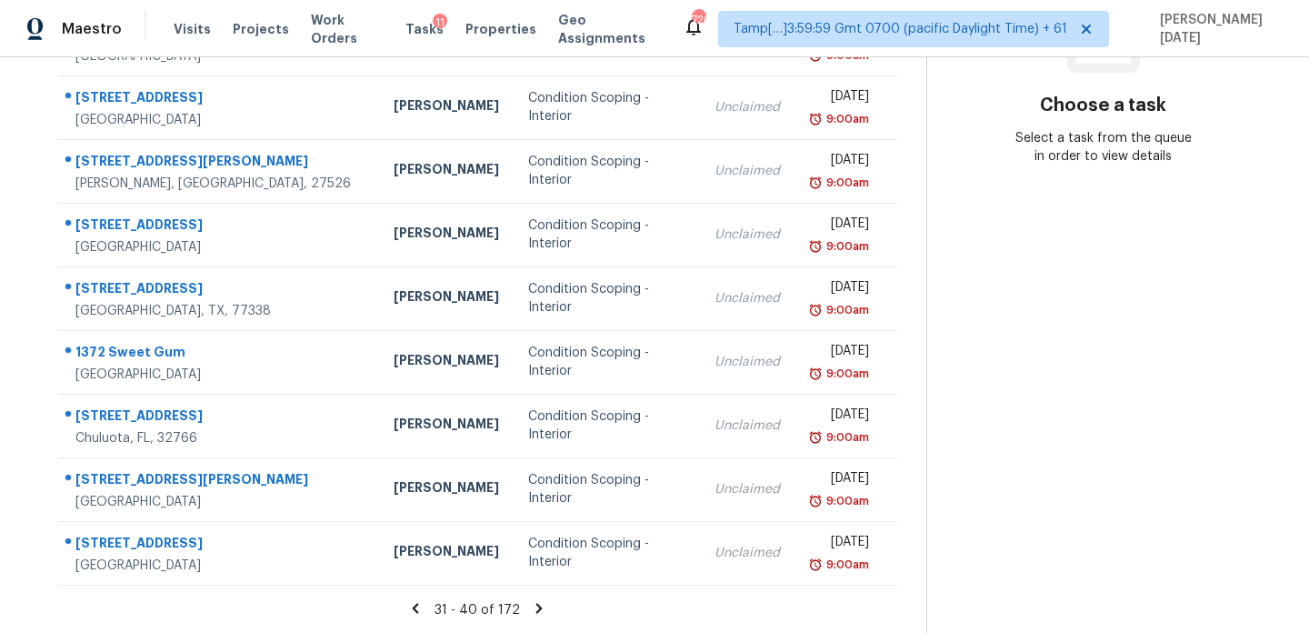
click at [536, 605] on icon at bounding box center [539, 608] width 6 height 10
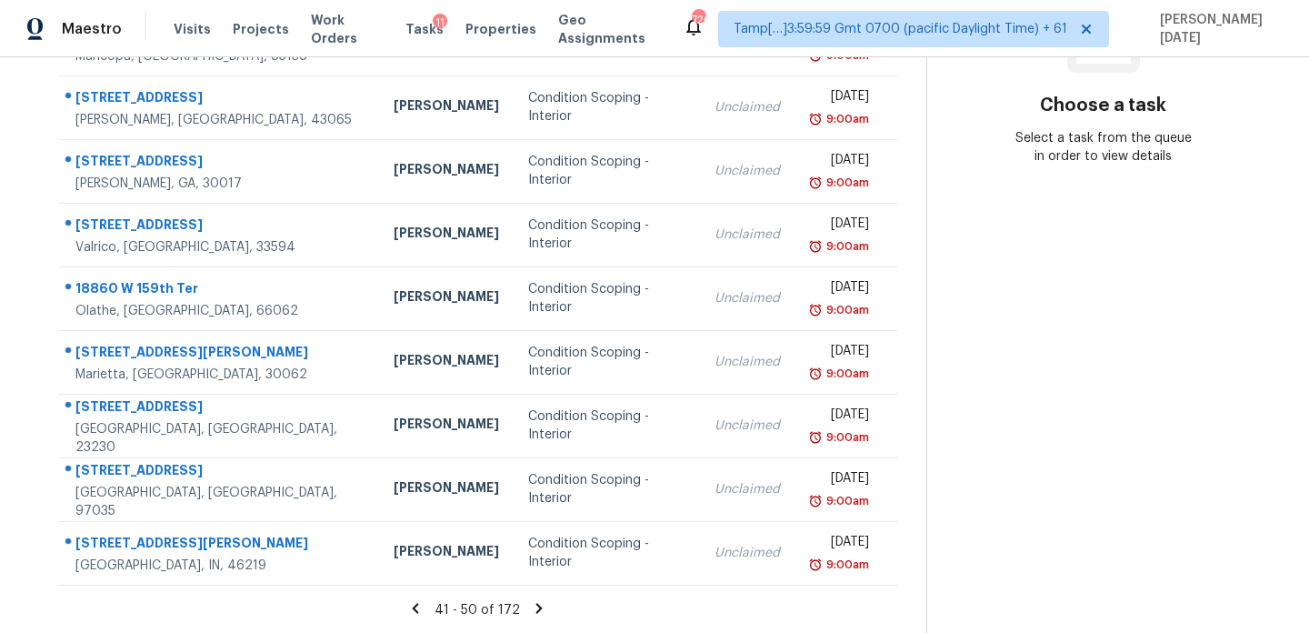
click at [536, 603] on icon at bounding box center [539, 608] width 6 height 10
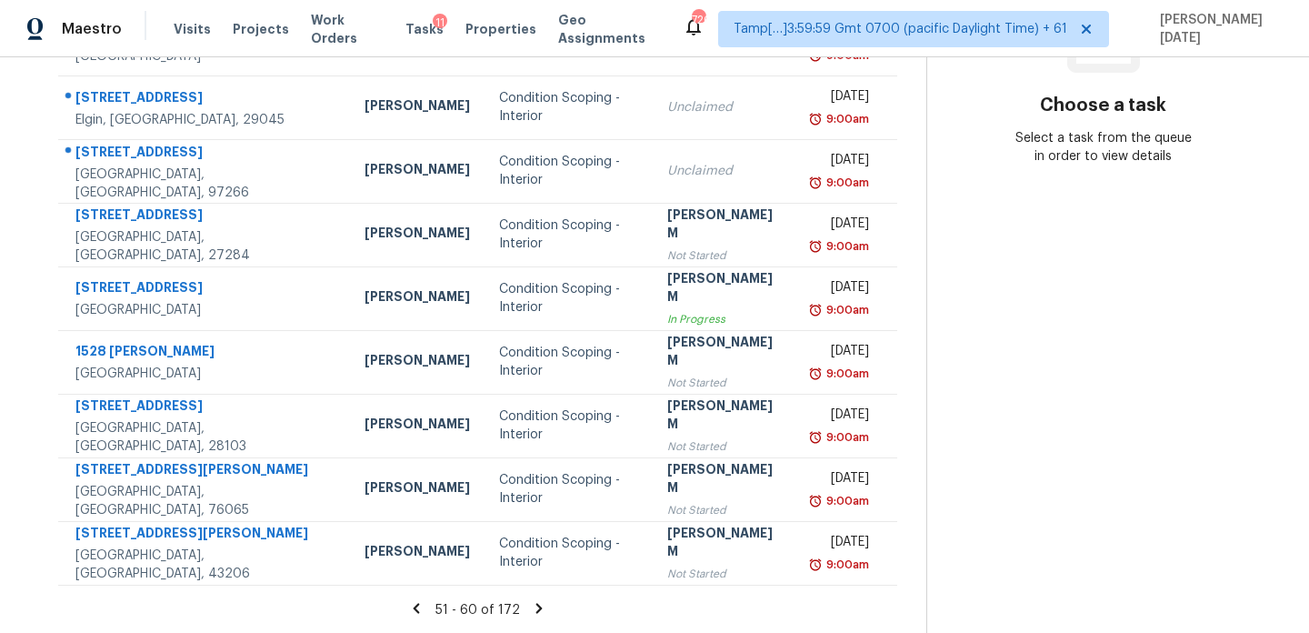
click at [535, 603] on icon at bounding box center [538, 608] width 6 height 10
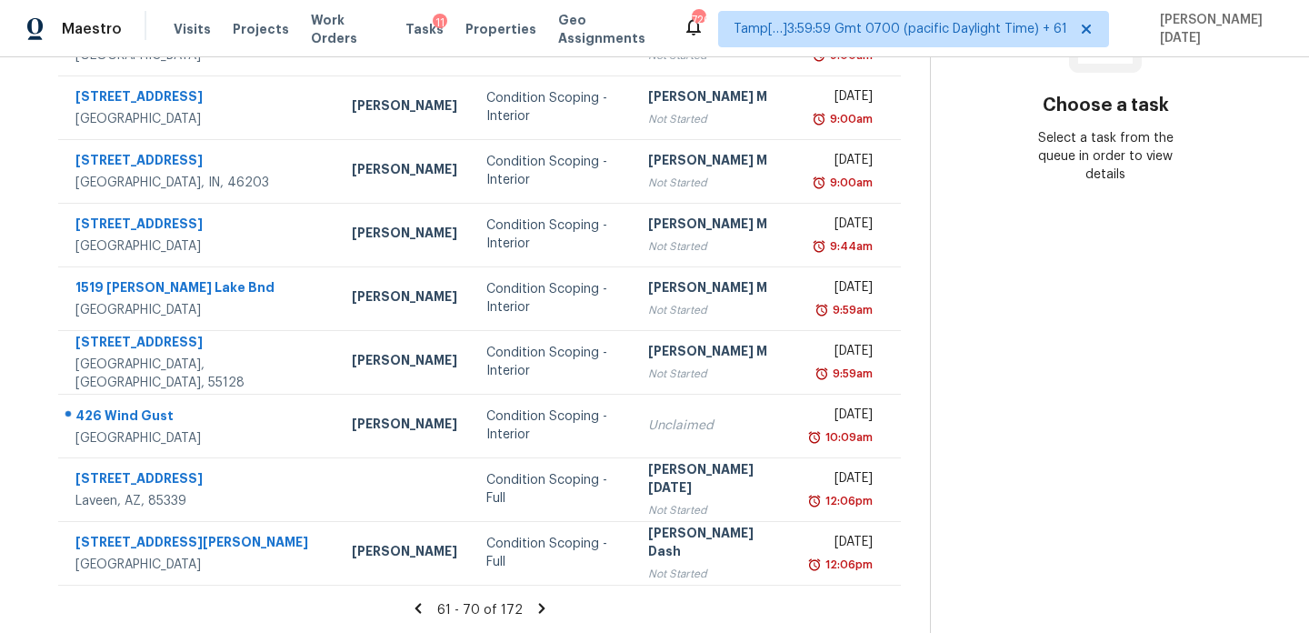
click at [538, 605] on icon at bounding box center [541, 608] width 6 height 10
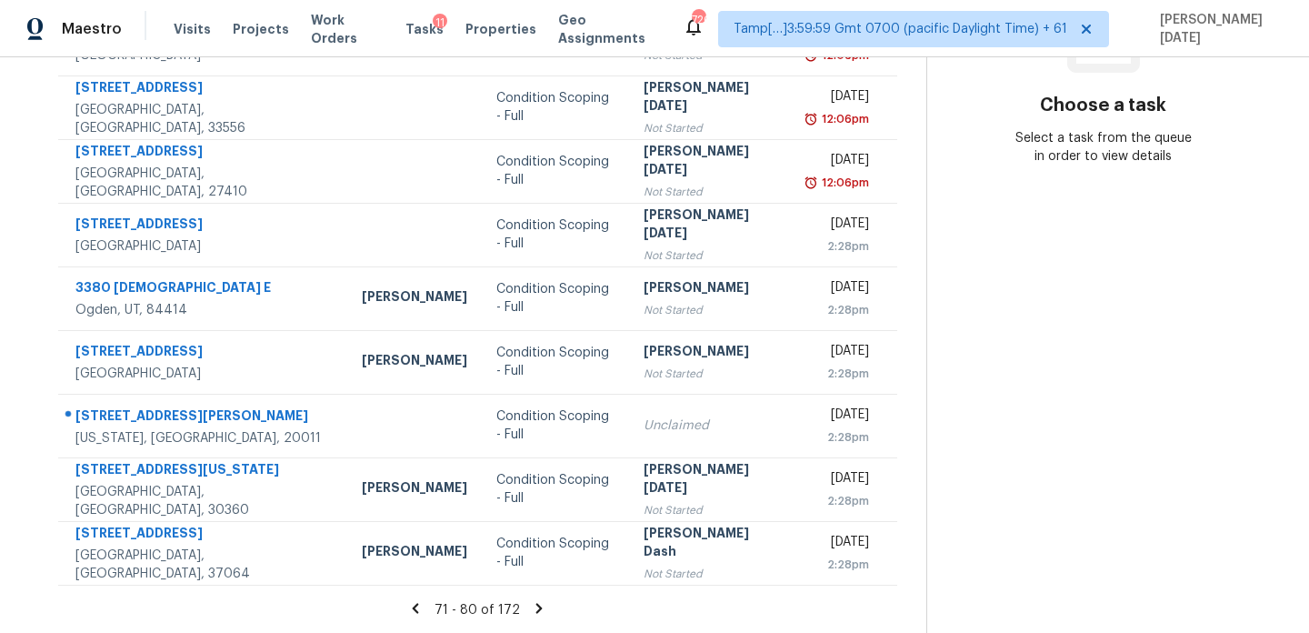
click at [536, 605] on icon at bounding box center [539, 608] width 6 height 10
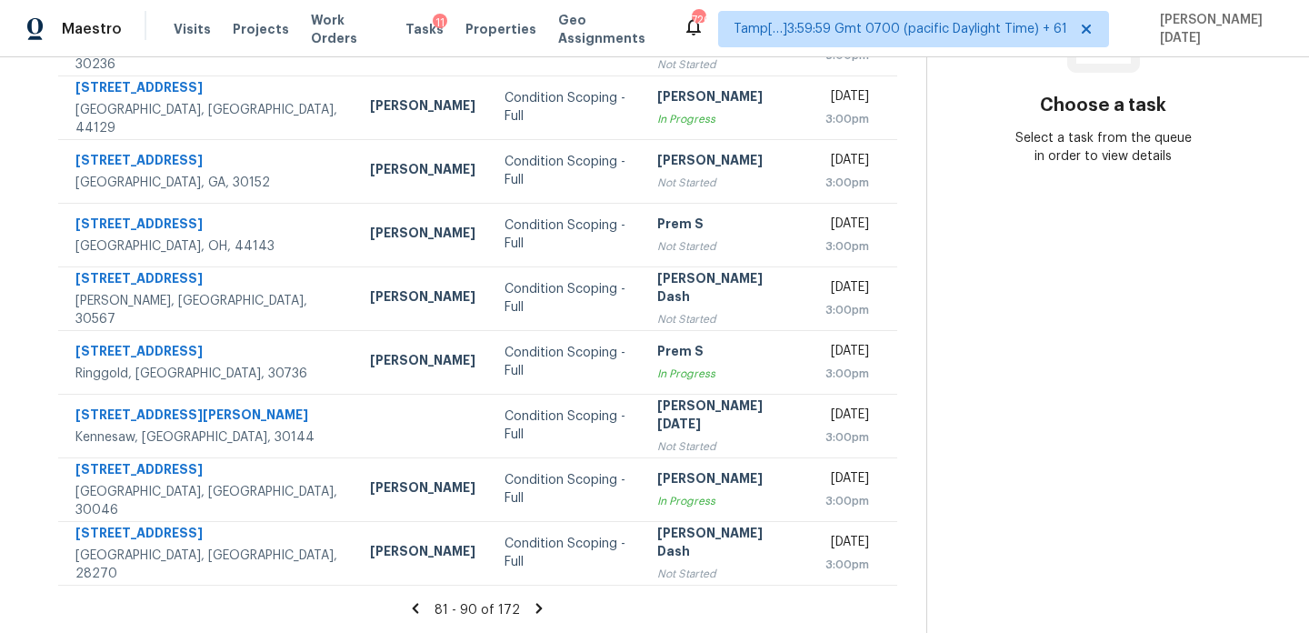
click at [531, 605] on icon at bounding box center [539, 608] width 16 height 16
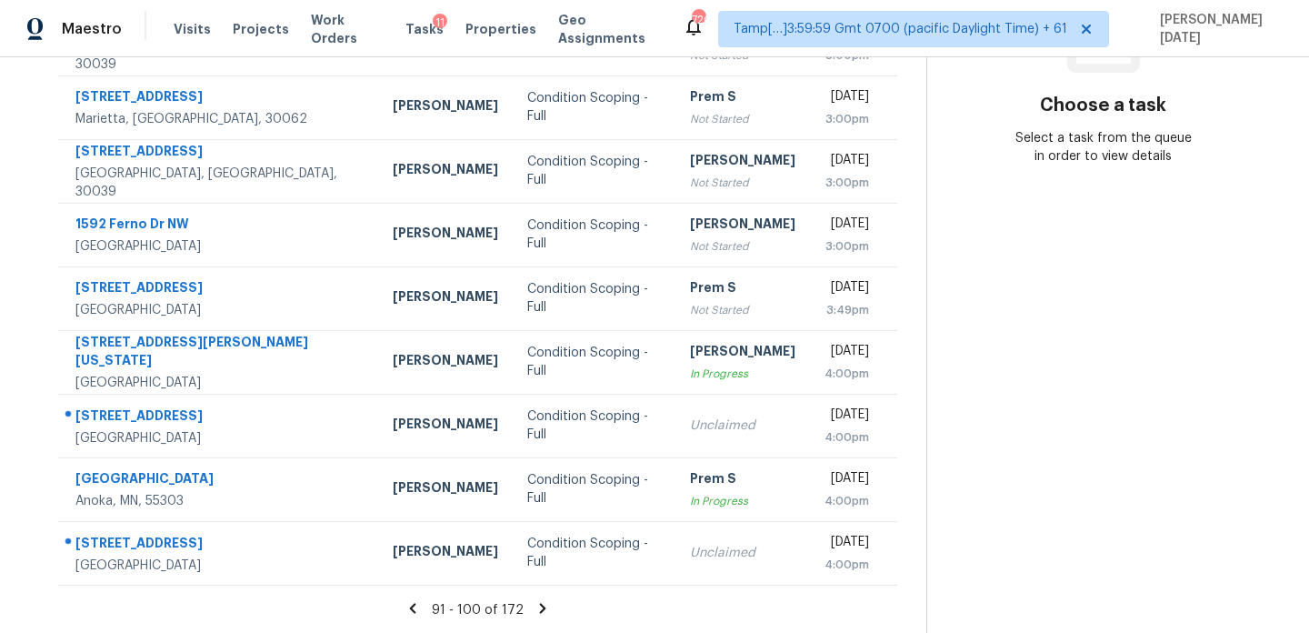
click at [535, 605] on icon at bounding box center [543, 608] width 16 height 16
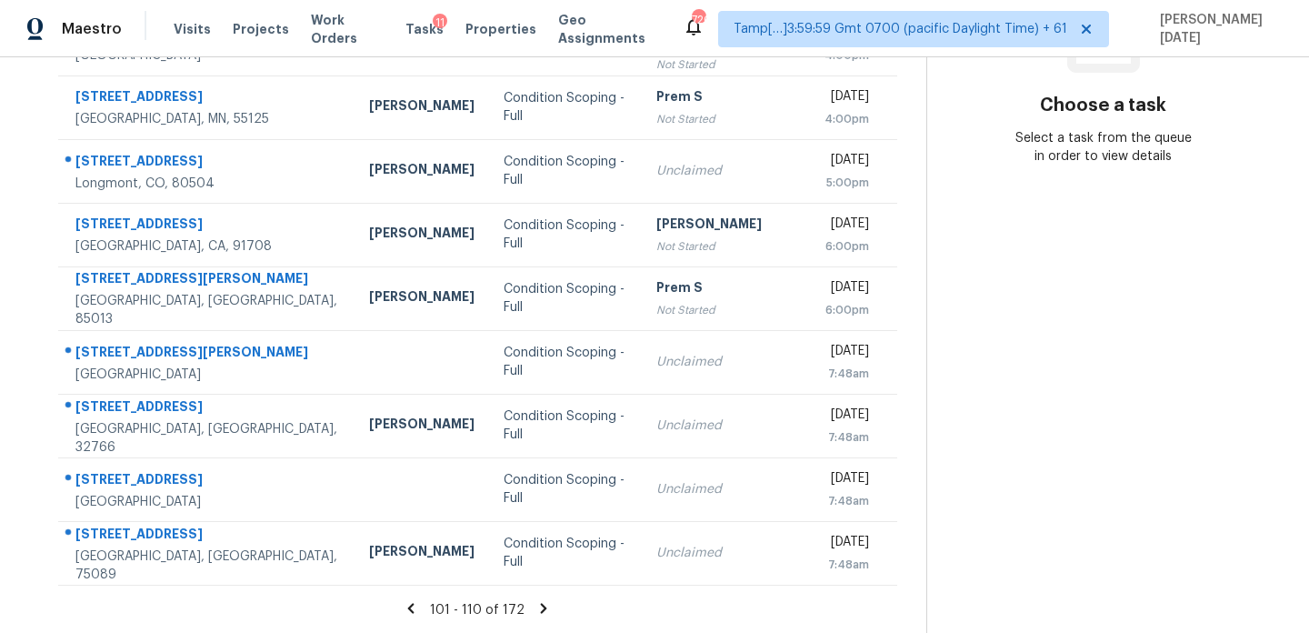
click at [536, 605] on icon at bounding box center [543, 608] width 16 height 16
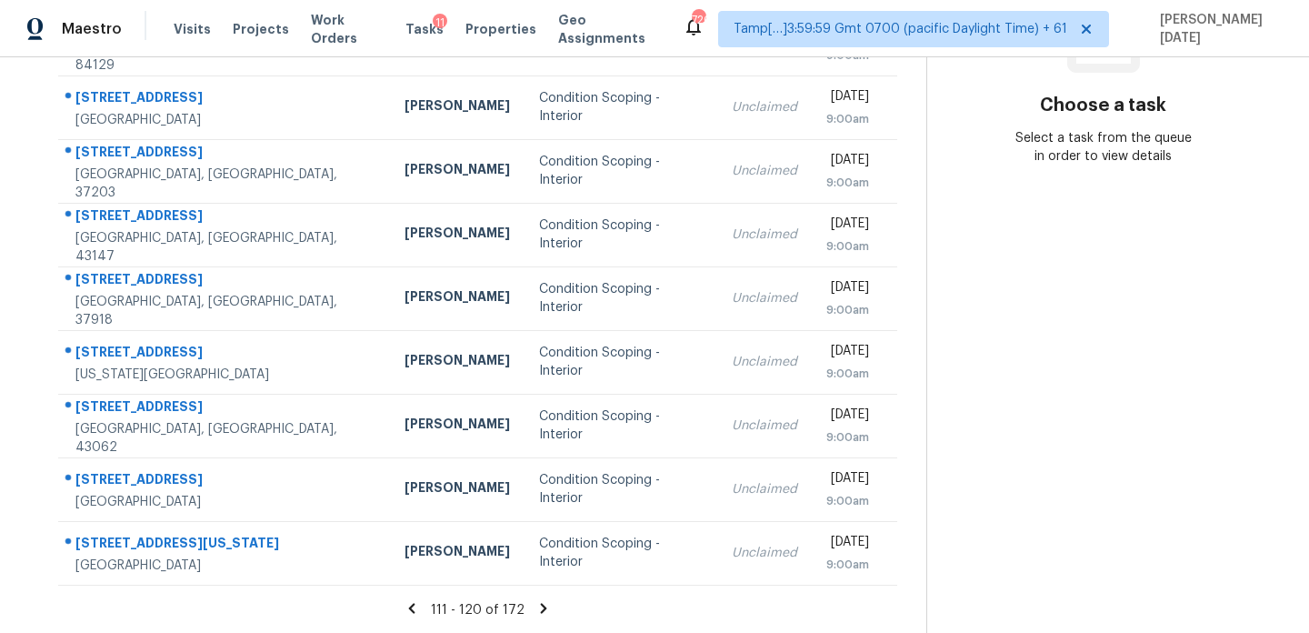
click at [541, 604] on icon at bounding box center [543, 608] width 16 height 16
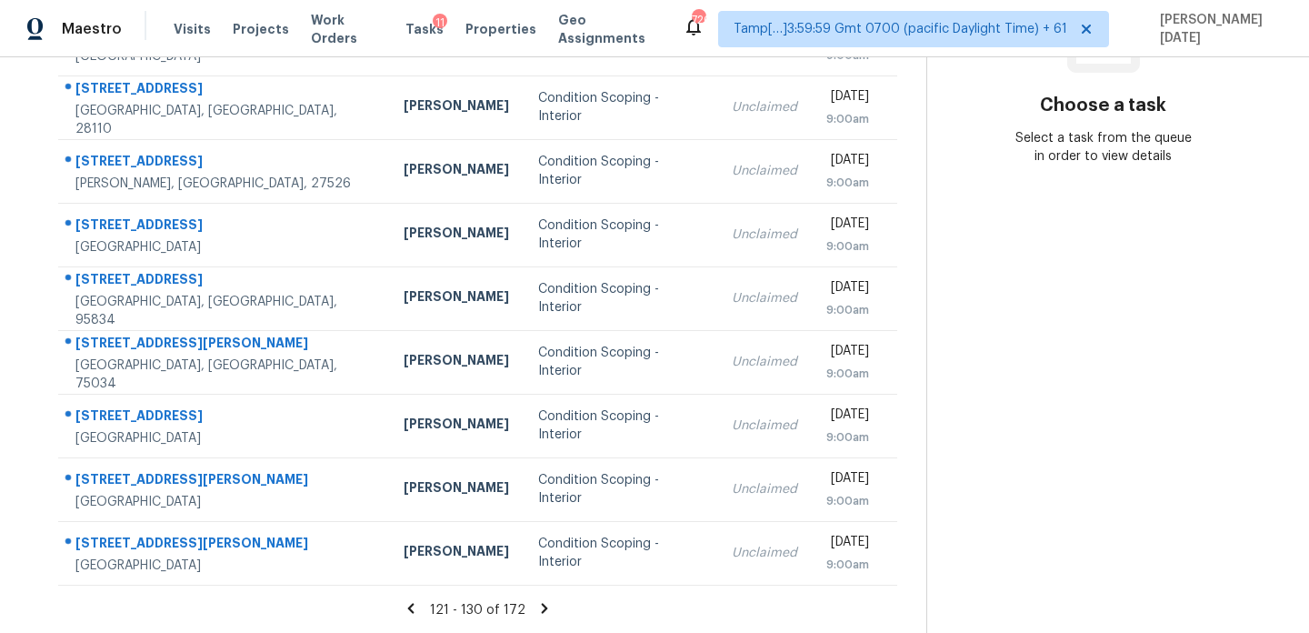
click at [543, 605] on icon at bounding box center [544, 608] width 16 height 16
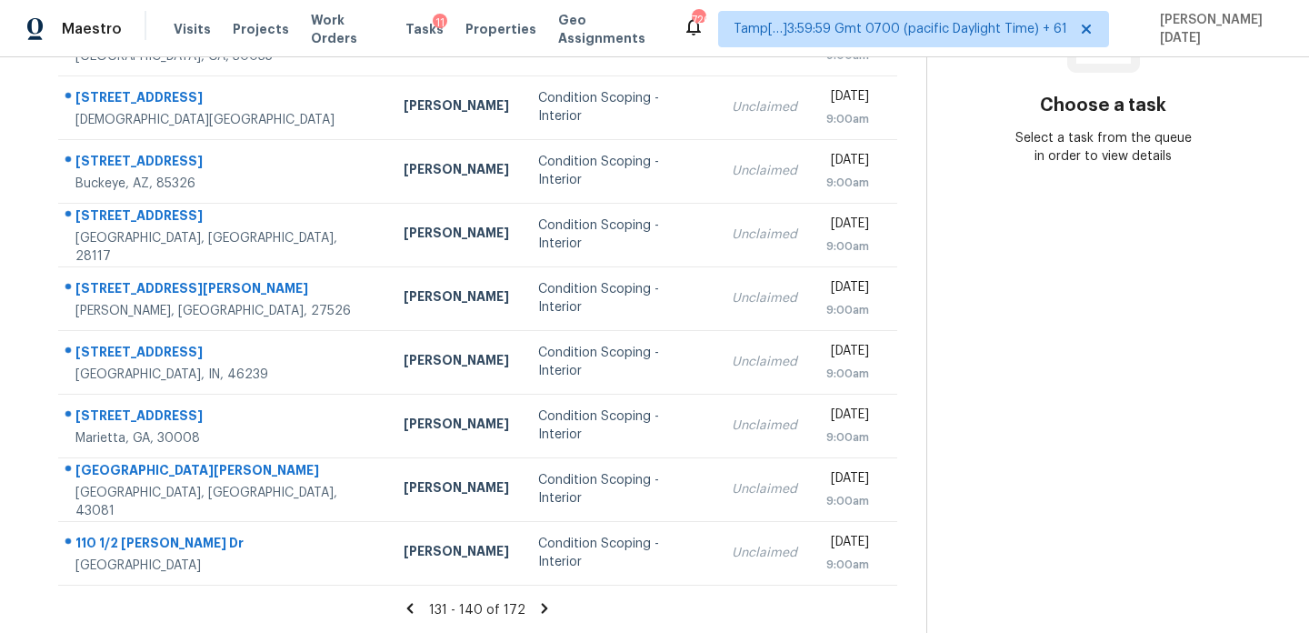
click at [542, 609] on icon at bounding box center [545, 608] width 6 height 10
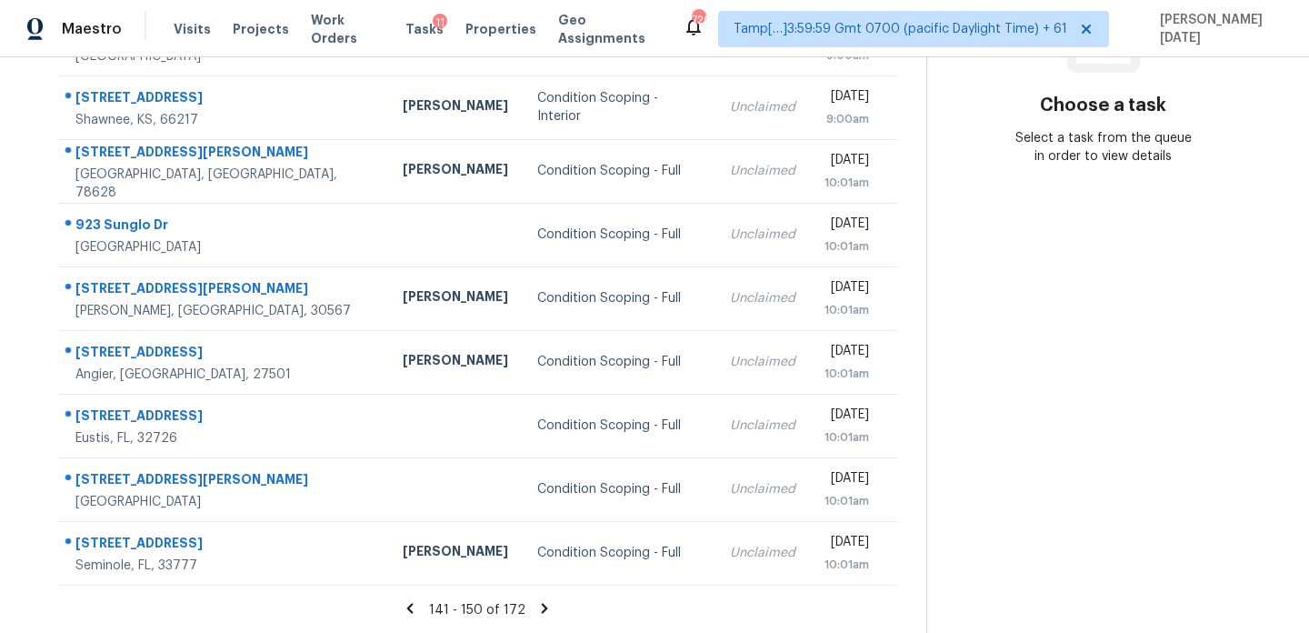
click at [536, 603] on icon at bounding box center [544, 608] width 16 height 16
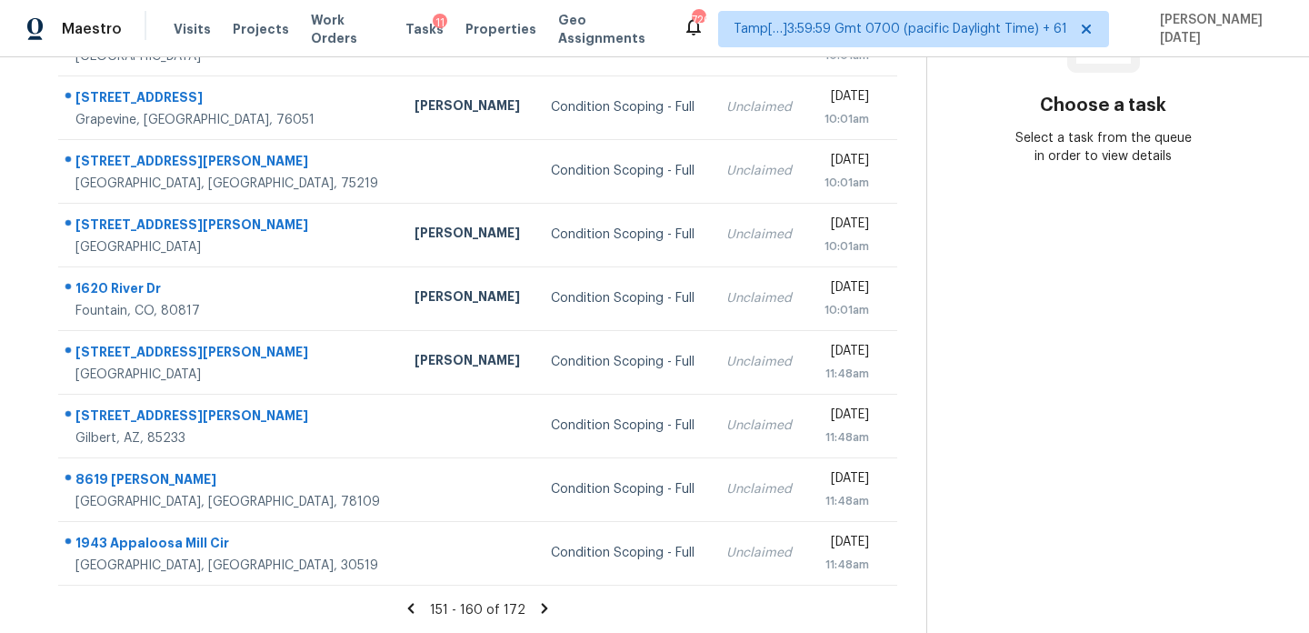
click at [536, 604] on icon at bounding box center [544, 608] width 16 height 16
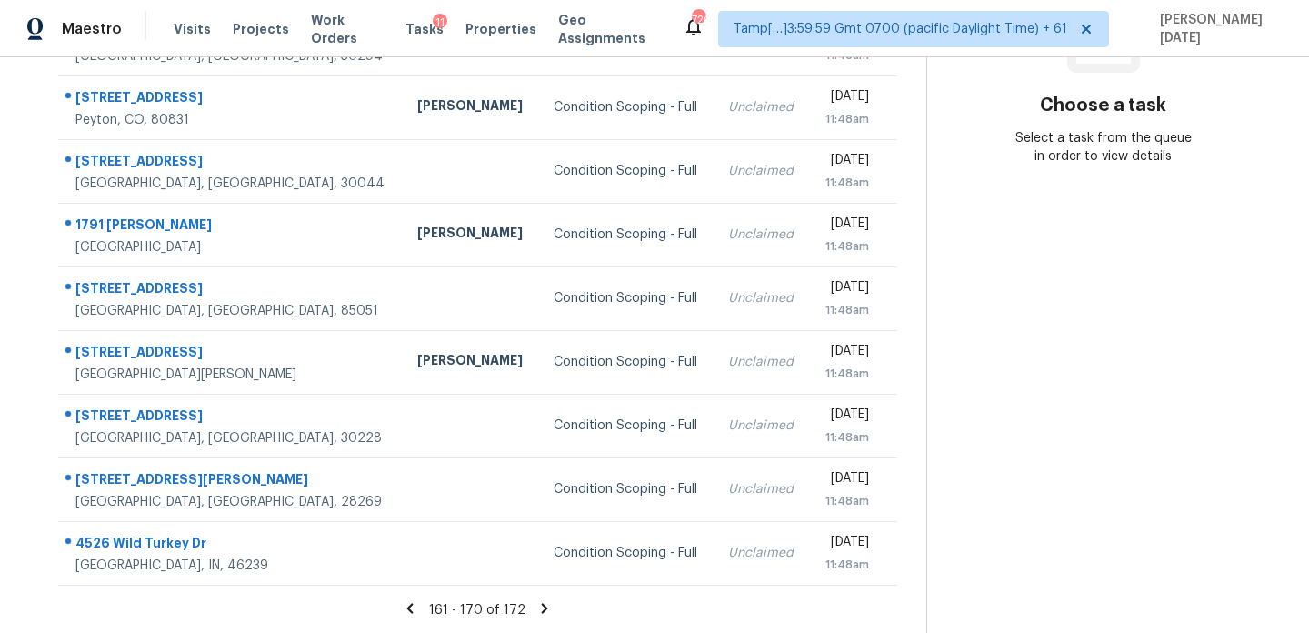
click at [538, 605] on icon at bounding box center [544, 608] width 16 height 16
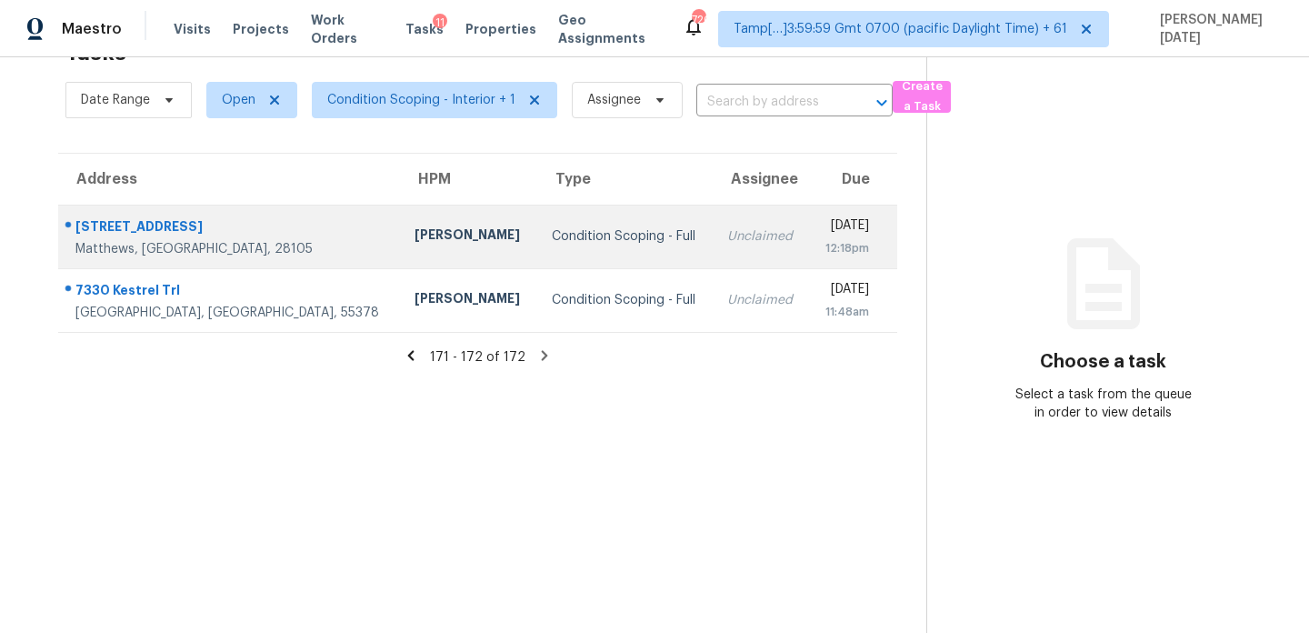
click at [713, 256] on td "Unclaimed" at bounding box center [761, 237] width 96 height 64
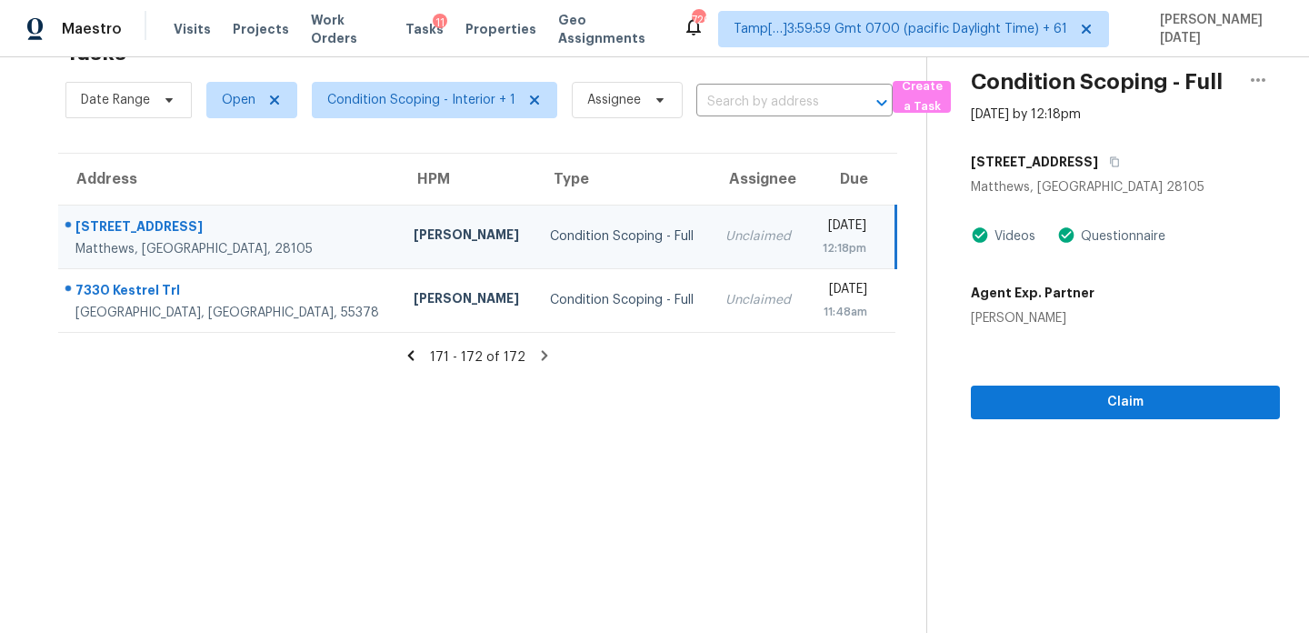
click at [827, 243] on div "12:18pm" at bounding box center [843, 248] width 45 height 18
click at [1032, 393] on span "Claim" at bounding box center [1125, 402] width 280 height 23
click at [1109, 164] on icon "button" at bounding box center [1114, 161] width 11 height 11
